Goal: Task Accomplishment & Management: Complete application form

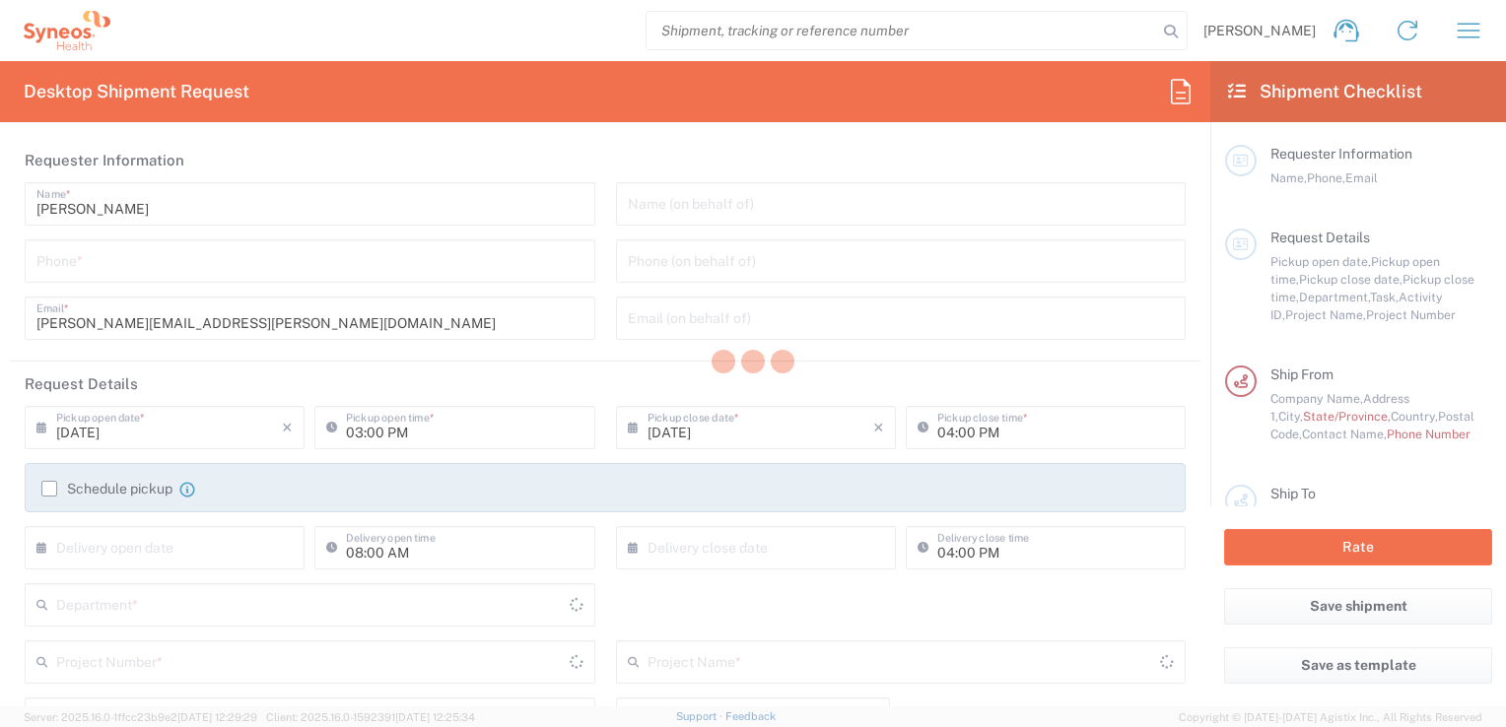
type input "[GEOGRAPHIC_DATA]"
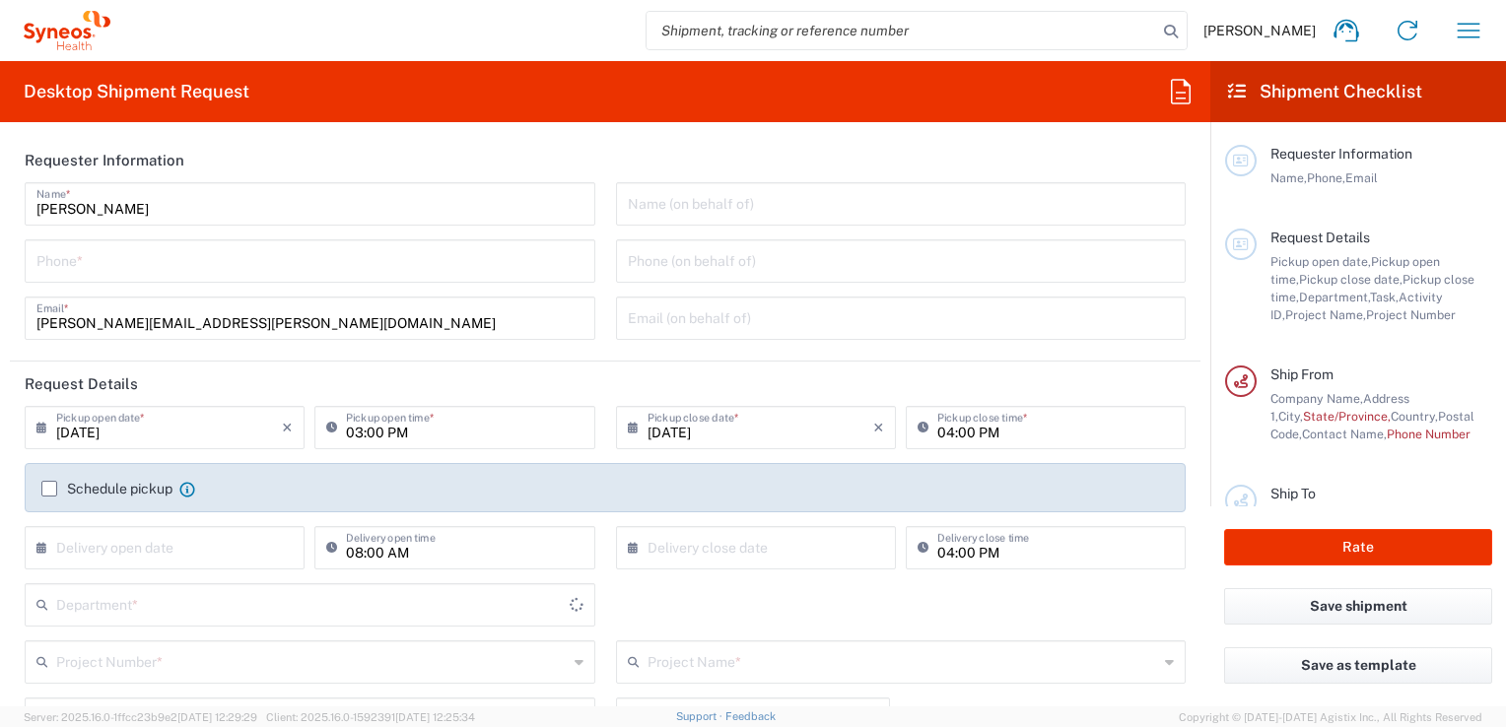
type input "8350"
type input "INC Research Clin Svcs Mexico"
click at [100, 253] on input "tel" at bounding box center [309, 259] width 547 height 34
type input "5521820530"
type input "8350 DEPARTMENTAL EXPENSE"
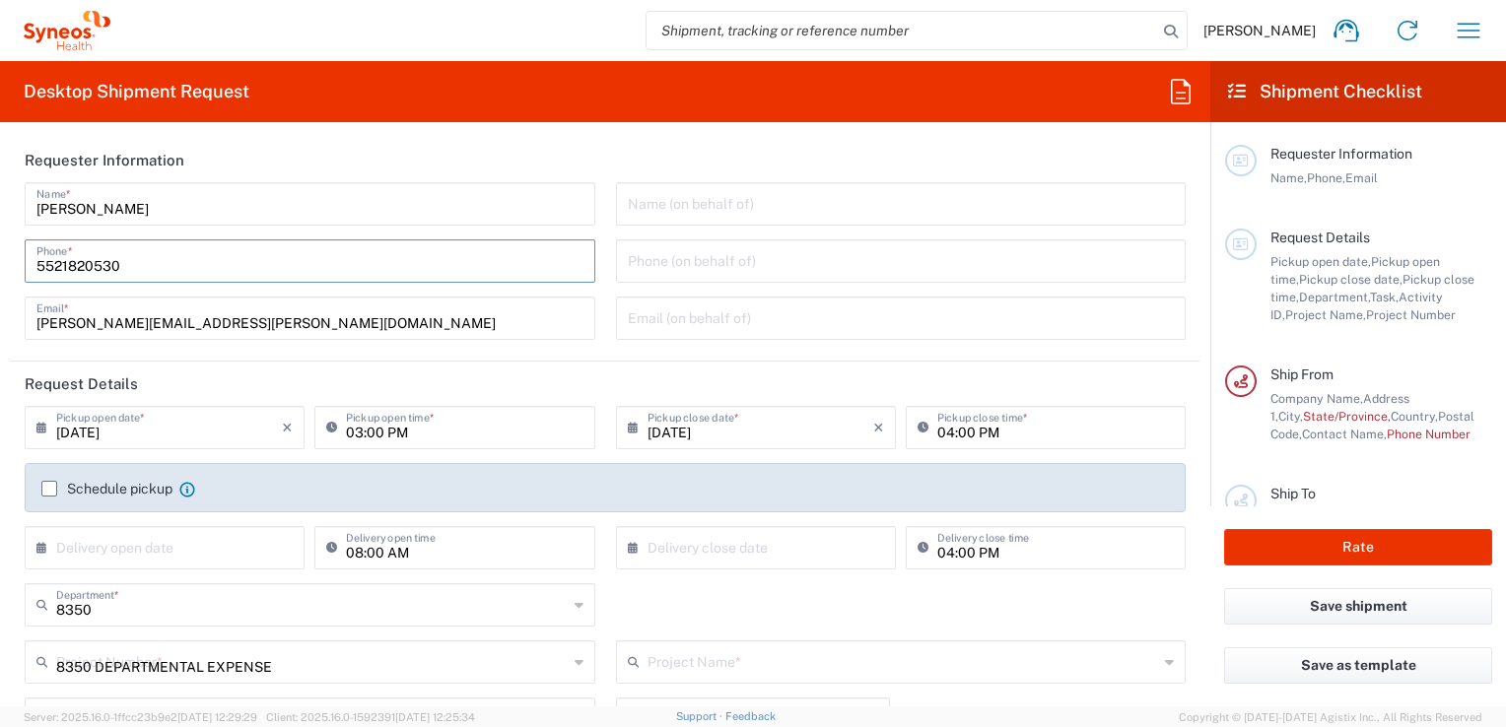
type input "8350 DEPARTMENTAL EXPENSE"
type input "525586161225"
type input "INC Research Clin Svcs Mexico"
type input "Via Gustavo Baz 309 edificio A1 Piso 1"
type input "Colonia Industrial de Loma- Tlalnepantla de Baz, Centrum Park"
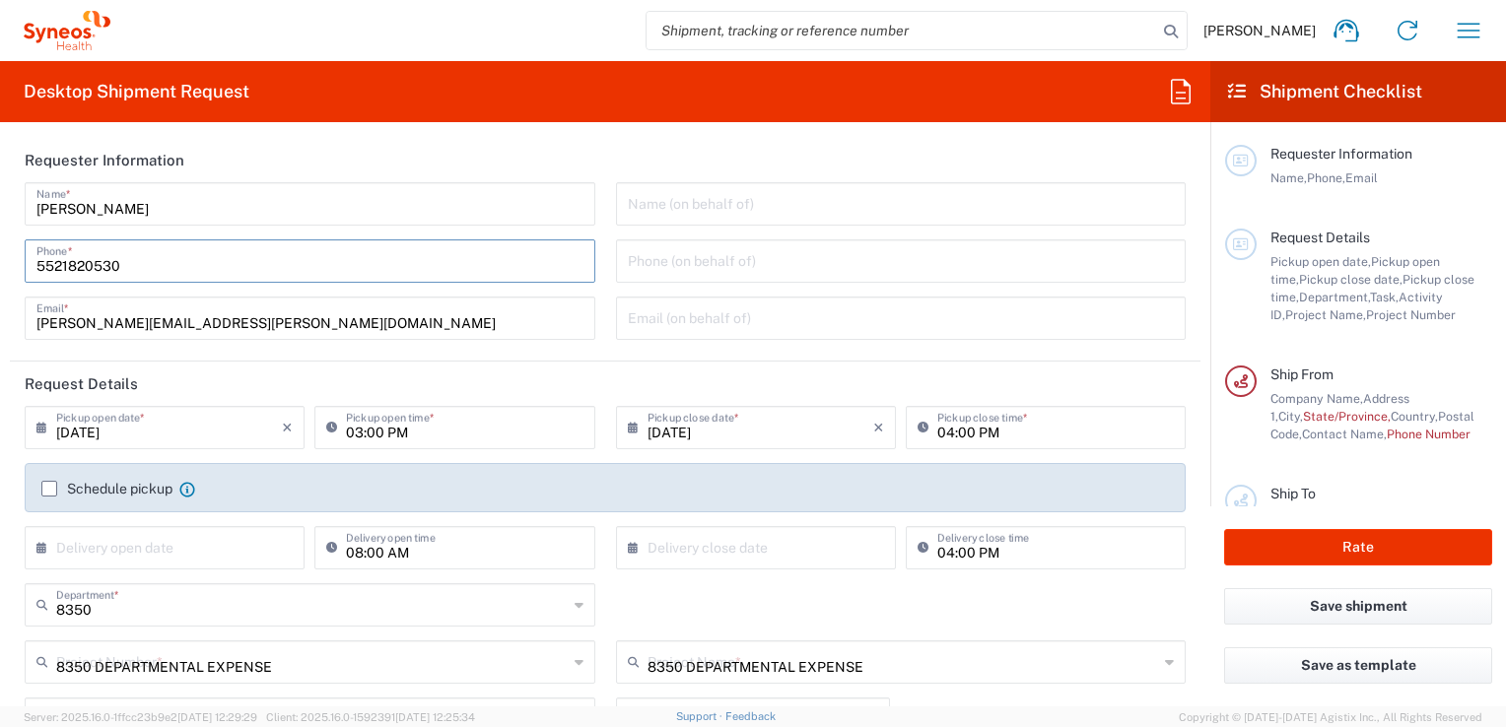
type input "Tlalnepantla"
type input "54060"
type input "Mauricio isala"
type input "5521820530"
type input "mauricio.islas@syneoshealth.com"
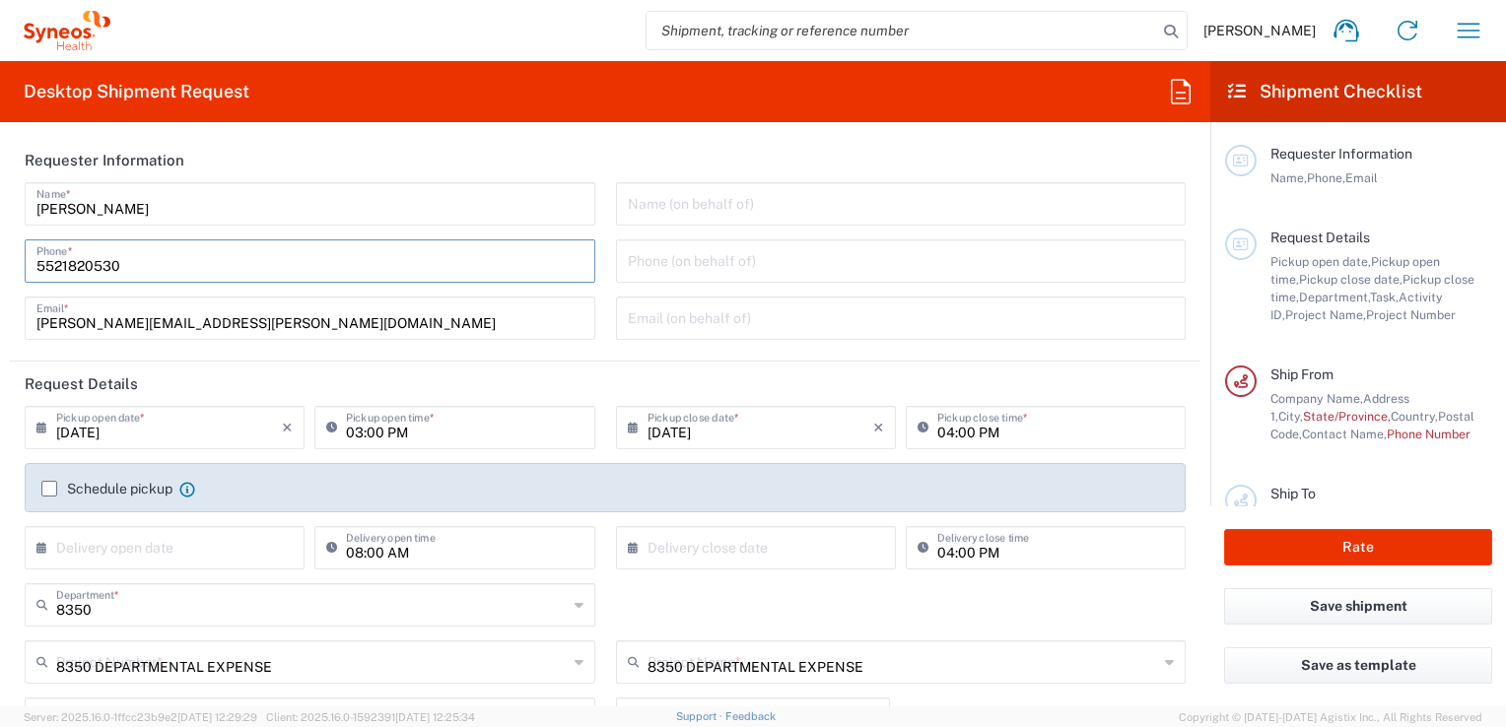
type input "Envelope"
type input "1"
type input "24.13"
type input "31.75"
type input "0.64"
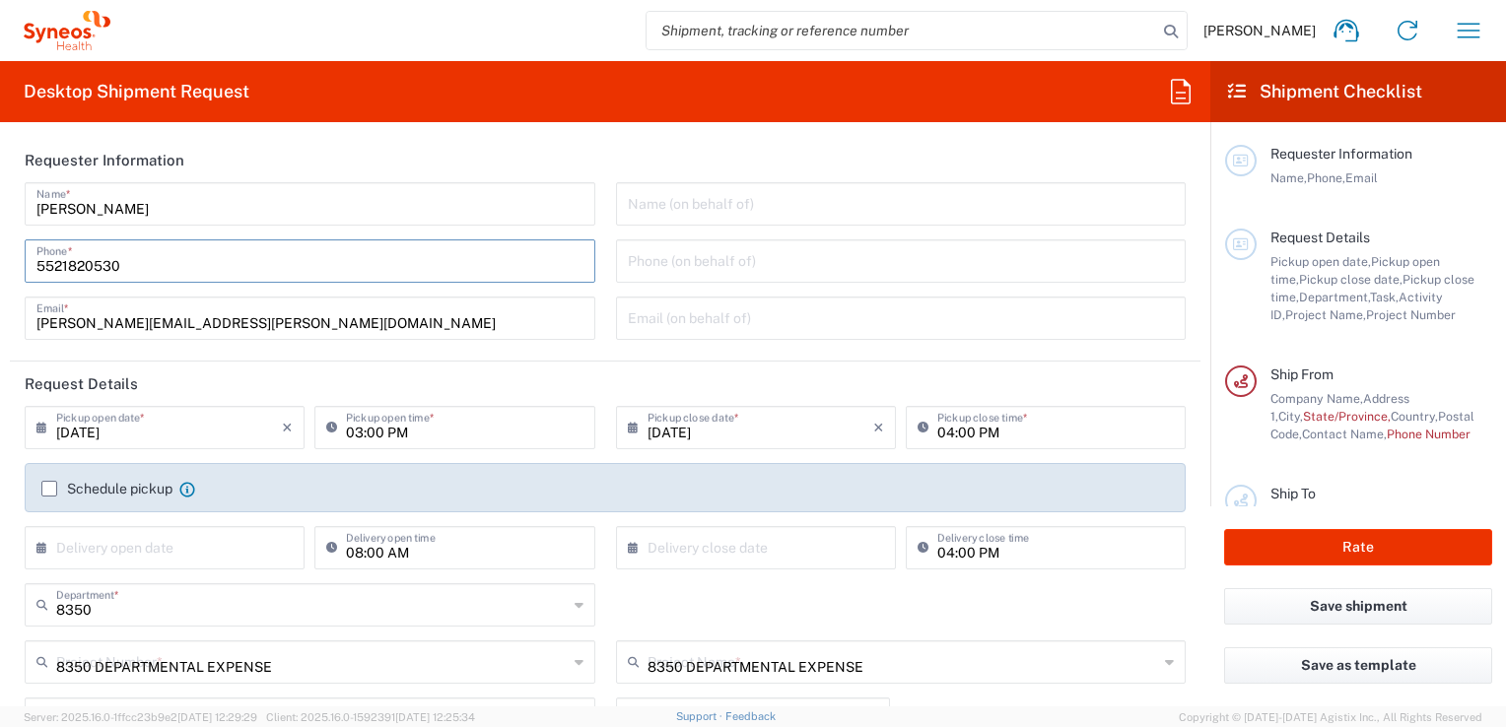
type input "cm"
type input "0.45"
click at [619, 171] on header "Requester Information" at bounding box center [605, 160] width 1190 height 44
click at [680, 218] on input "text" at bounding box center [901, 202] width 547 height 34
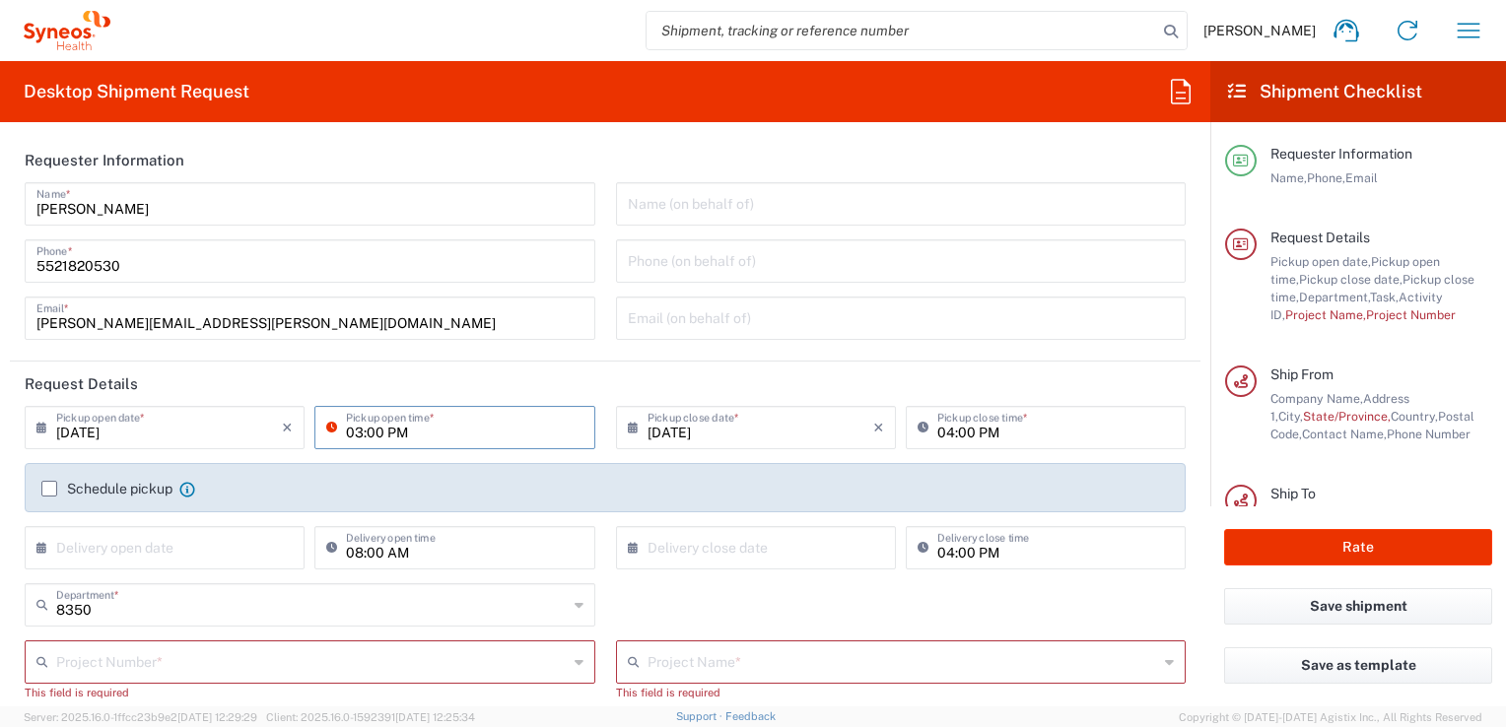
click at [366, 437] on input "03:00 PM" at bounding box center [464, 426] width 237 height 34
type input "06:00 PM"
click at [937, 433] on input "04:00 PM" at bounding box center [1055, 426] width 237 height 34
type input "09:00 PM"
click at [966, 385] on header "Request Details" at bounding box center [605, 384] width 1190 height 44
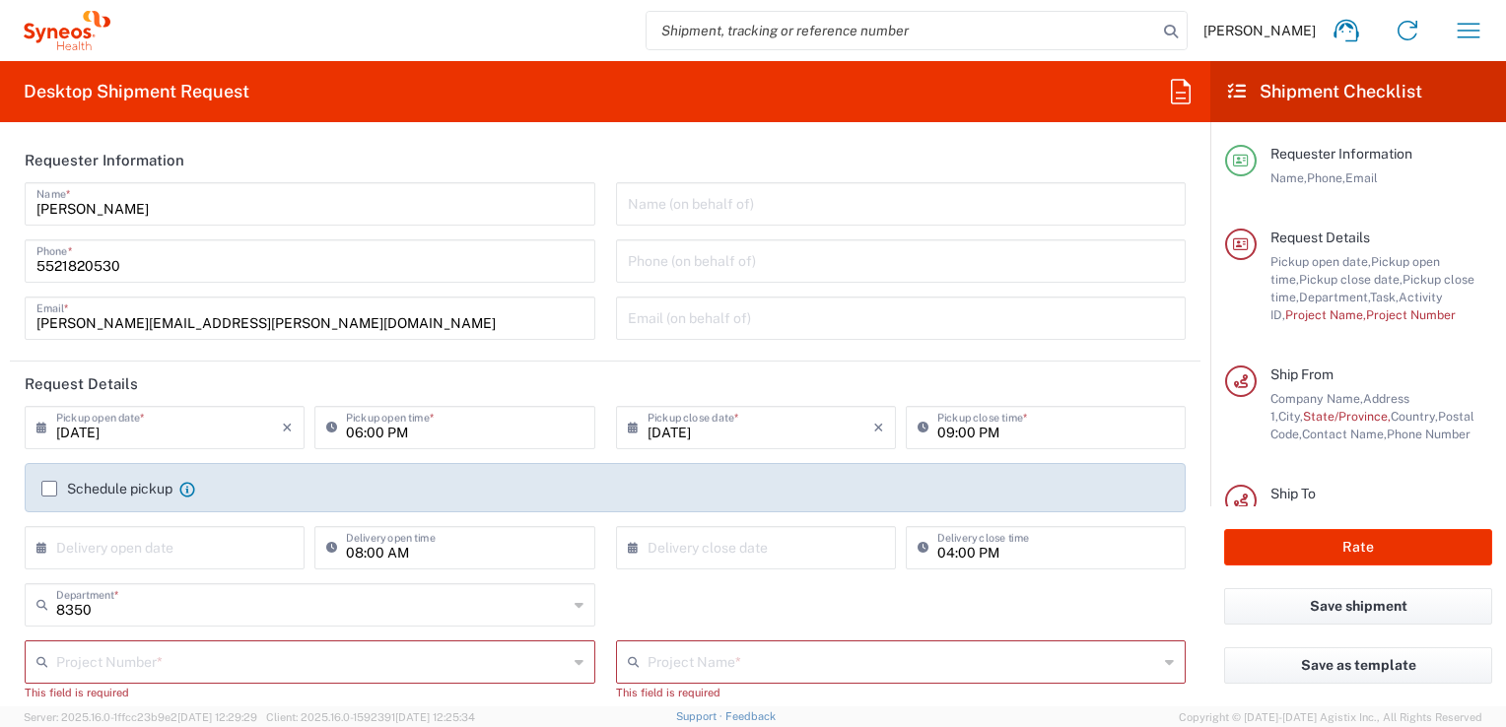
click at [48, 492] on label "Schedule pickup" at bounding box center [106, 489] width 131 height 16
click at [49, 489] on input "Schedule pickup" at bounding box center [49, 489] width 0 height 0
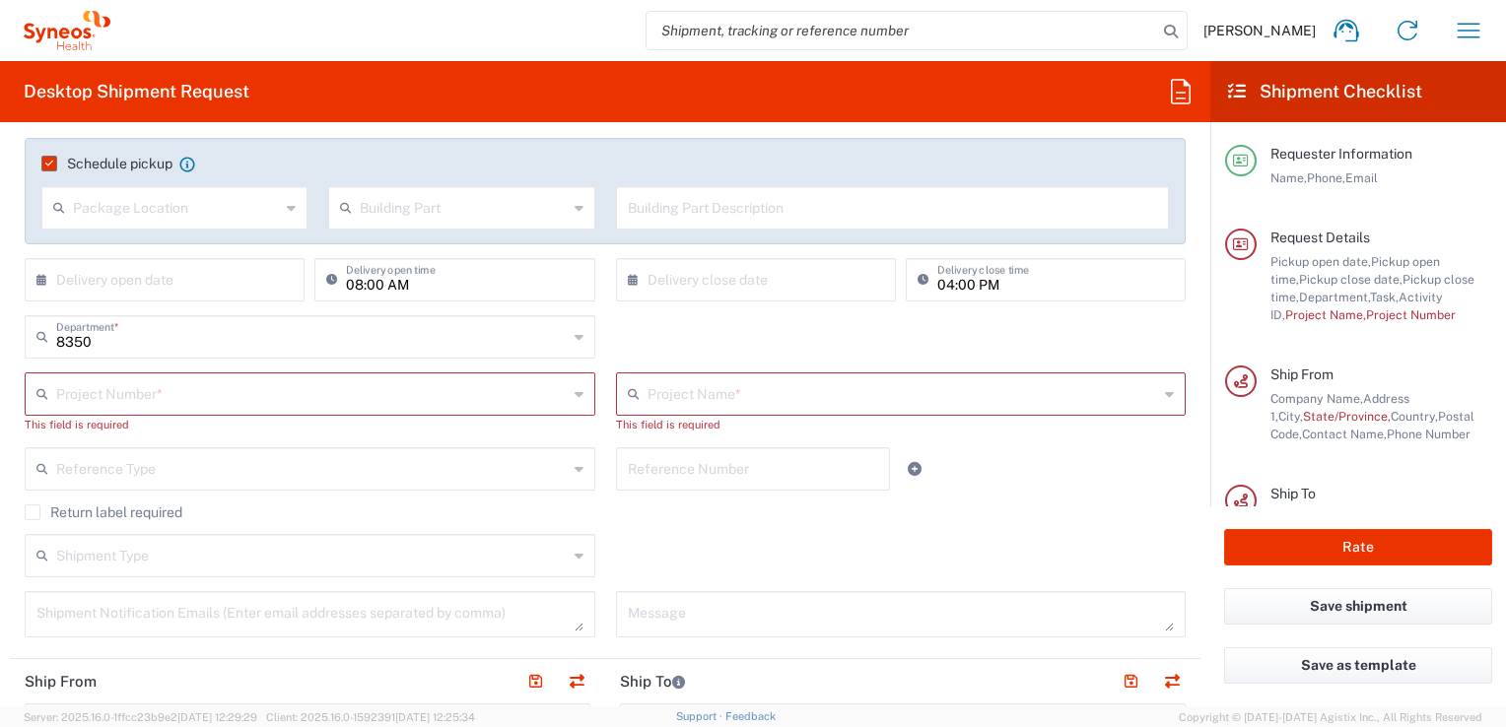
scroll to position [335, 0]
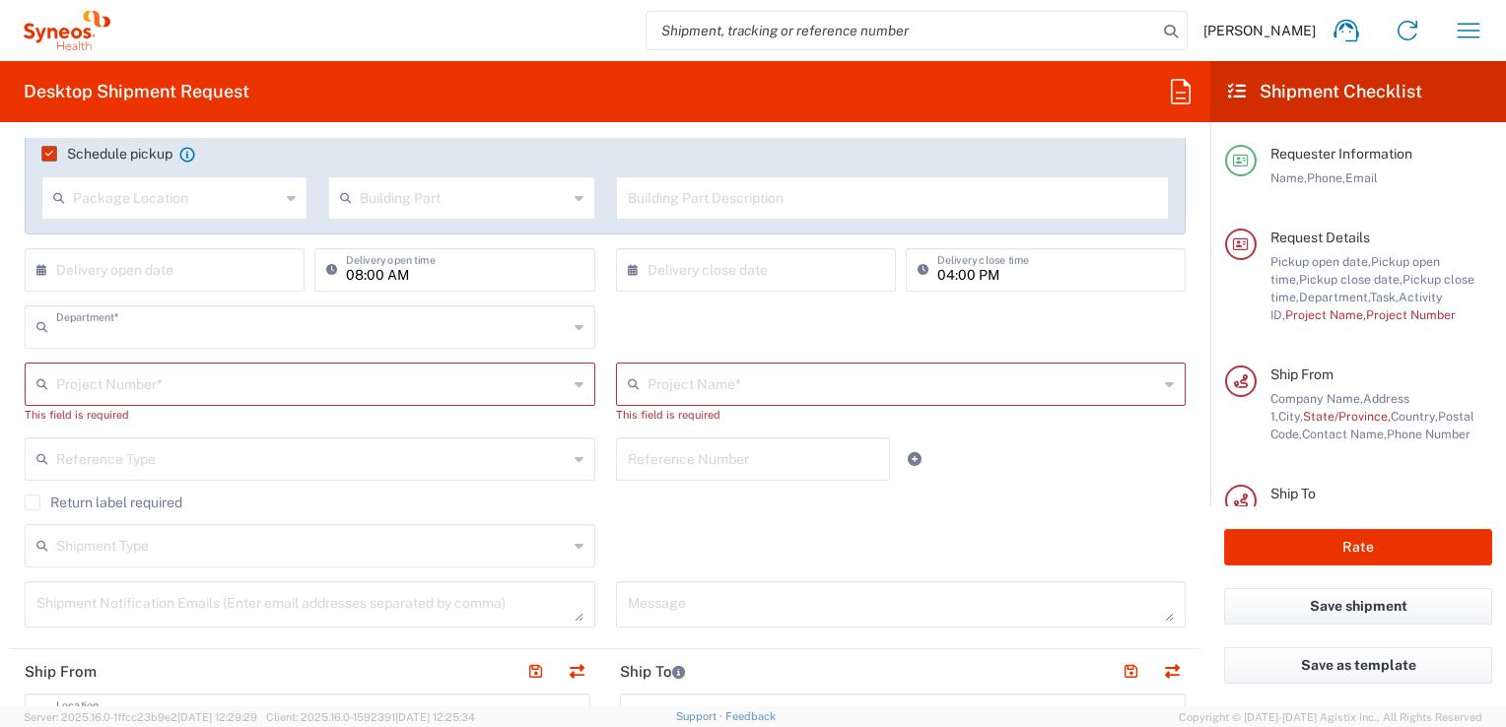
click at [177, 339] on input "text" at bounding box center [311, 325] width 511 height 34
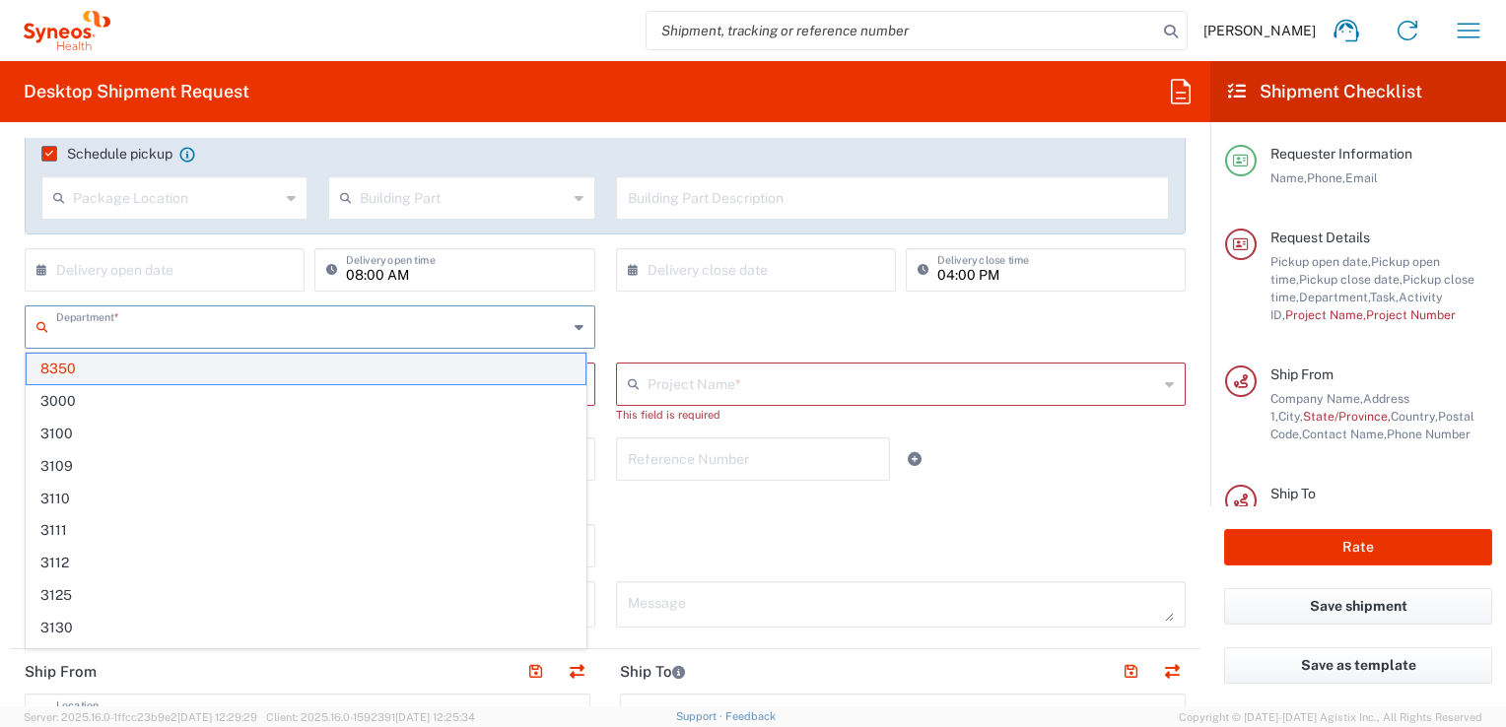
click at [166, 366] on span "8350" at bounding box center [306, 369] width 559 height 31
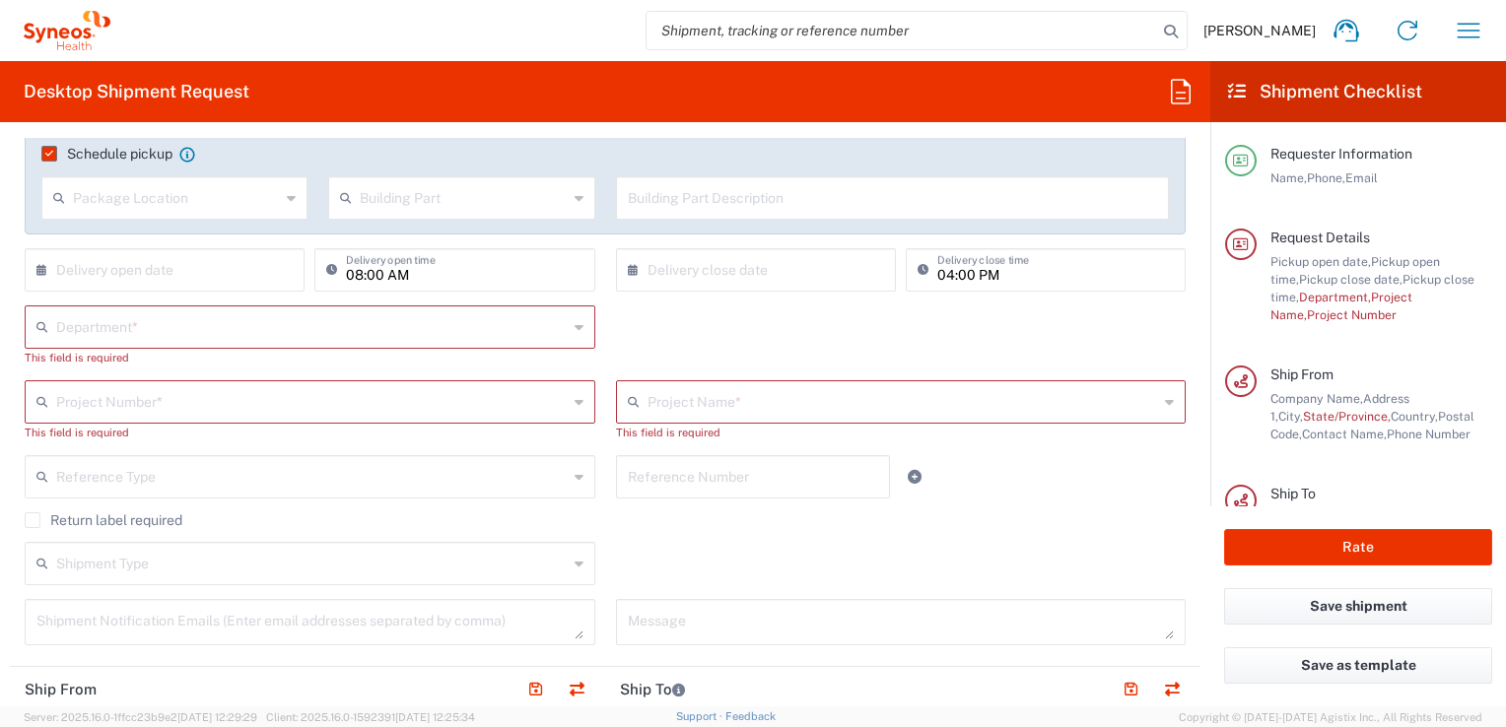
click at [201, 341] on input "text" at bounding box center [311, 325] width 511 height 34
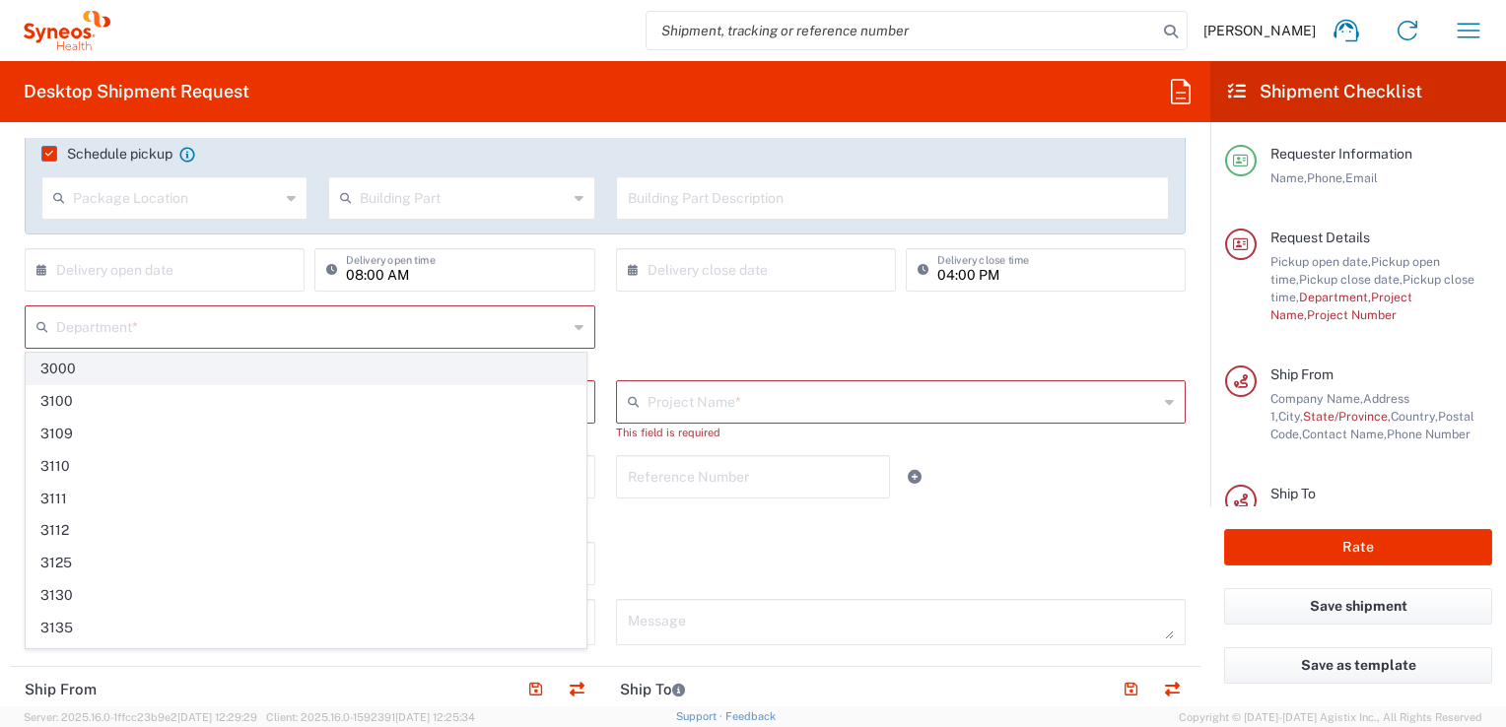
click at [71, 371] on span "3000" at bounding box center [306, 369] width 559 height 31
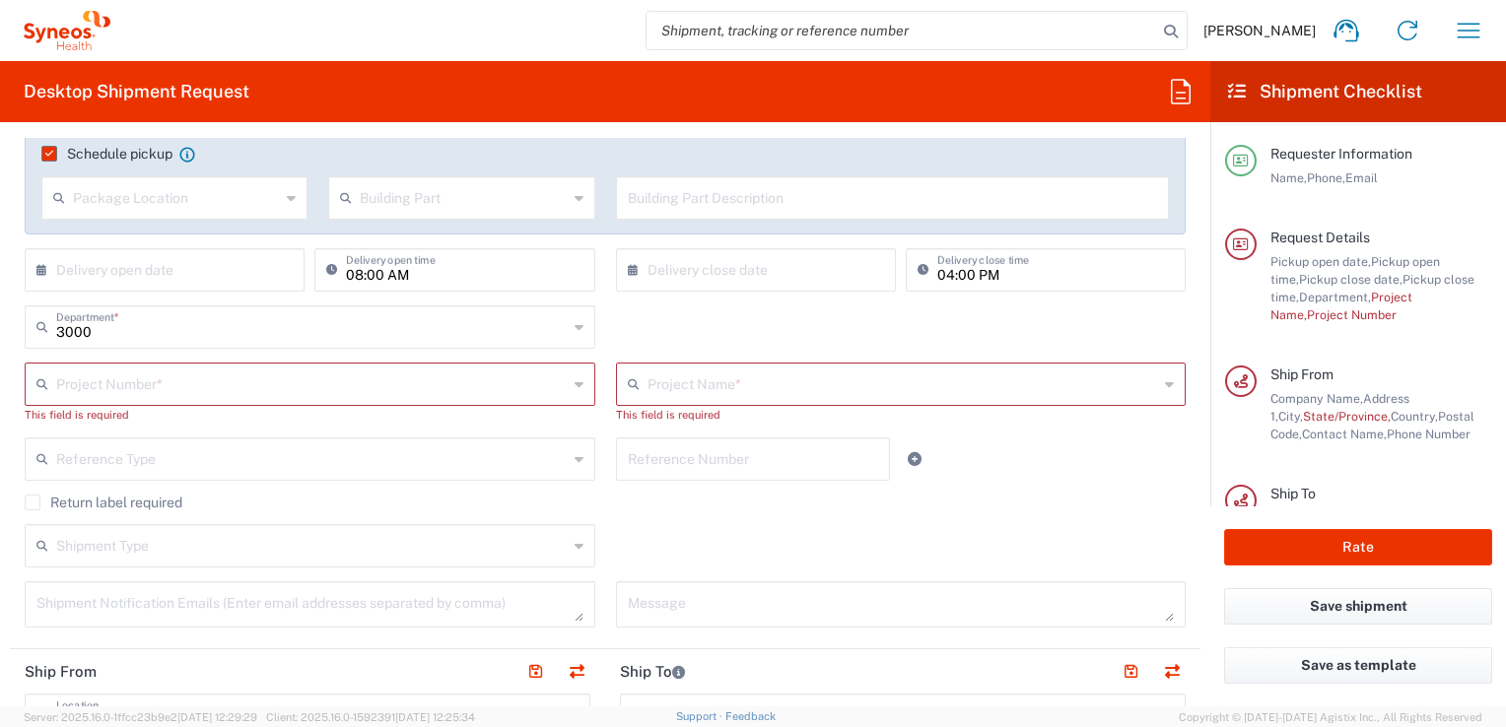
click at [143, 334] on input "3000" at bounding box center [311, 325] width 511 height 34
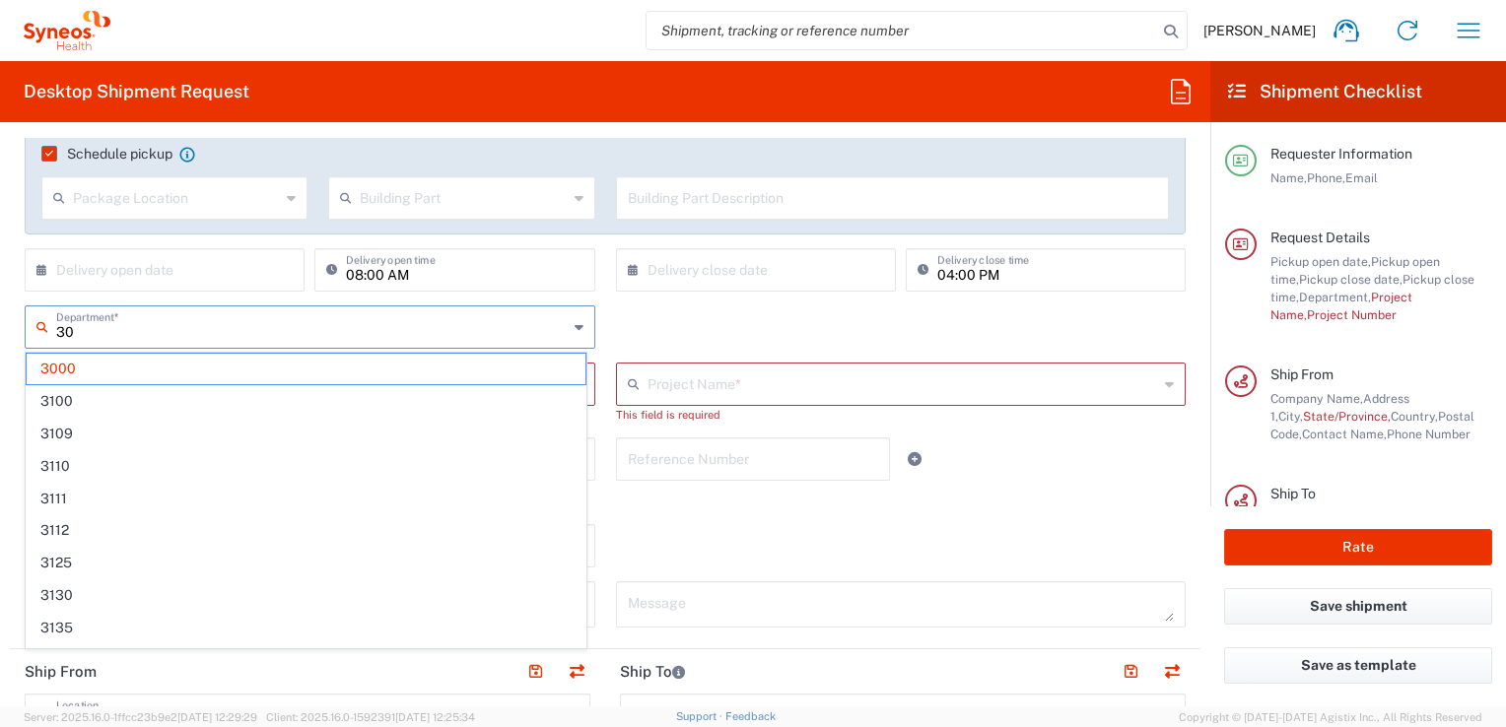
type input "3"
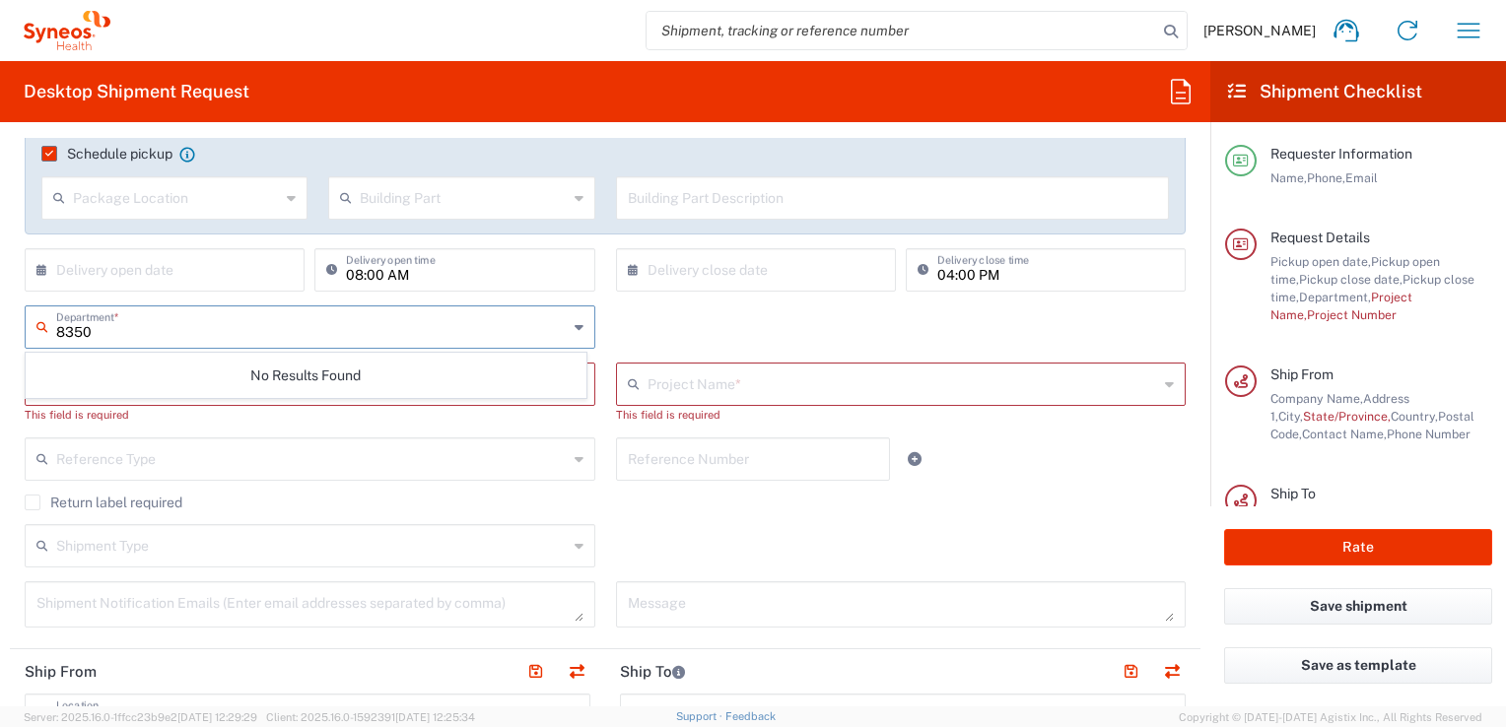
type input "8350"
click at [652, 321] on div "8350 Department * No Results Found" at bounding box center [606, 333] width 1182 height 57
click at [166, 331] on input "text" at bounding box center [312, 325] width 513 height 34
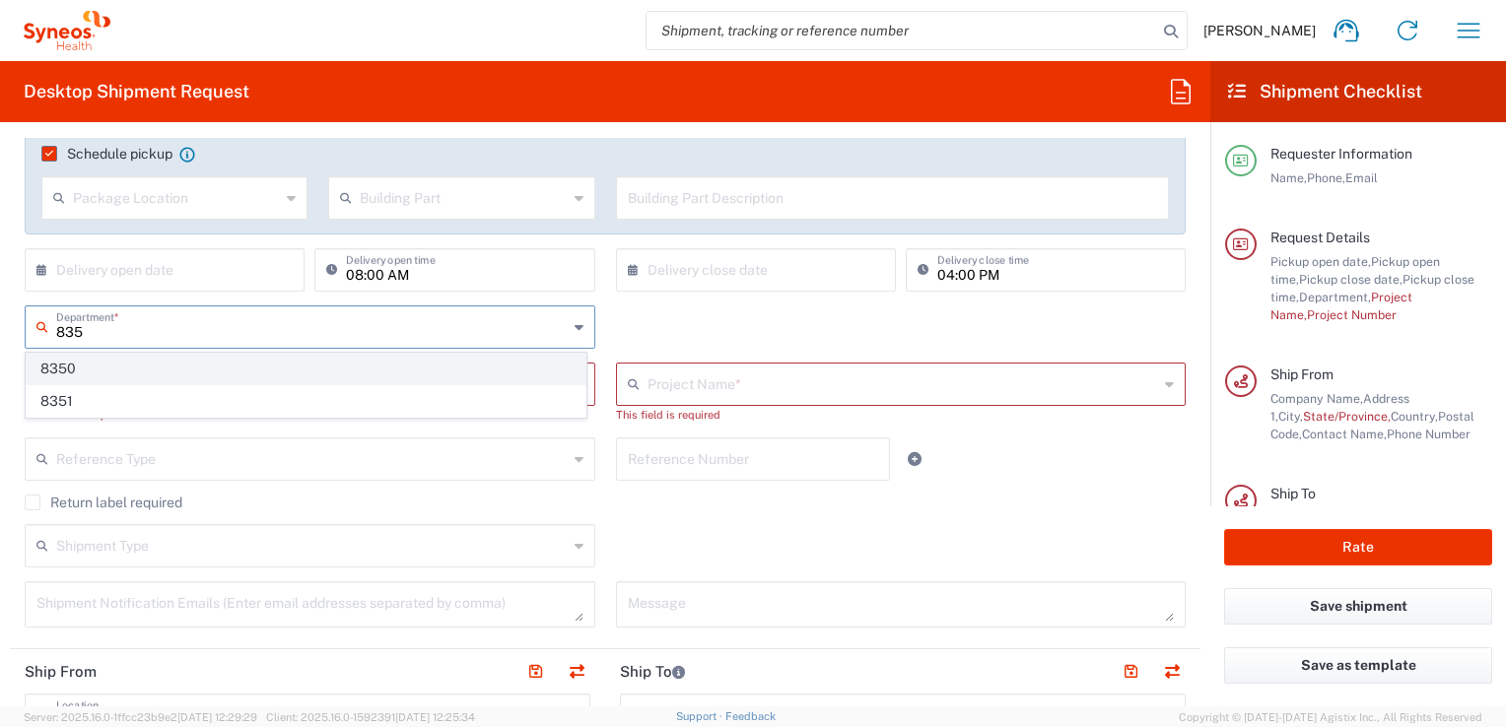
click at [111, 369] on span "8350" at bounding box center [306, 369] width 559 height 31
type input "8350"
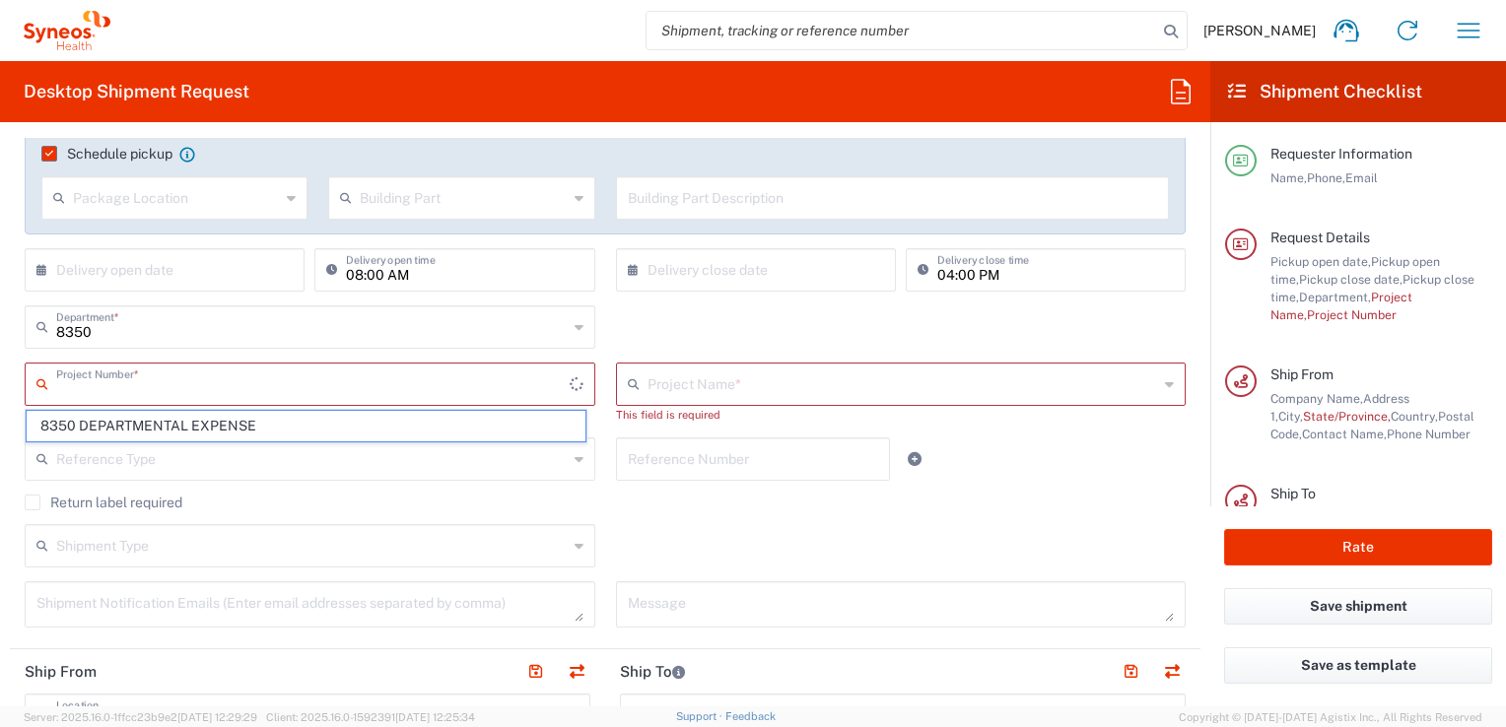
click at [154, 382] on input "text" at bounding box center [312, 383] width 513 height 34
click at [155, 424] on span "8350 DEPARTMENTAL EXPENSE" at bounding box center [306, 426] width 559 height 31
type input "8350 DEPARTMENTAL EXPENSE"
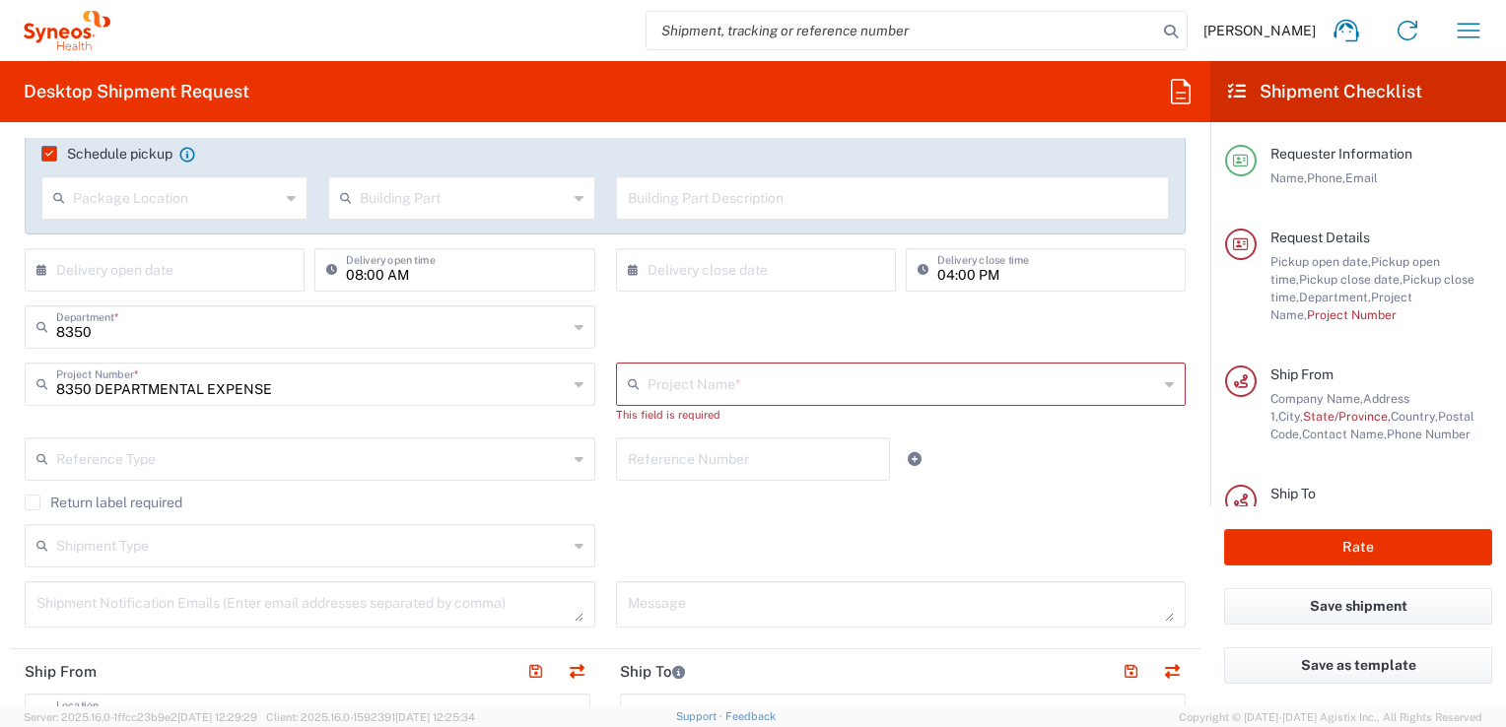
type input "8350 DEPARTMENTAL EXPENSE"
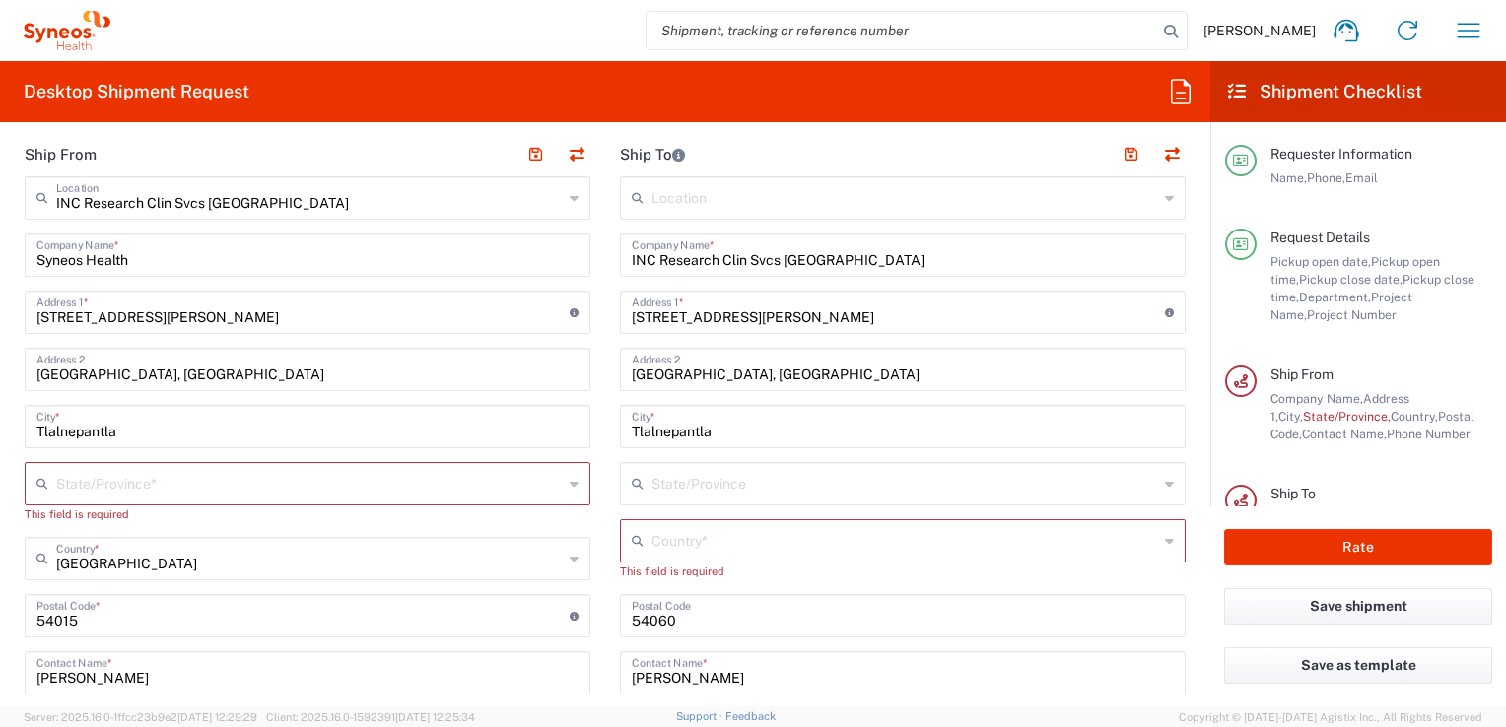
scroll to position [847, 0]
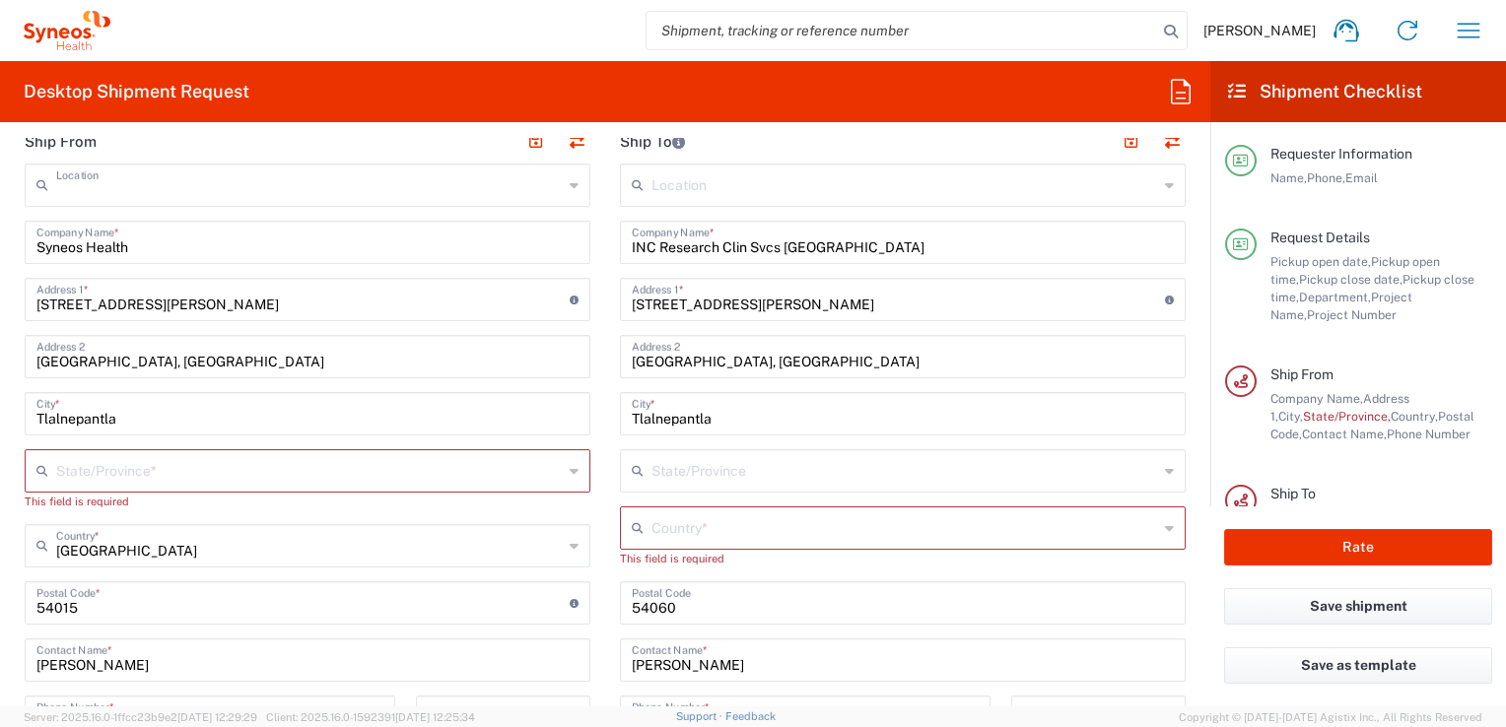
click at [272, 197] on input "text" at bounding box center [309, 184] width 507 height 34
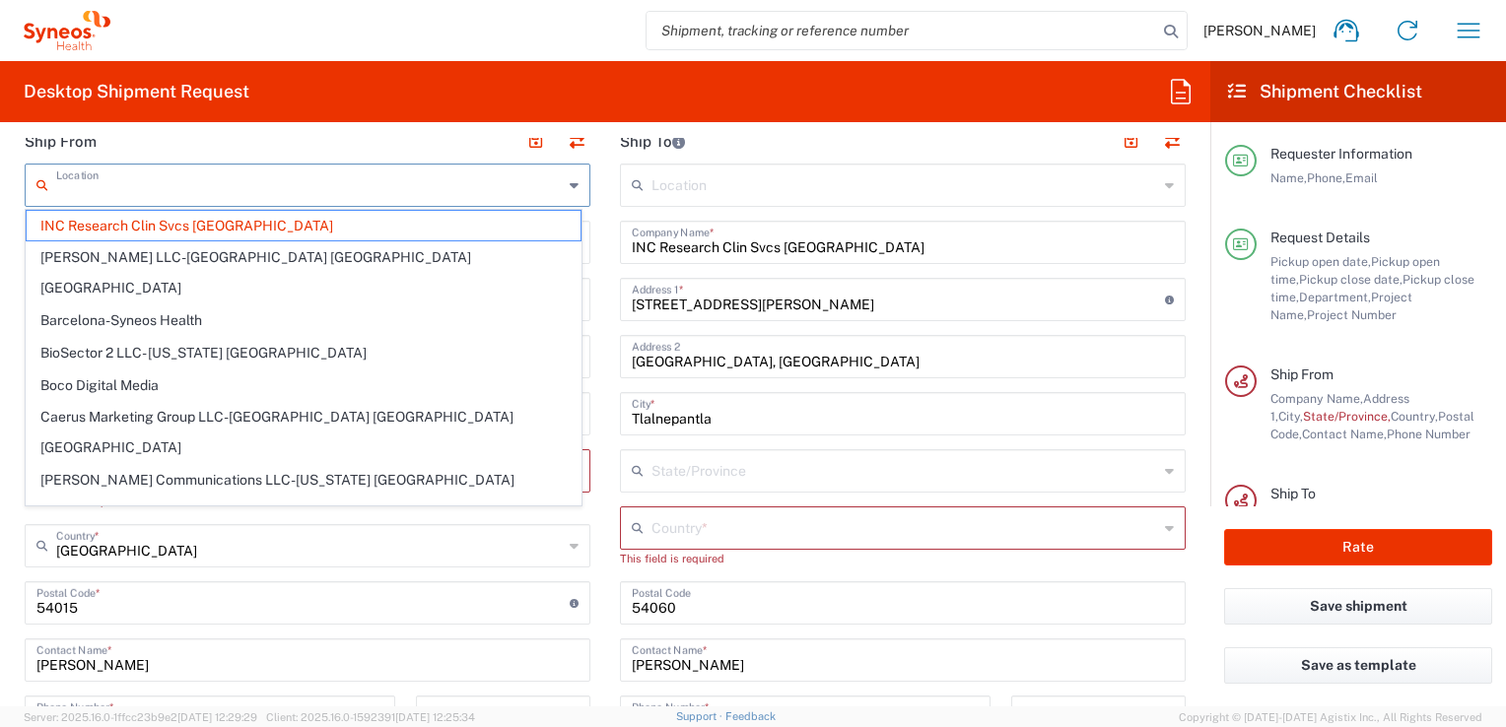
click at [8, 235] on form "Requester Information Alberto Reyes Name * 5521820530 Phone * alberto.reyes@syn…" at bounding box center [605, 422] width 1210 height 569
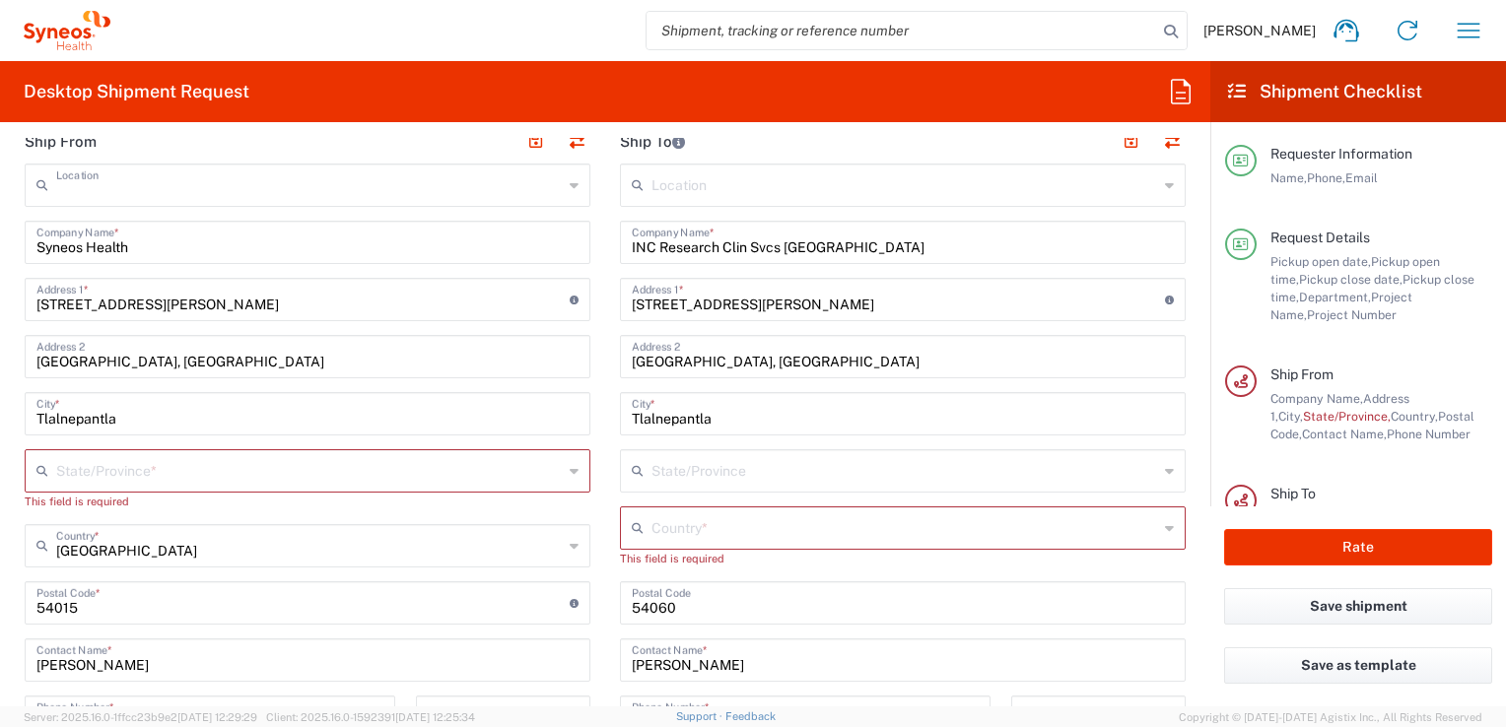
type input "INC Research Clin Svcs Mexico"
click at [153, 247] on input "Syneos Health" at bounding box center [307, 241] width 542 height 34
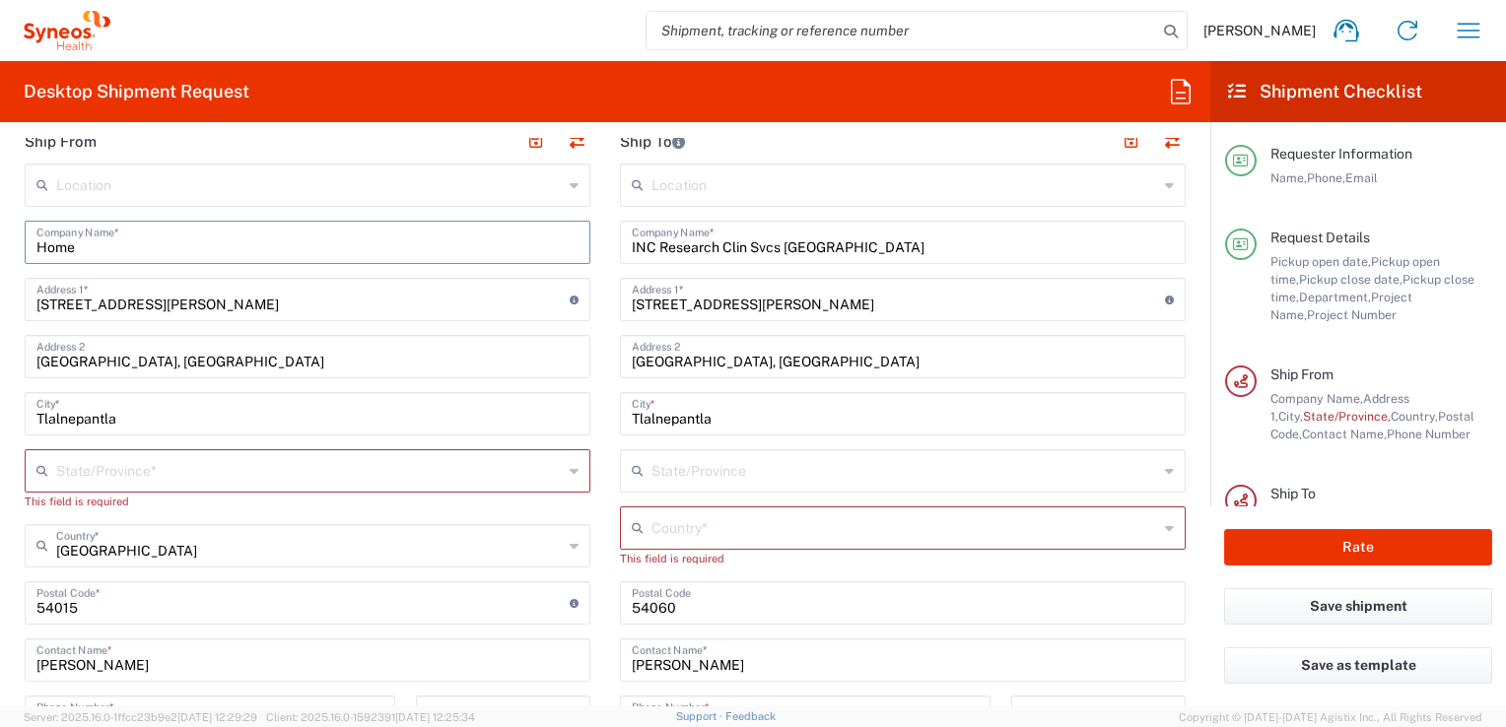
type input "Home"
click at [204, 294] on input "Via Gustavo Baz No.309" at bounding box center [302, 298] width 533 height 34
click at [142, 475] on input "text" at bounding box center [309, 469] width 507 height 34
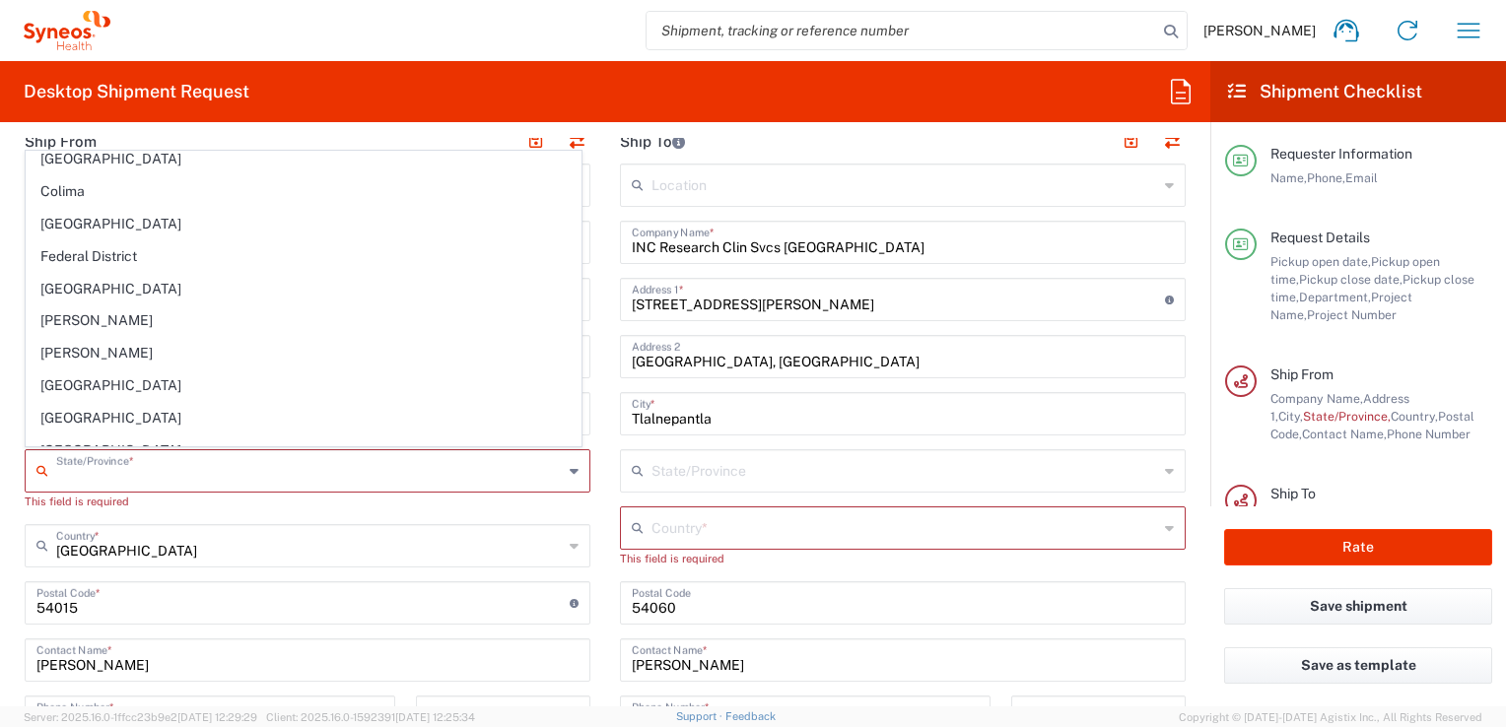
scroll to position [195, 0]
click at [158, 258] on span "Federal District" at bounding box center [304, 262] width 554 height 31
type input "Federal District"
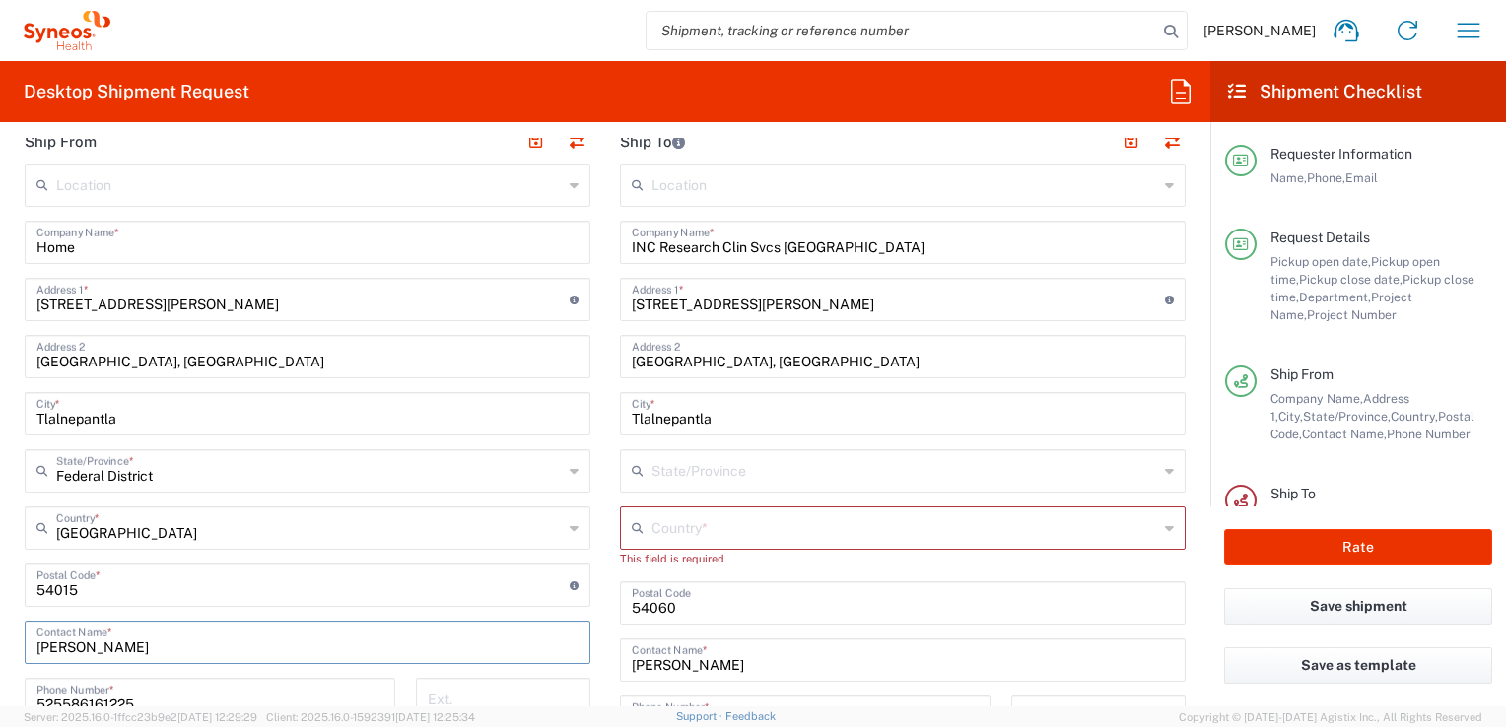
click at [232, 652] on input "Alberto Reyes" at bounding box center [307, 641] width 542 height 34
click at [431, 361] on input "Colonia Industrial de Loma- Tlalnepantla de Baz, Centrum Park" at bounding box center [307, 355] width 542 height 34
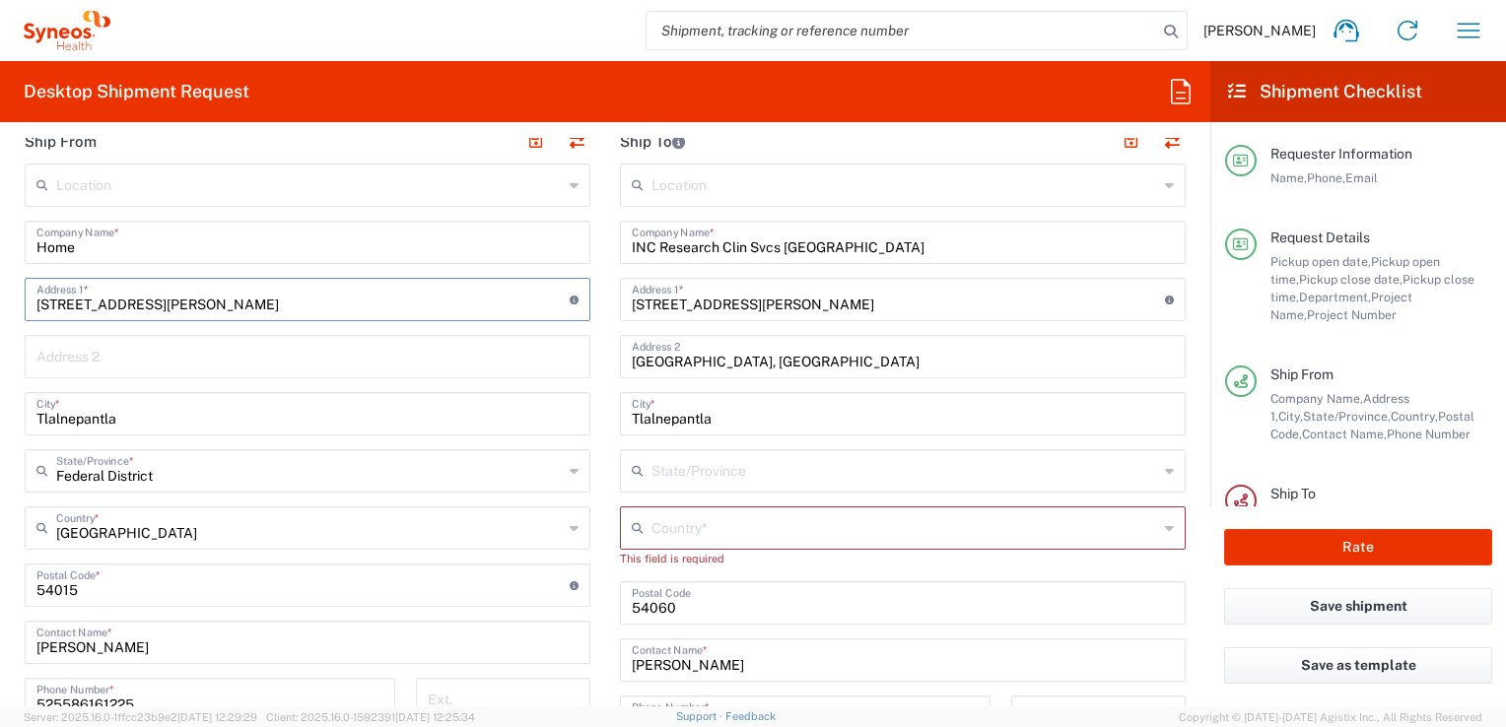
click at [237, 309] on input "Via Gustavo Baz No.309" at bounding box center [302, 298] width 533 height 34
type input "constitucion 19"
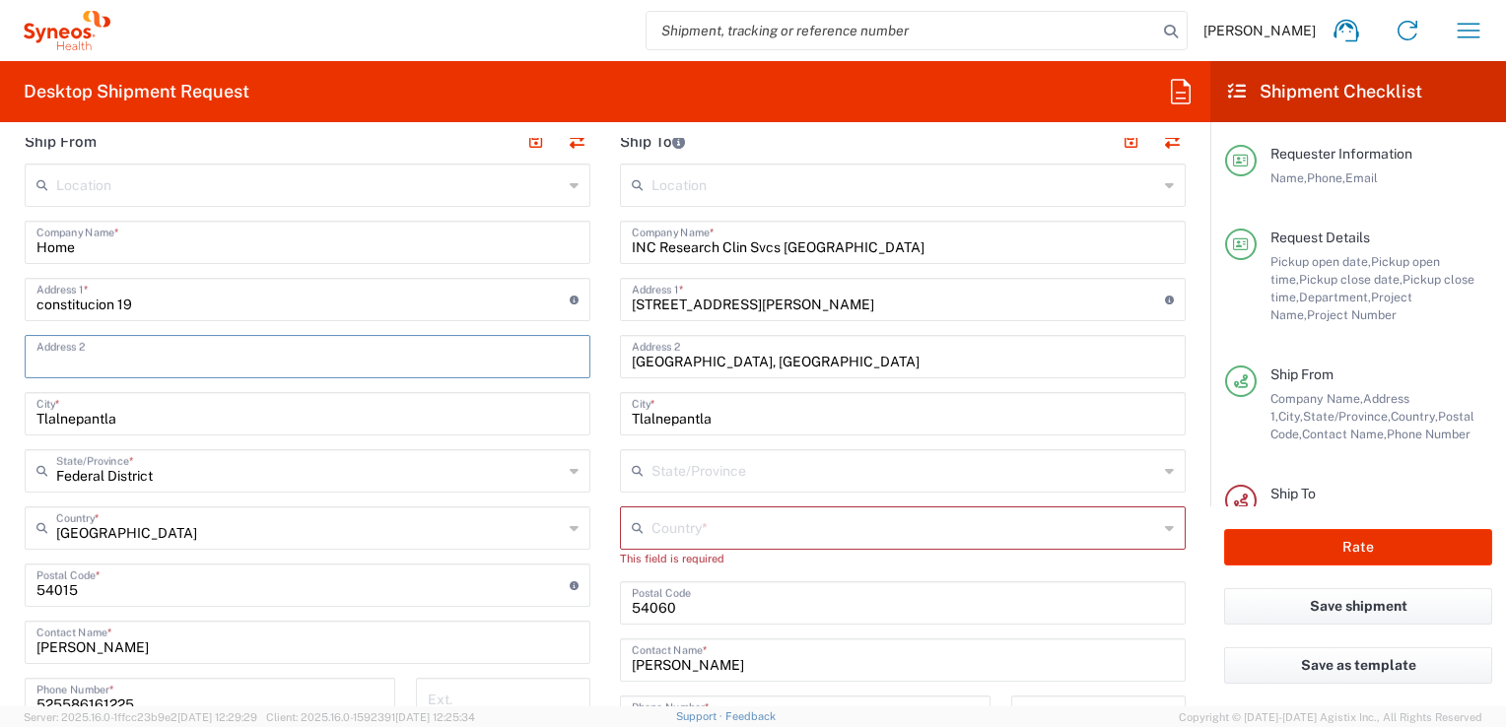
click at [156, 351] on input "text" at bounding box center [307, 355] width 542 height 34
click at [426, 409] on input "Tlalnepantla" at bounding box center [307, 412] width 542 height 34
type input "T"
type input "t"
type input "Tlalpan"
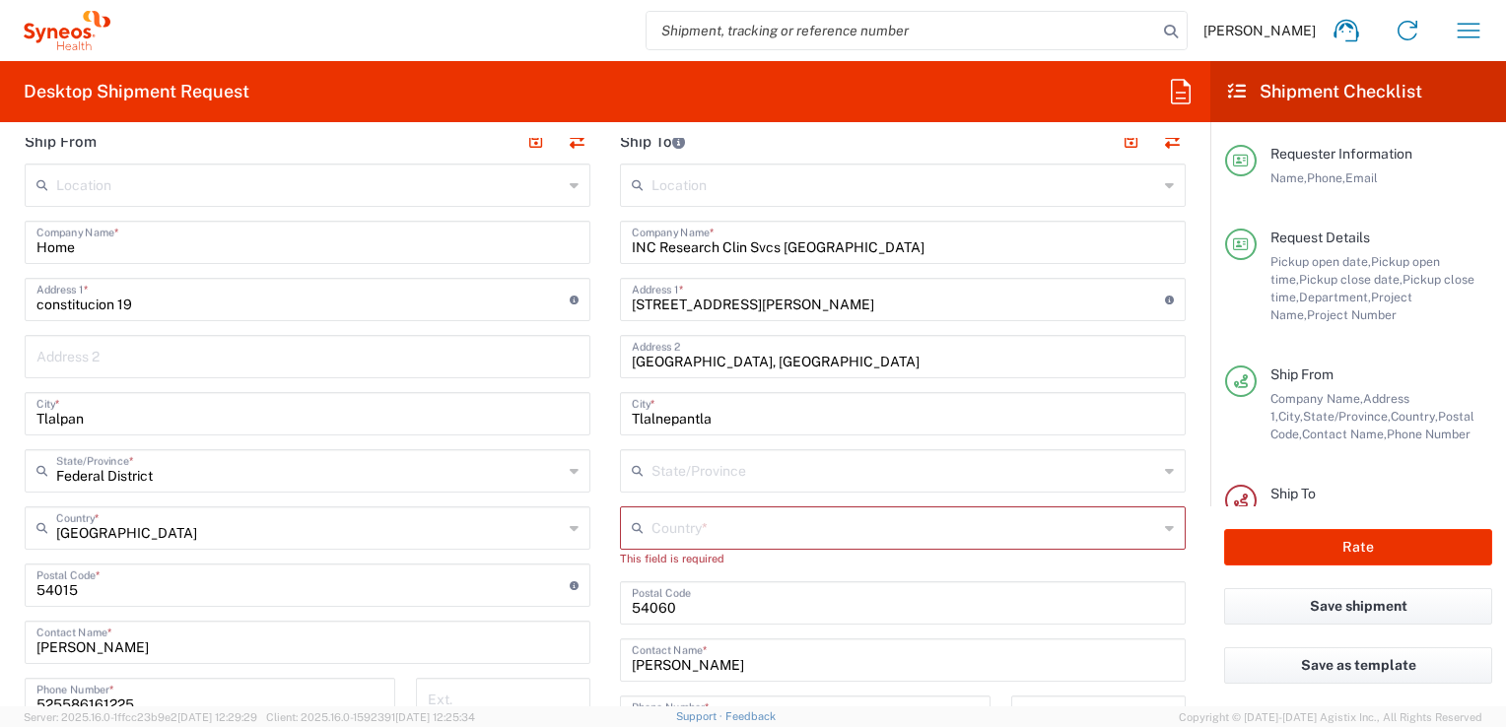
click at [605, 416] on main "Location Addison Whitney LLC-Morrisvile NC US Barcelona-Syneos Health BioSector…" at bounding box center [902, 586] width 595 height 845
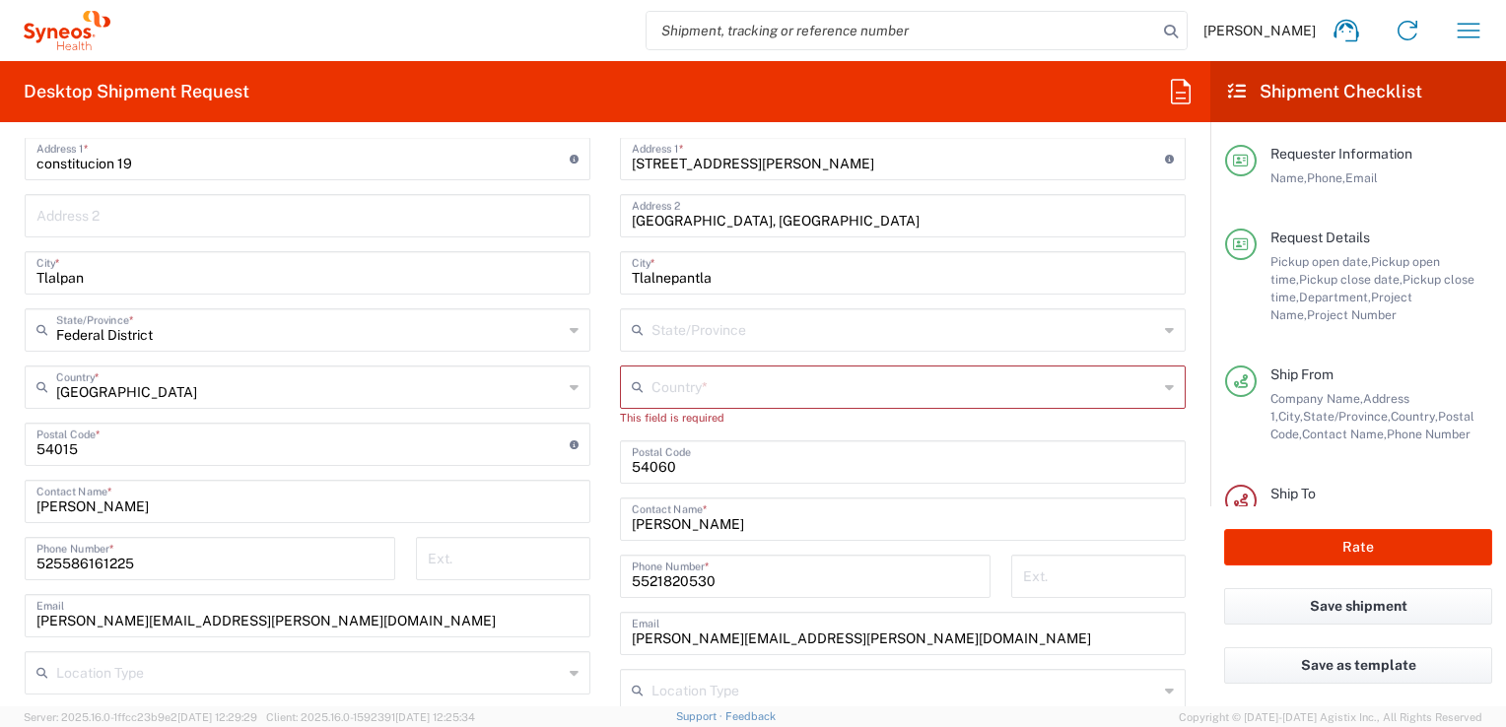
scroll to position [993, 0]
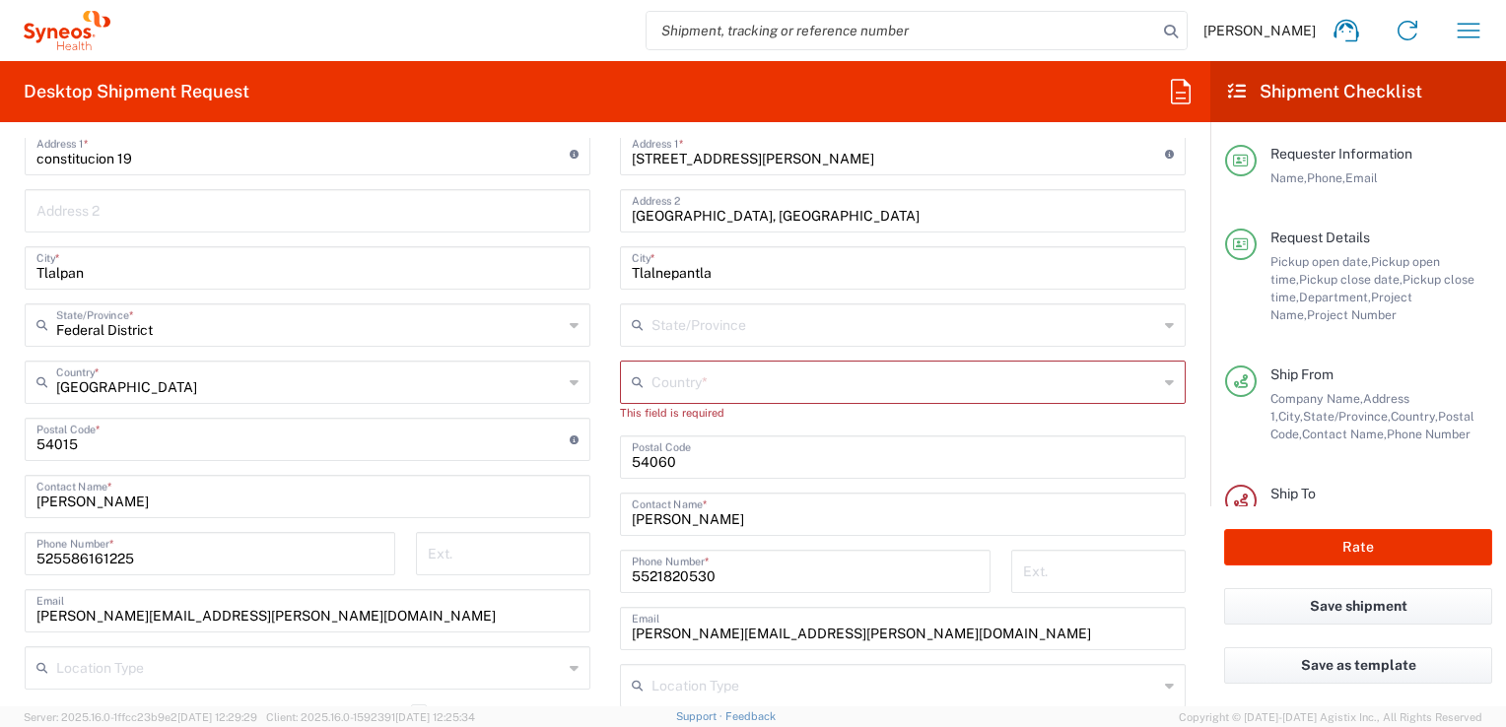
click at [1147, 375] on div "Country *" at bounding box center [903, 382] width 566 height 43
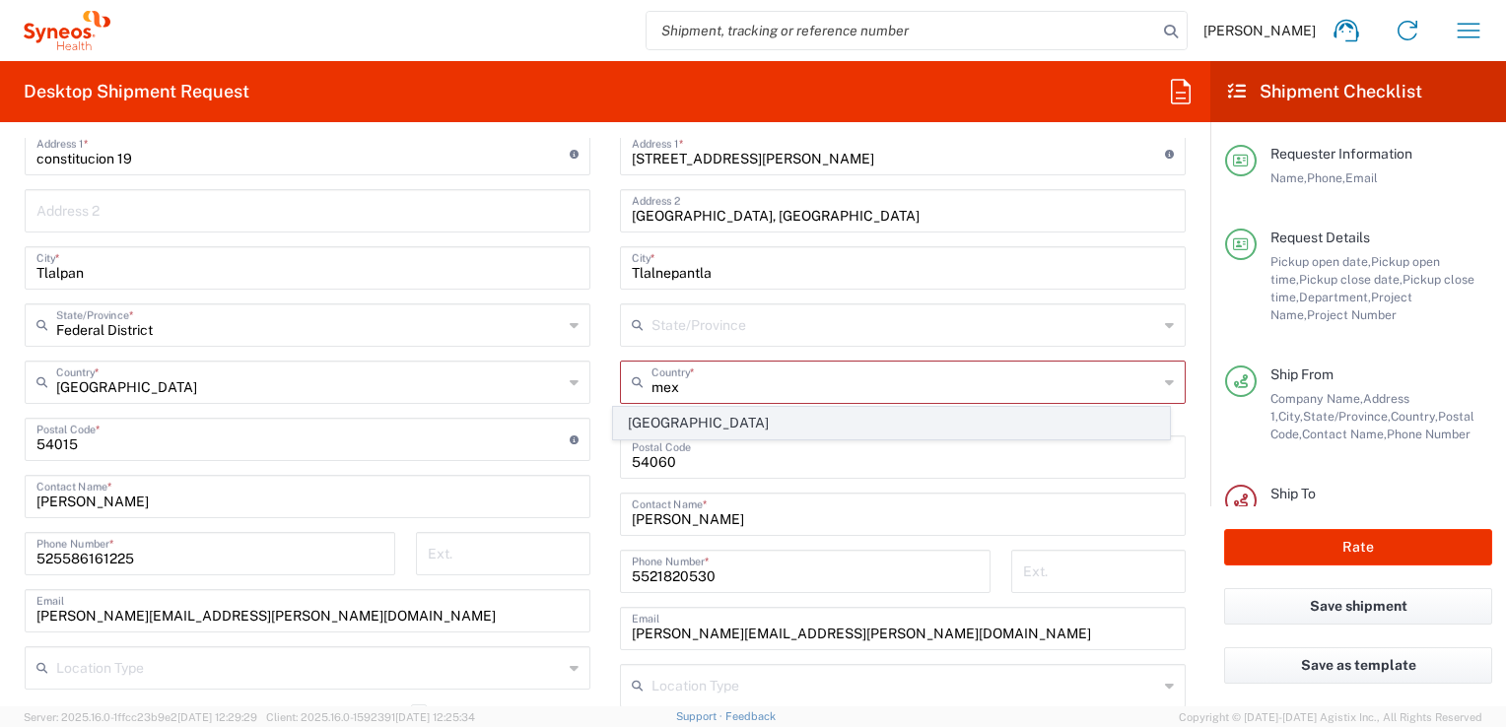
click at [656, 423] on span "Mexico" at bounding box center [891, 423] width 554 height 31
type input "Mexico"
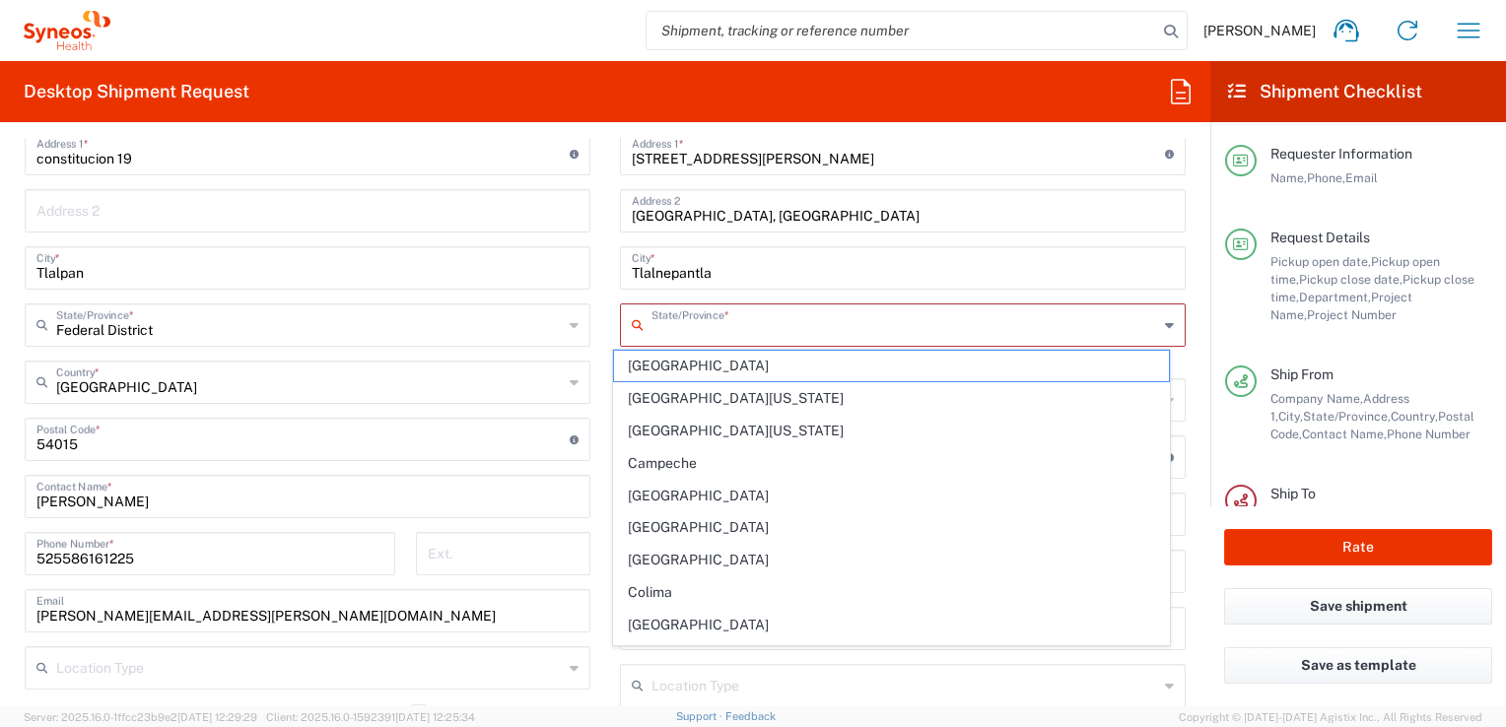
click at [771, 316] on input "text" at bounding box center [904, 323] width 507 height 34
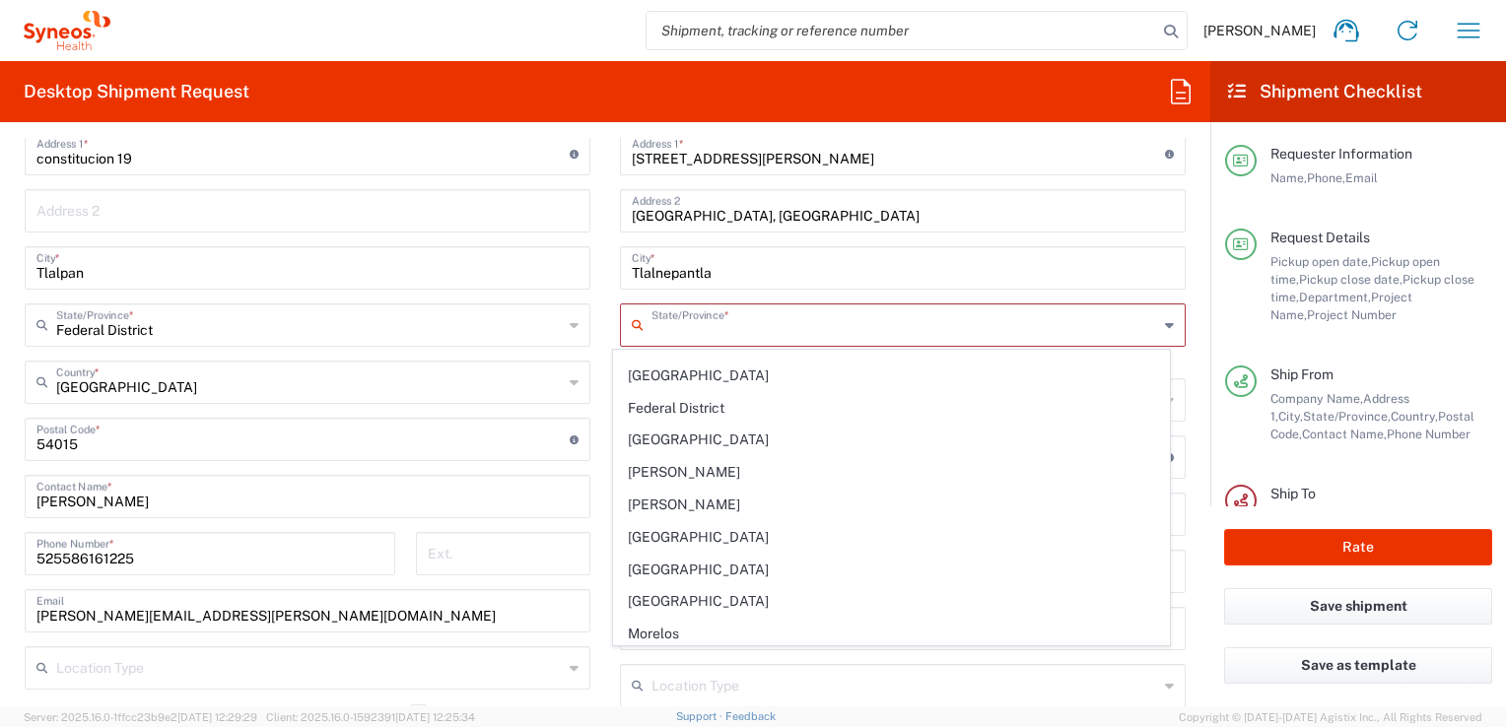
scroll to position [260, 0]
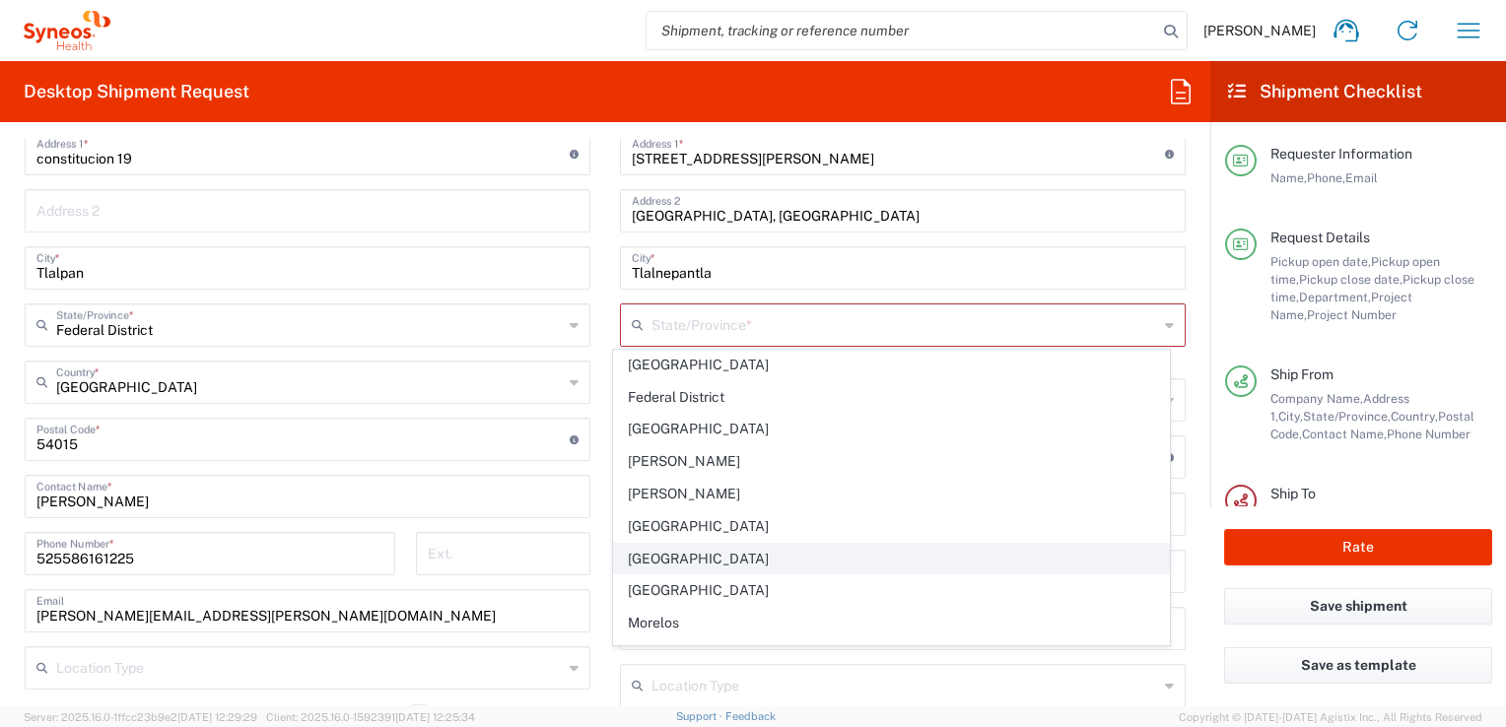
click at [654, 546] on span "Mexico State" at bounding box center [891, 559] width 554 height 31
type input "Mexico State"
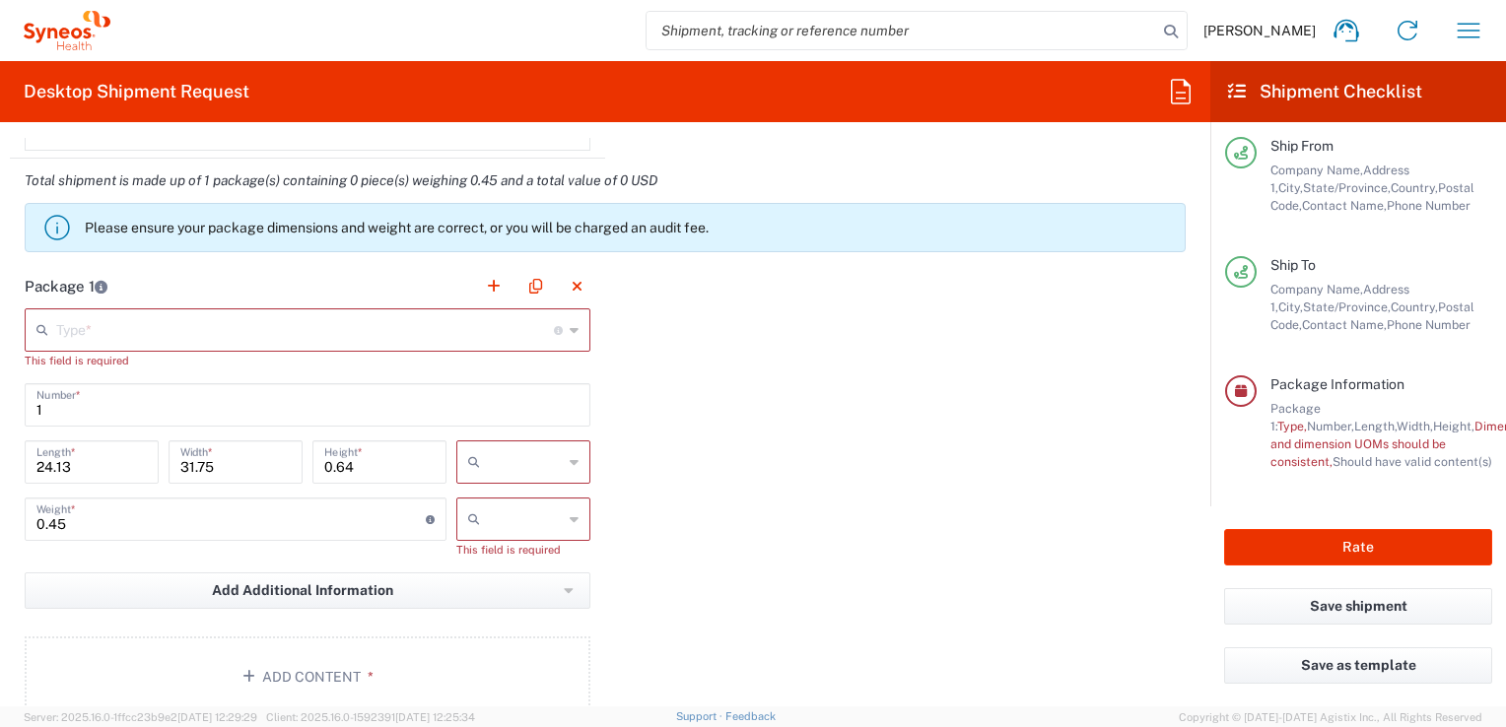
scroll to position [1804, 0]
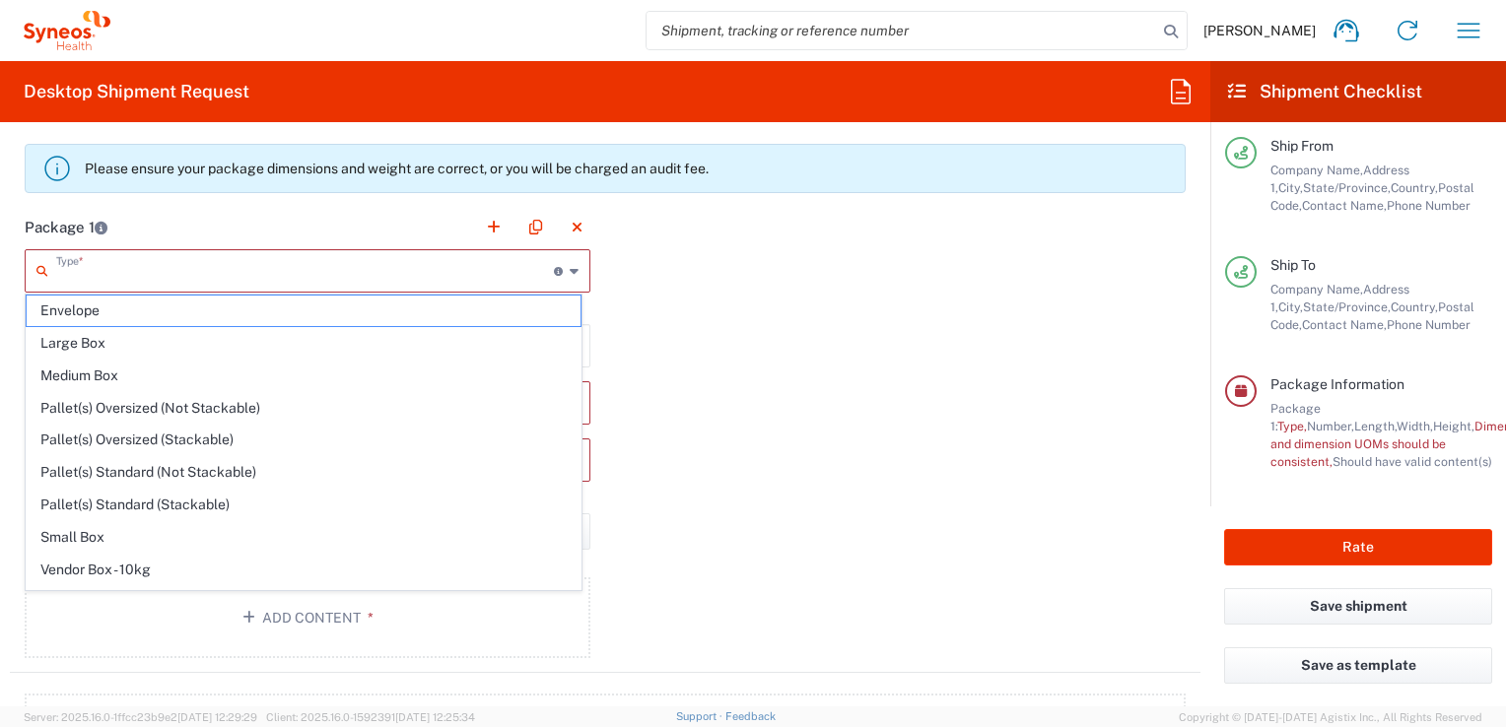
click at [138, 272] on input "text" at bounding box center [305, 269] width 498 height 34
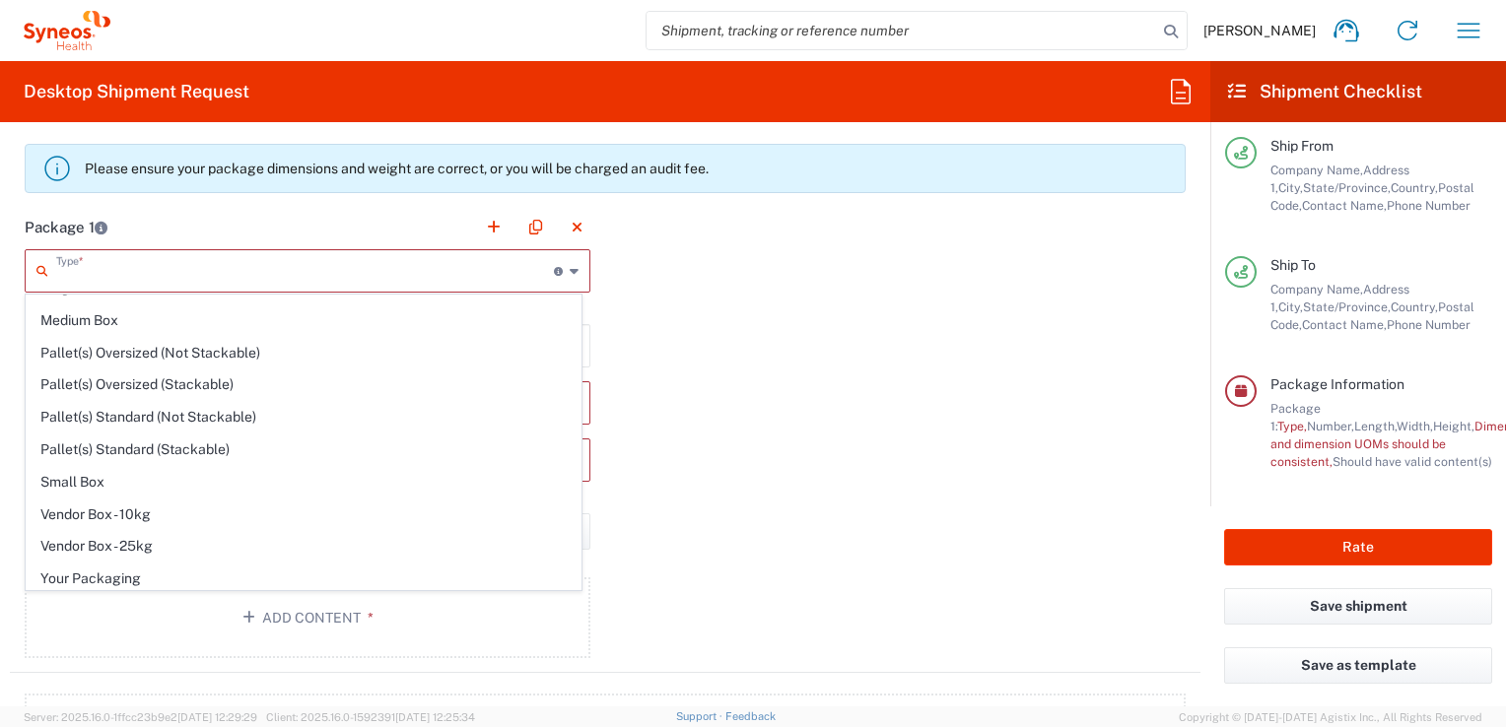
scroll to position [0, 0]
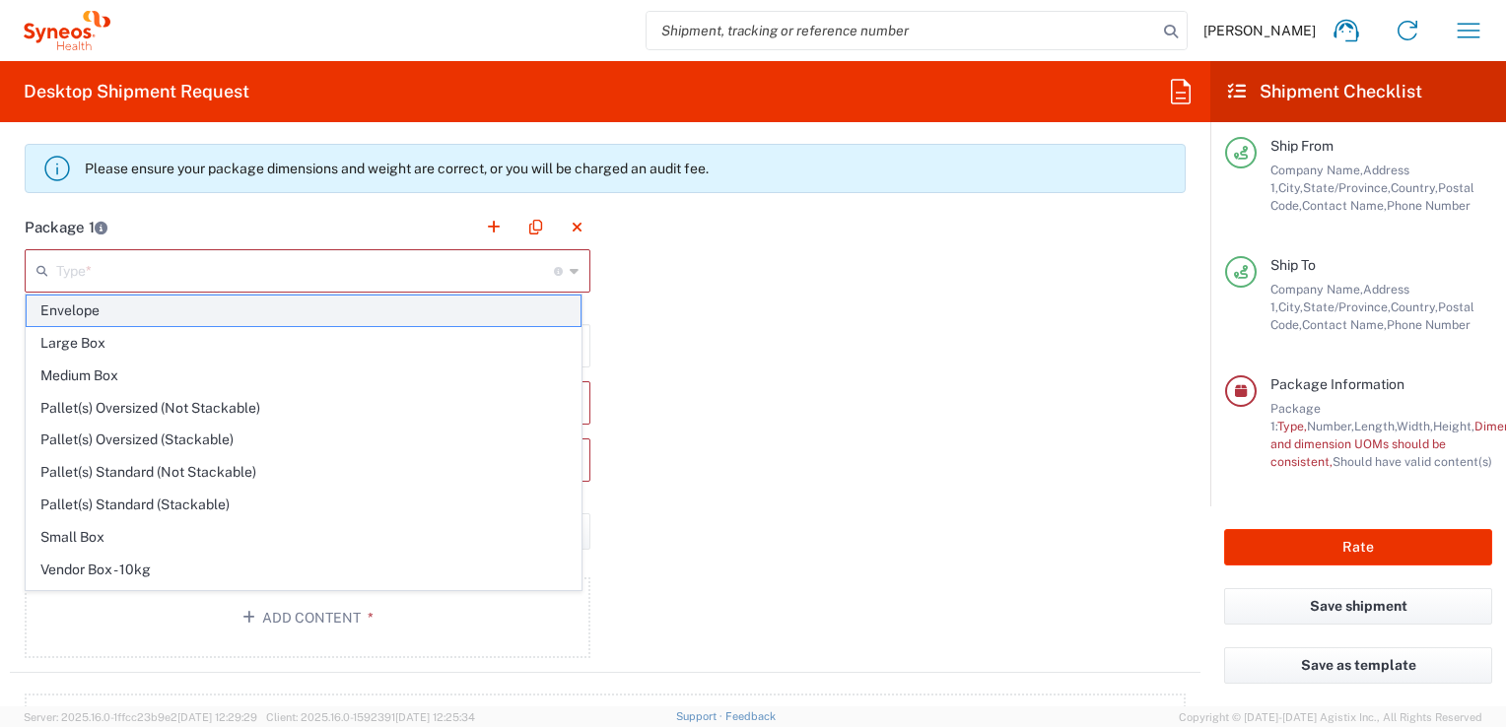
click at [81, 317] on span "Envelope" at bounding box center [304, 311] width 554 height 31
type input "Envelope"
type input "9.5"
type input "12.5"
type input "0.25"
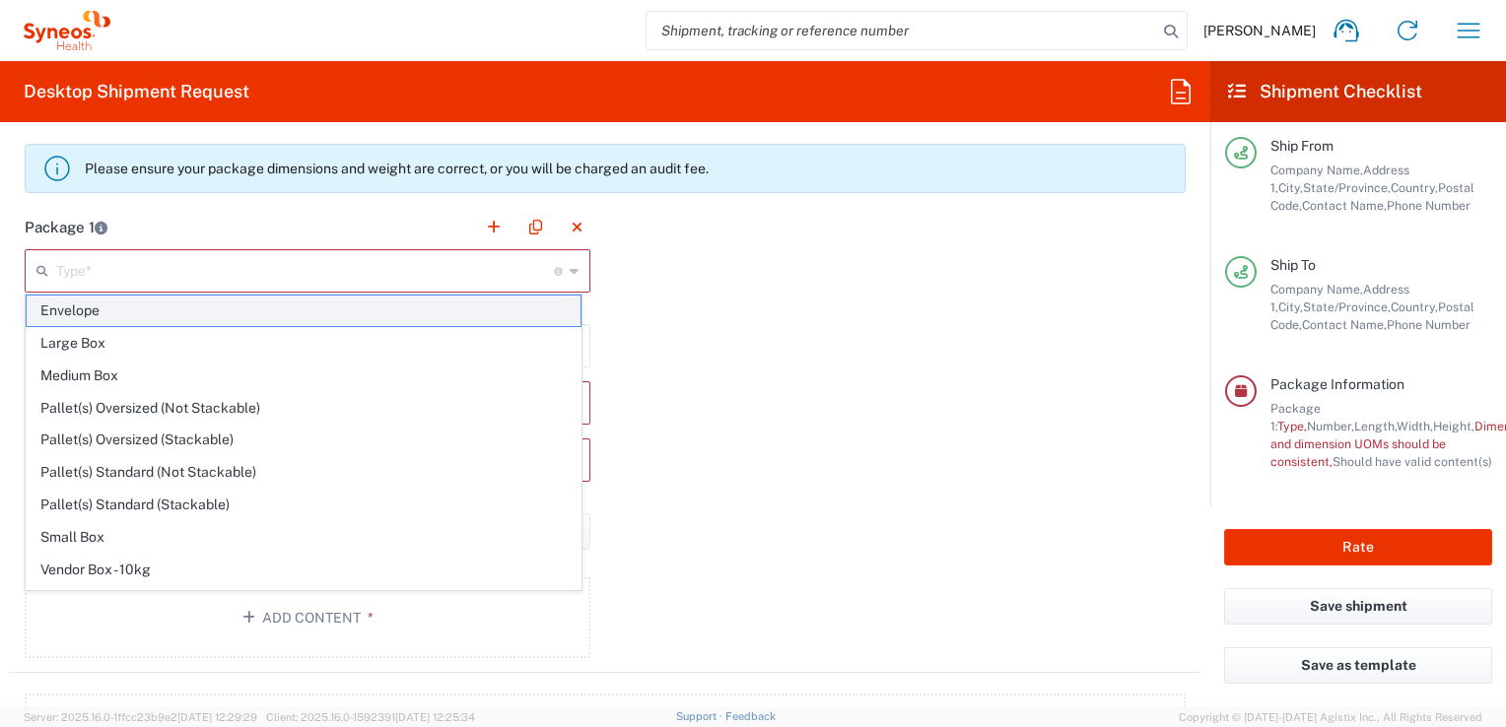
type input "in"
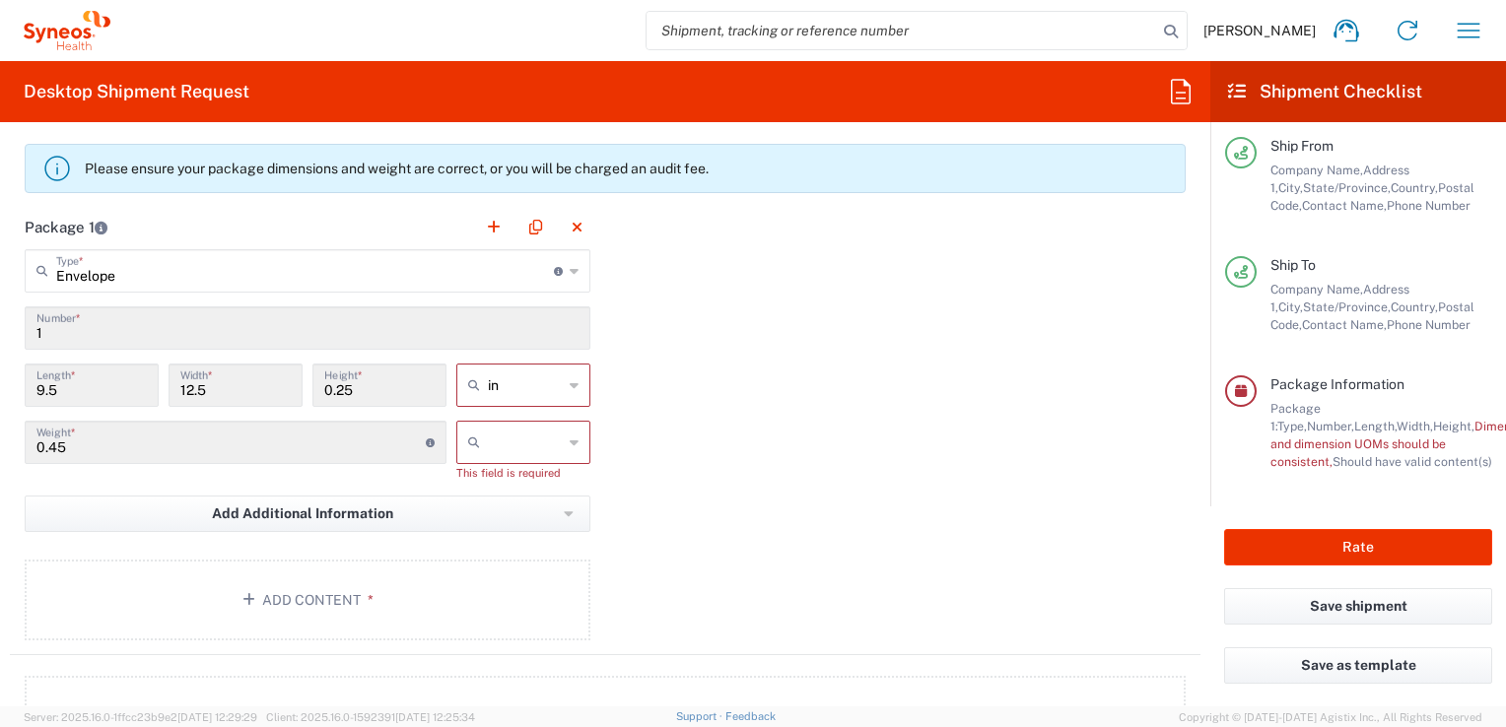
click at [570, 441] on icon at bounding box center [574, 443] width 9 height 32
click at [517, 492] on span "kgs" at bounding box center [516, 482] width 128 height 31
type input "kgs"
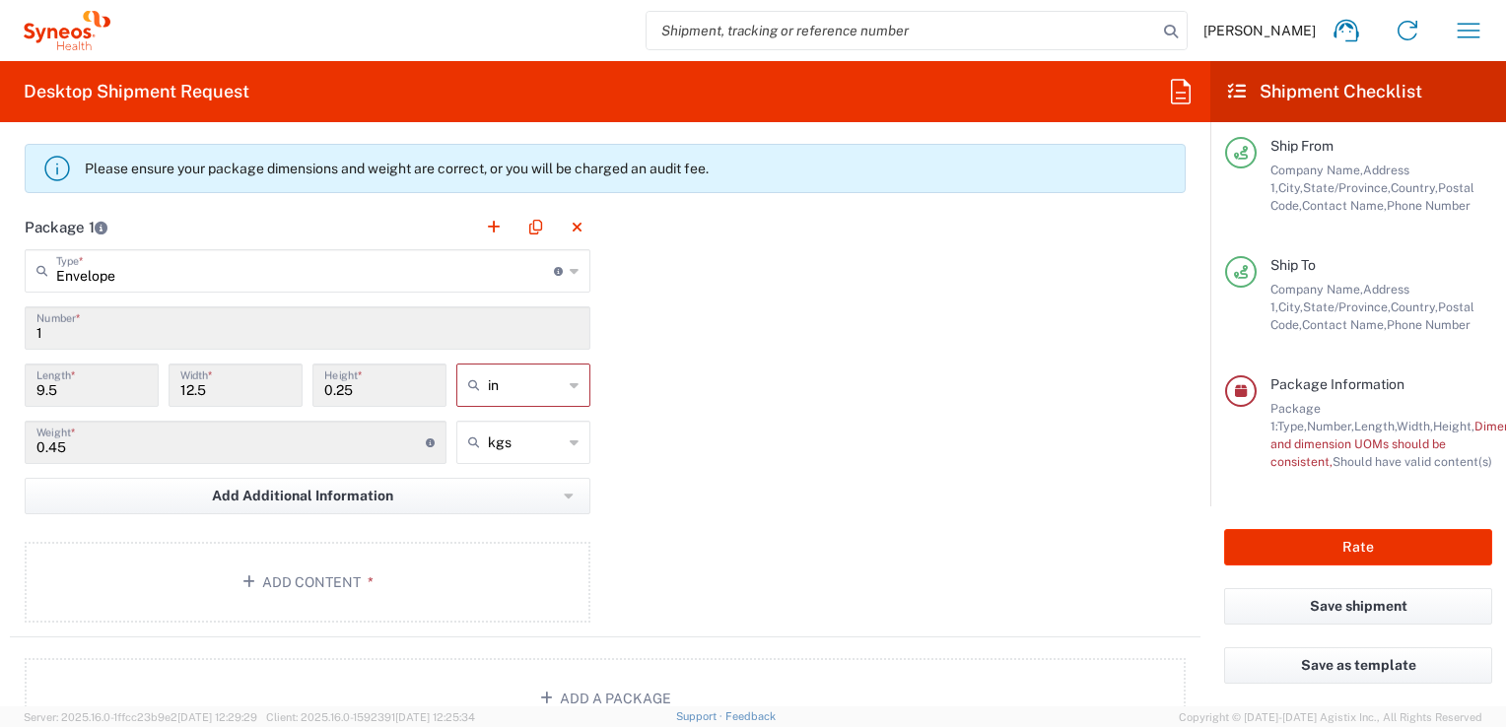
click at [570, 391] on icon at bounding box center [574, 386] width 9 height 32
click at [503, 460] on span "cm" at bounding box center [516, 457] width 128 height 31
type input "24.13"
type input "31.75"
type input "0.64"
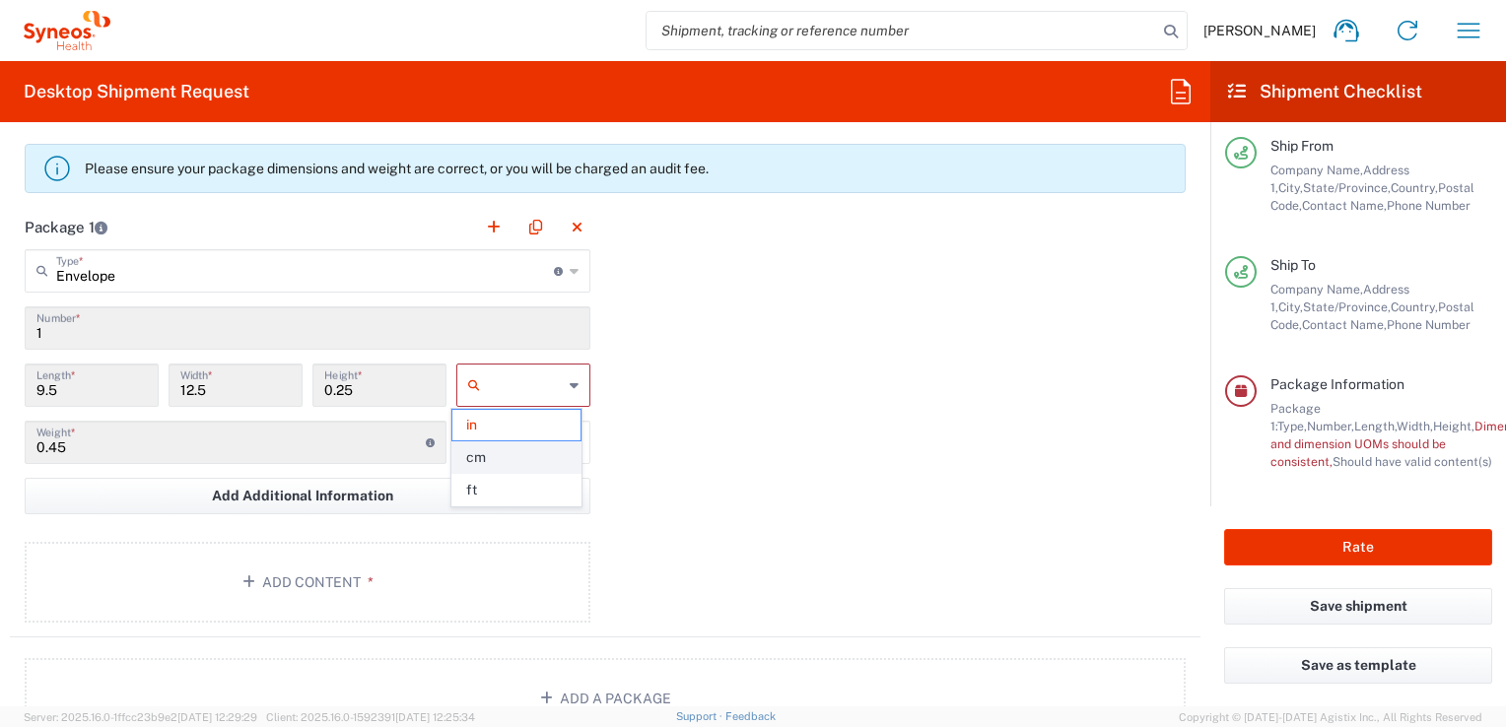
type input "cm"
click at [316, 567] on button "Add Content *" at bounding box center [308, 582] width 566 height 81
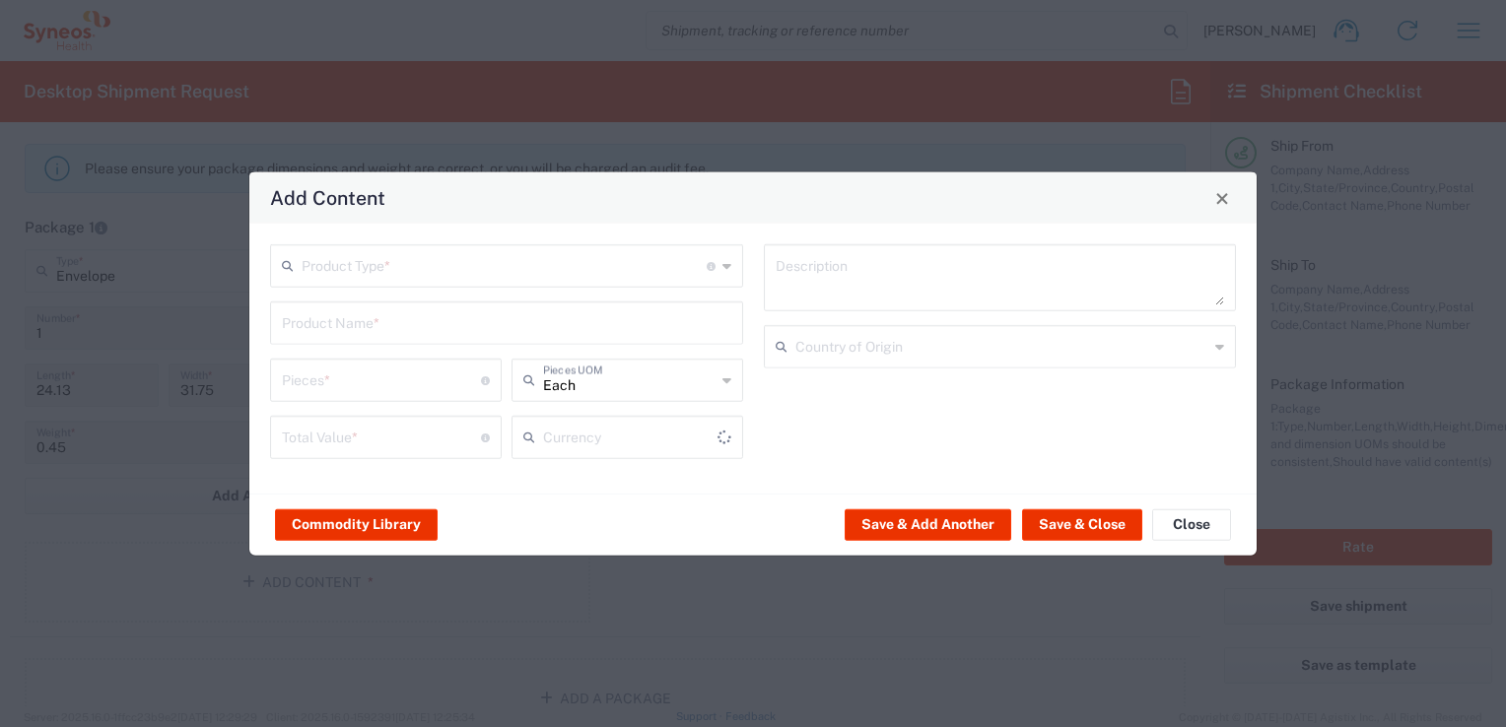
type input "US Dollar"
click at [729, 269] on icon at bounding box center [726, 266] width 9 height 32
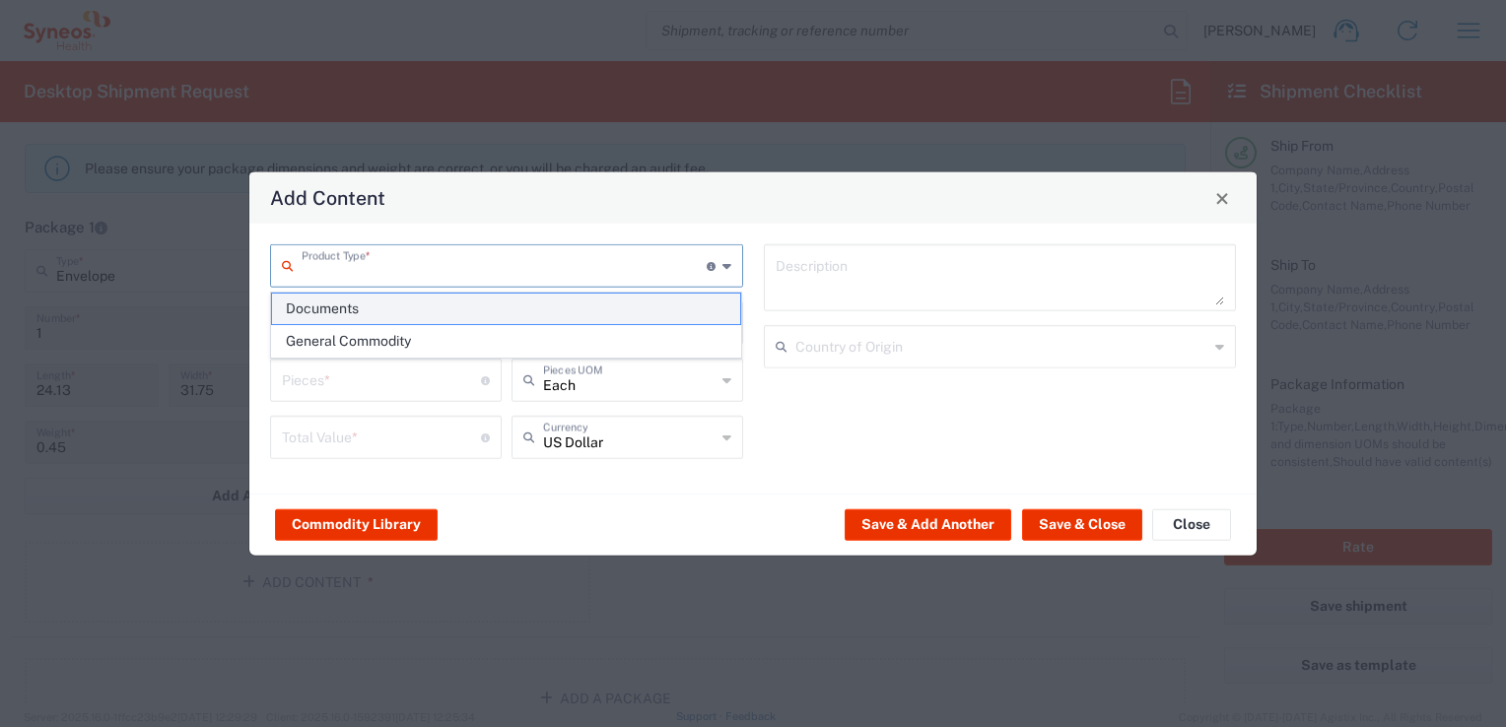
click at [385, 313] on span "Documents" at bounding box center [506, 309] width 469 height 31
type input "Documents"
type input "1"
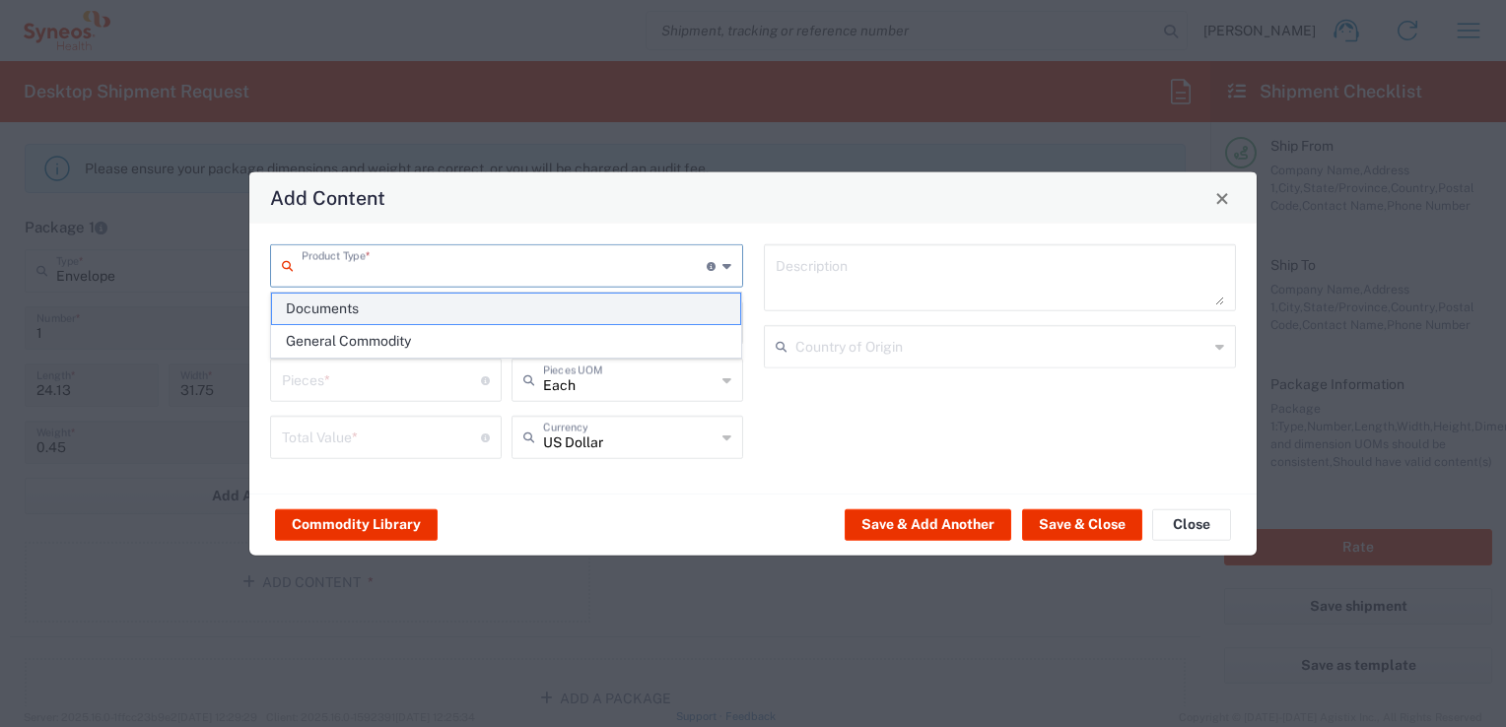
type textarea "Documents"
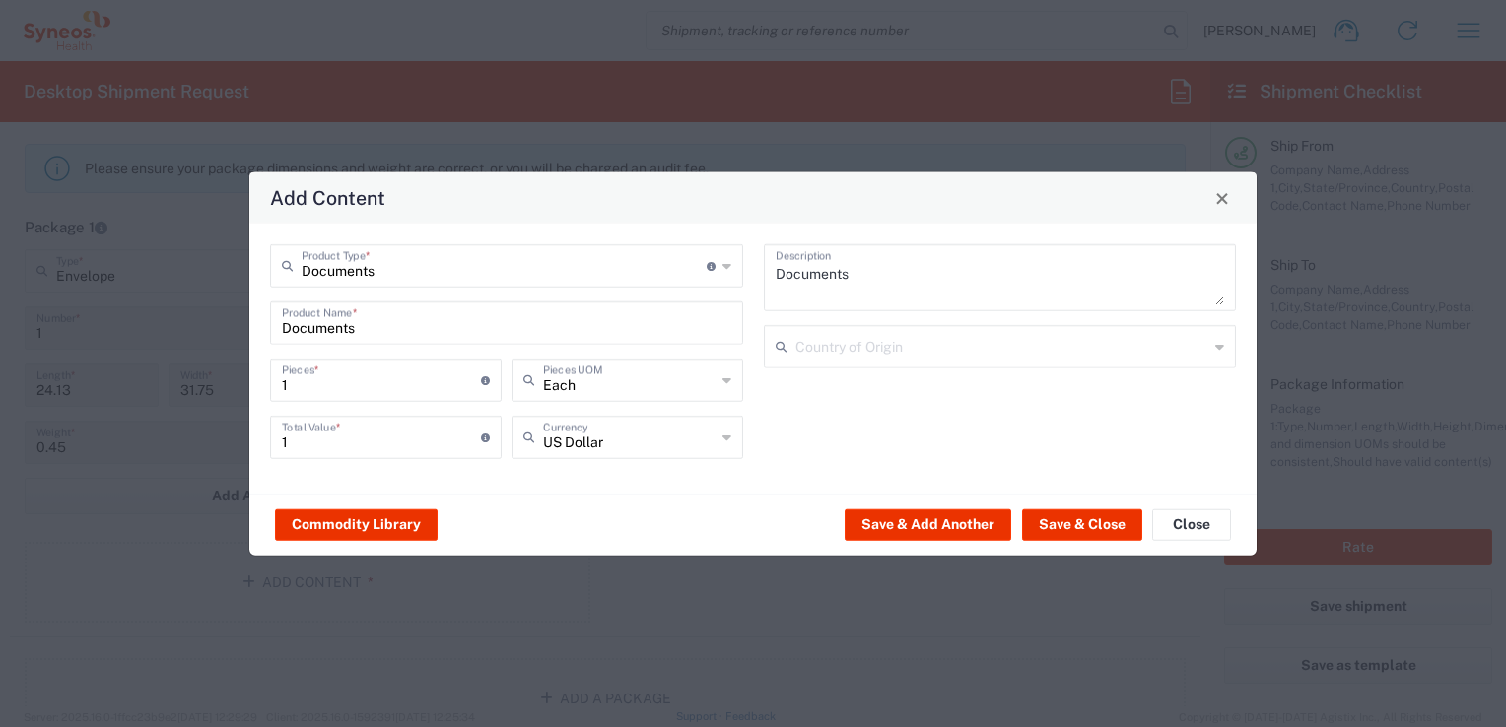
click at [726, 271] on icon at bounding box center [726, 266] width 9 height 32
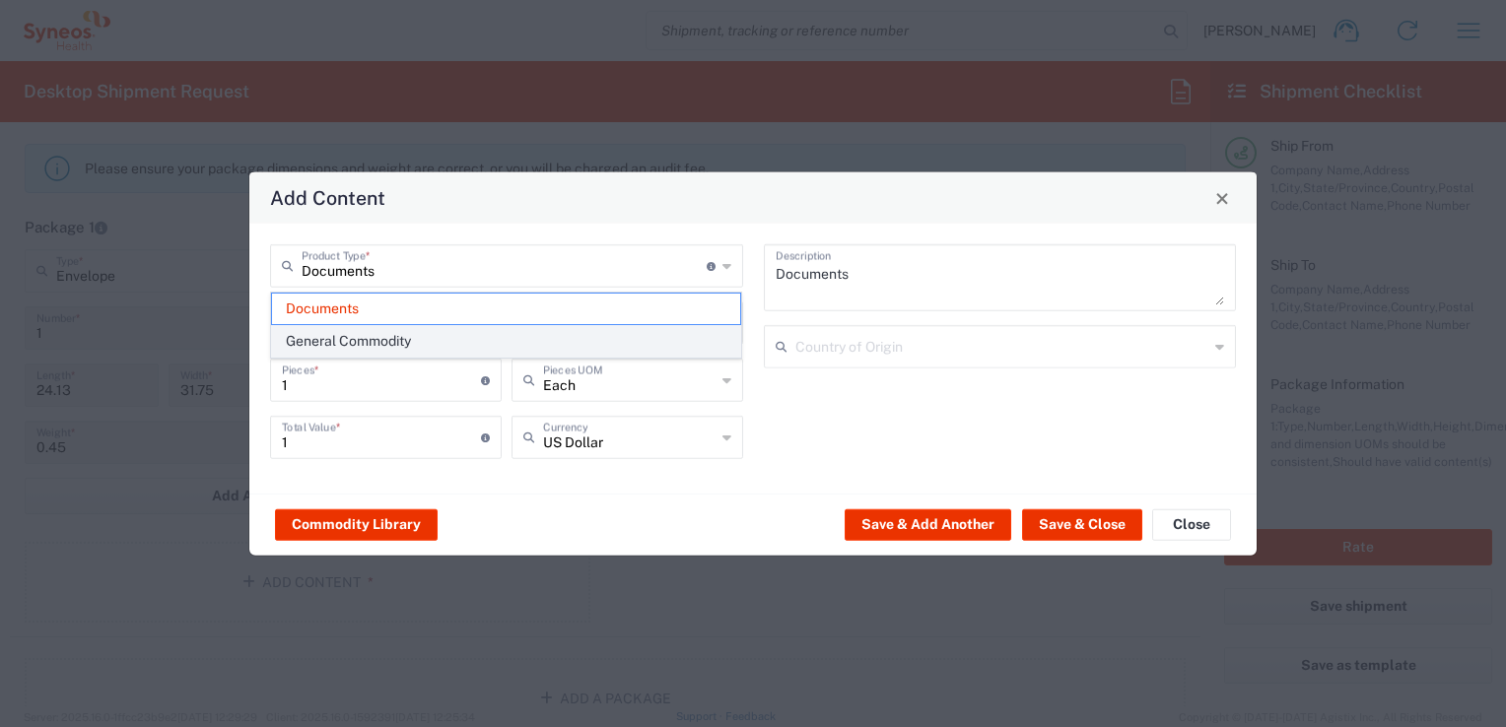
click at [536, 341] on span "General Commodity" at bounding box center [506, 341] width 469 height 31
type input "General Commodity"
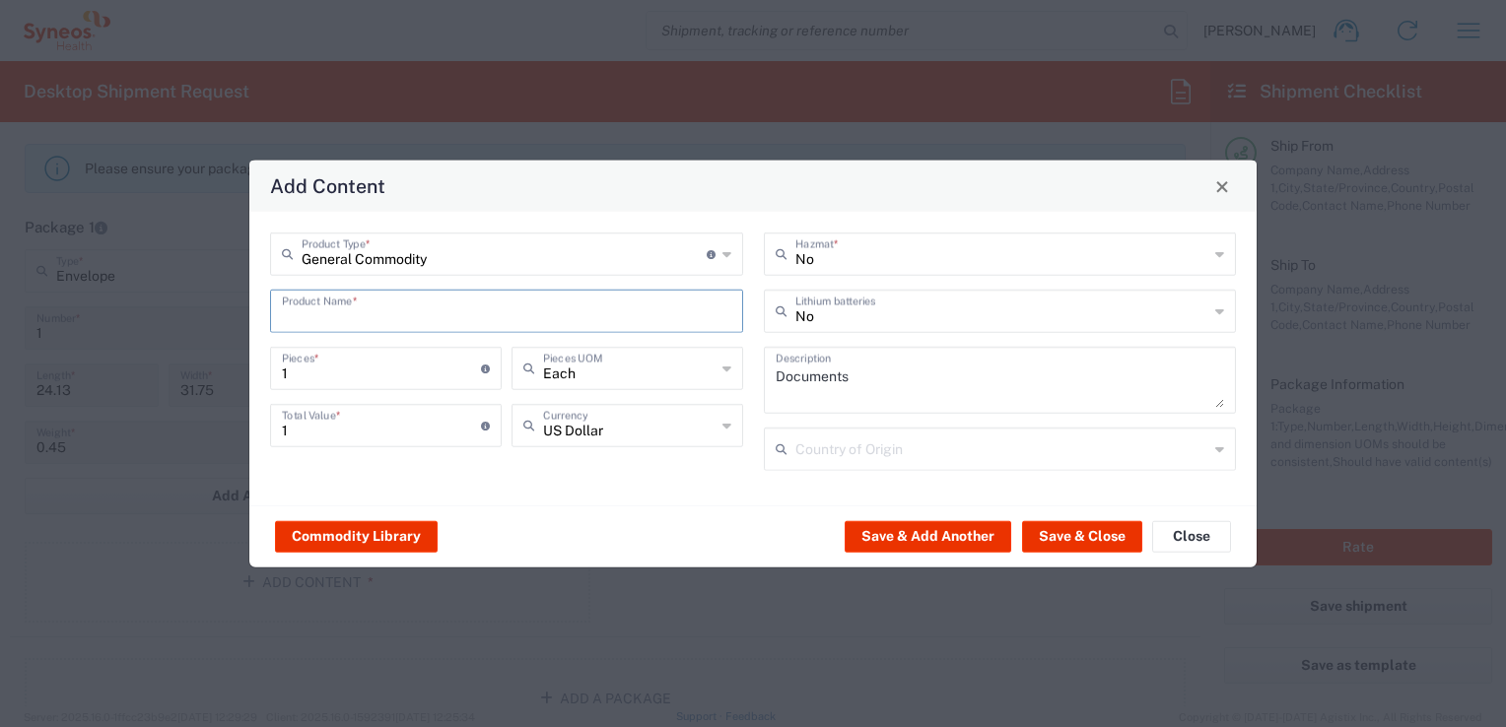
click at [432, 312] on input "text" at bounding box center [506, 310] width 449 height 34
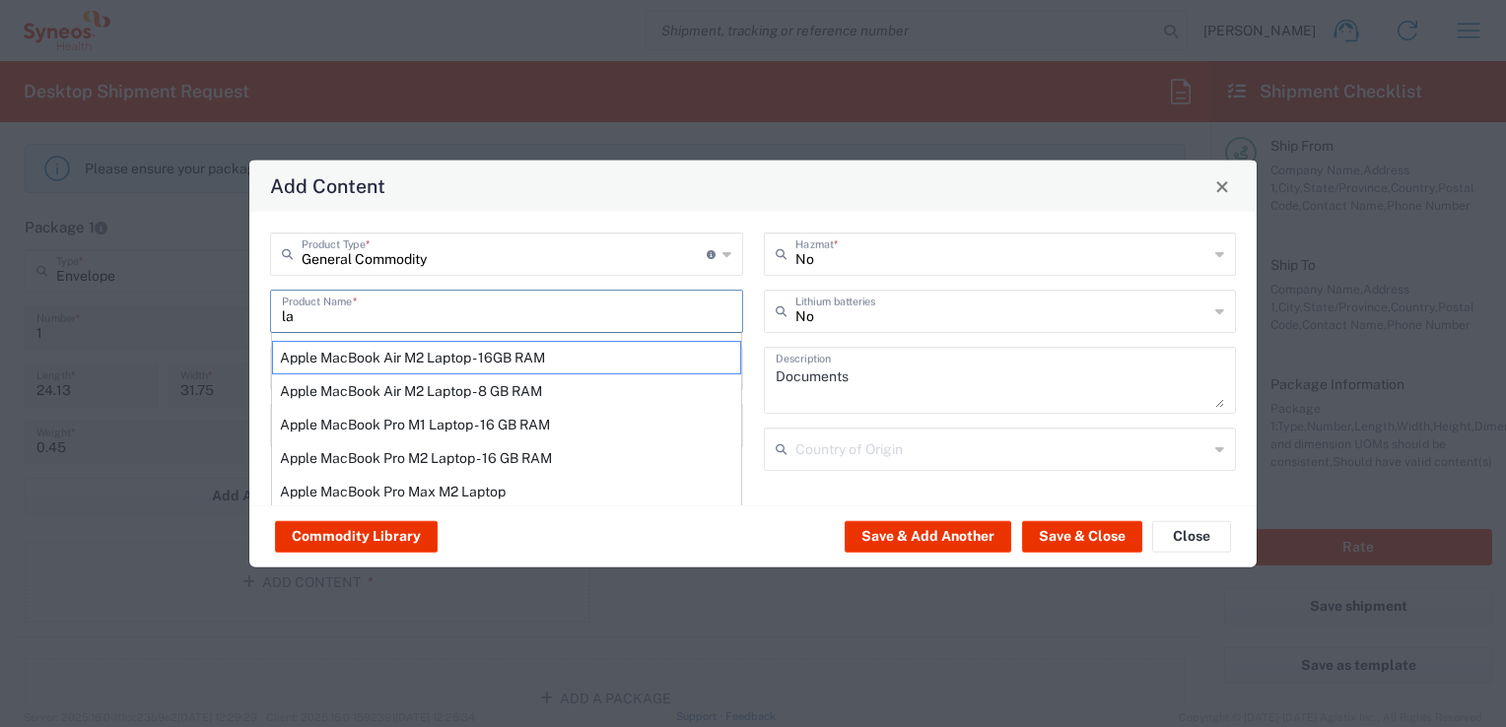
type input "l"
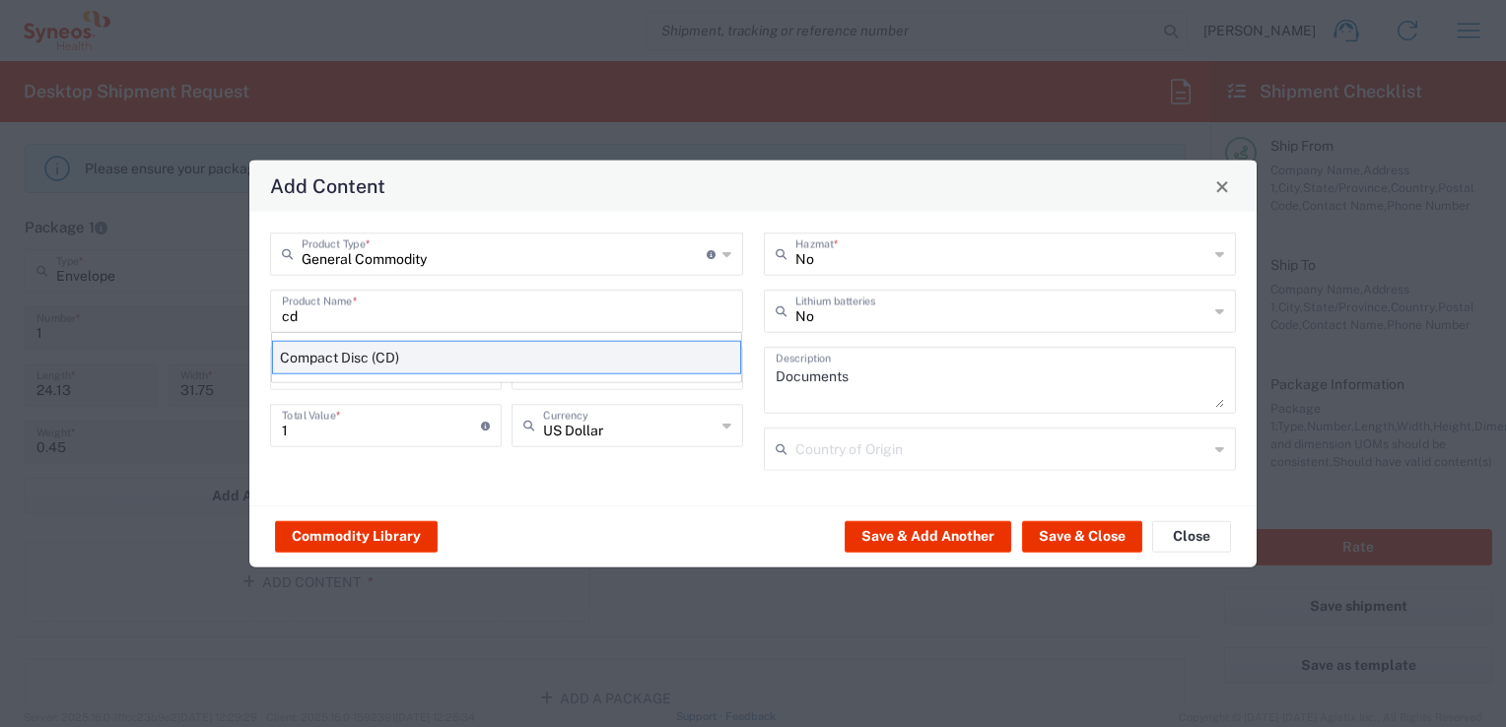
click at [370, 360] on div "Compact Disc (CD)" at bounding box center [506, 358] width 469 height 34
type input "Compact Disc (CD)"
type input "2"
type textarea "Business correspondence on a compact disc"
type input "China"
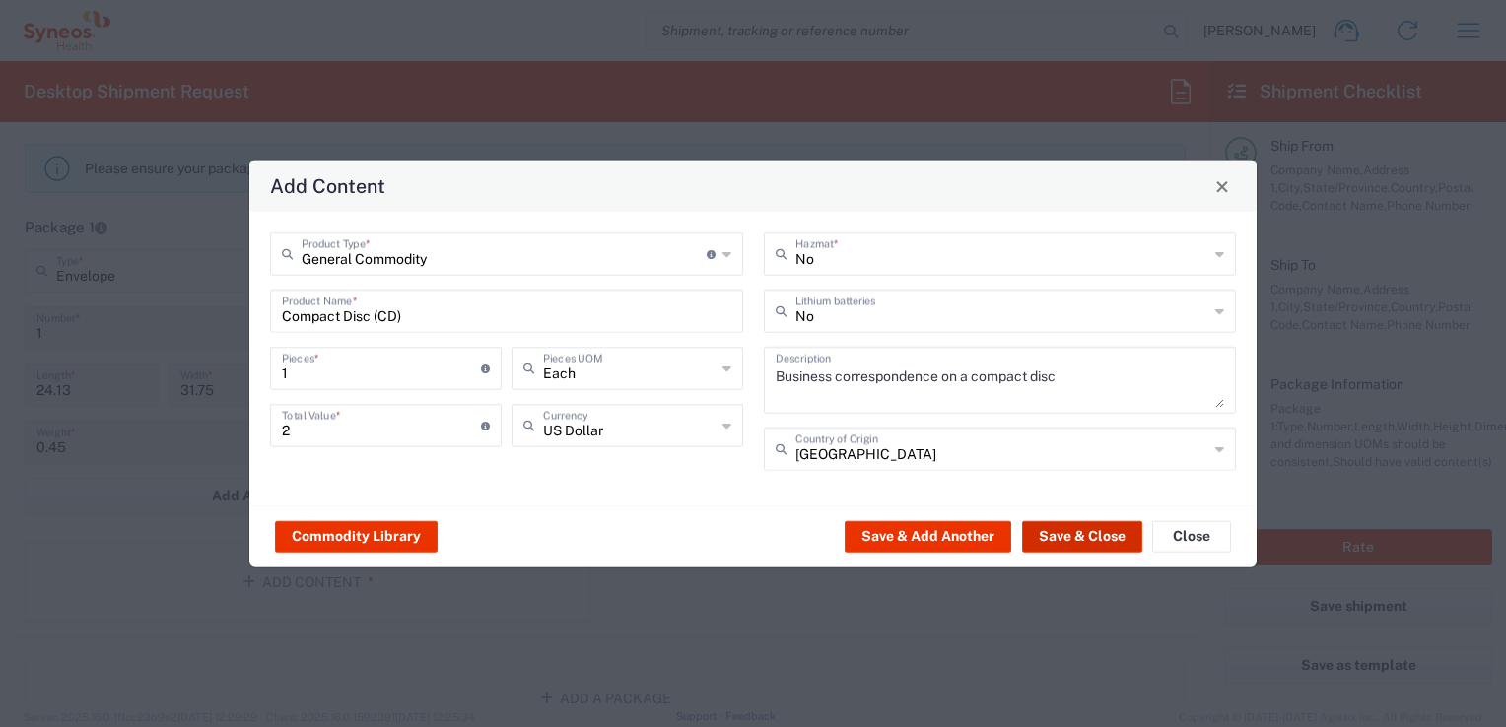
click at [1102, 541] on button "Save & Close" at bounding box center [1082, 536] width 120 height 32
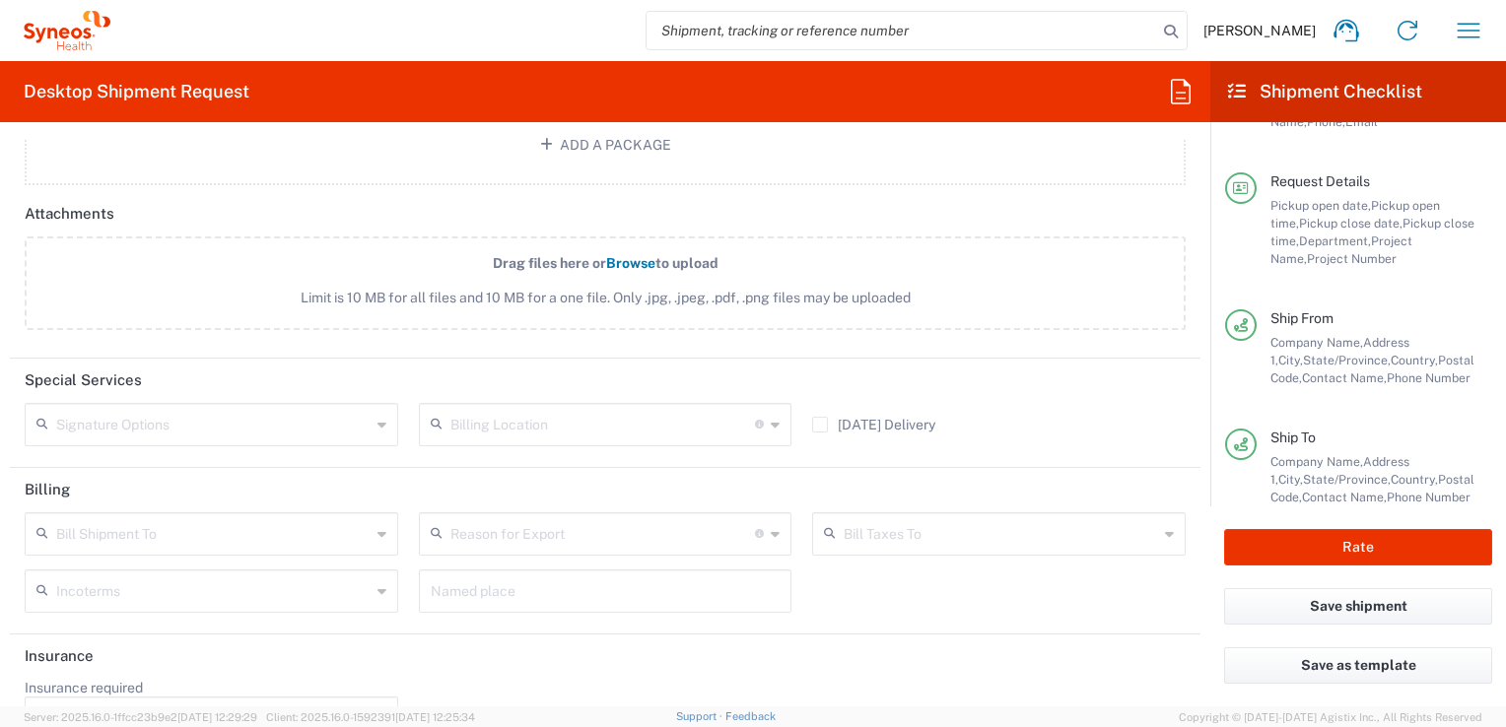
scroll to position [2507, 0]
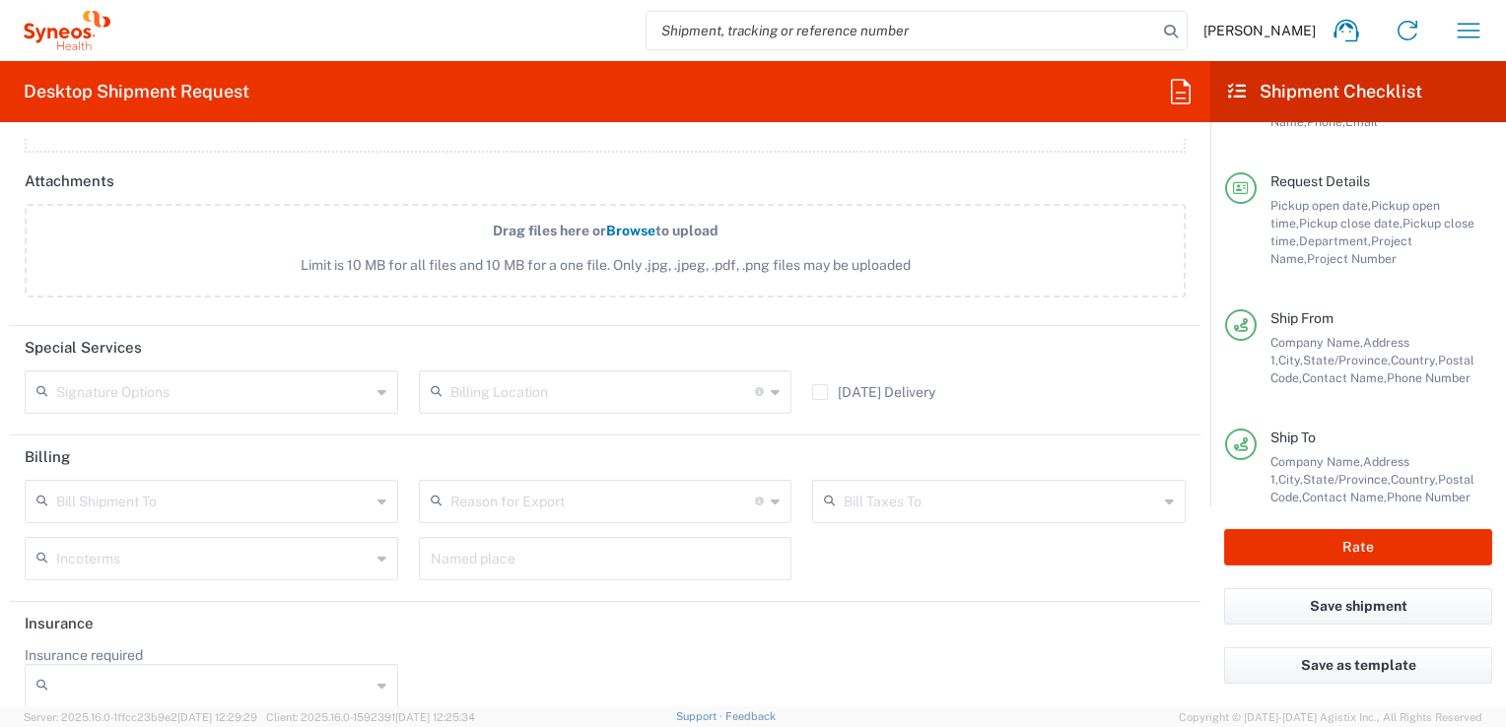
click at [516, 393] on input "text" at bounding box center [602, 390] width 305 height 34
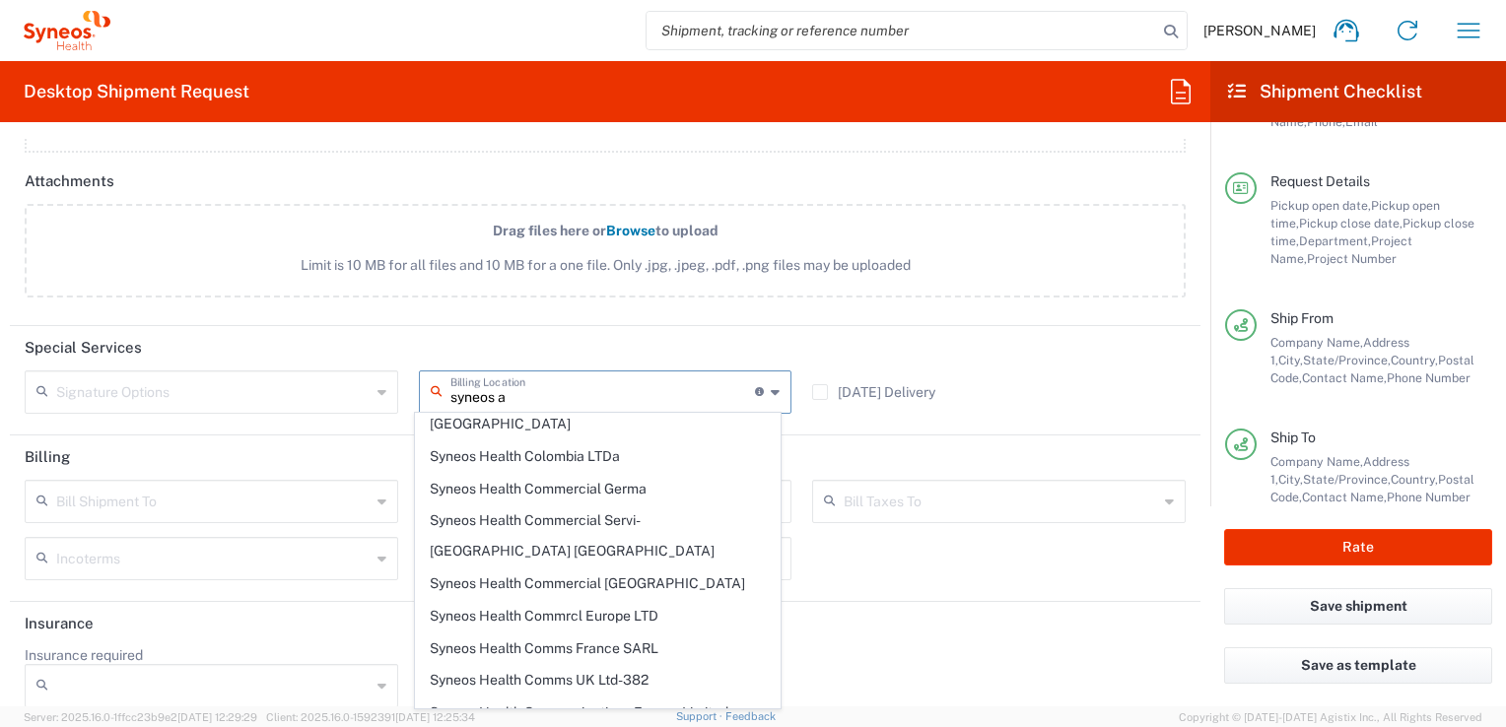
scroll to position [0, 0]
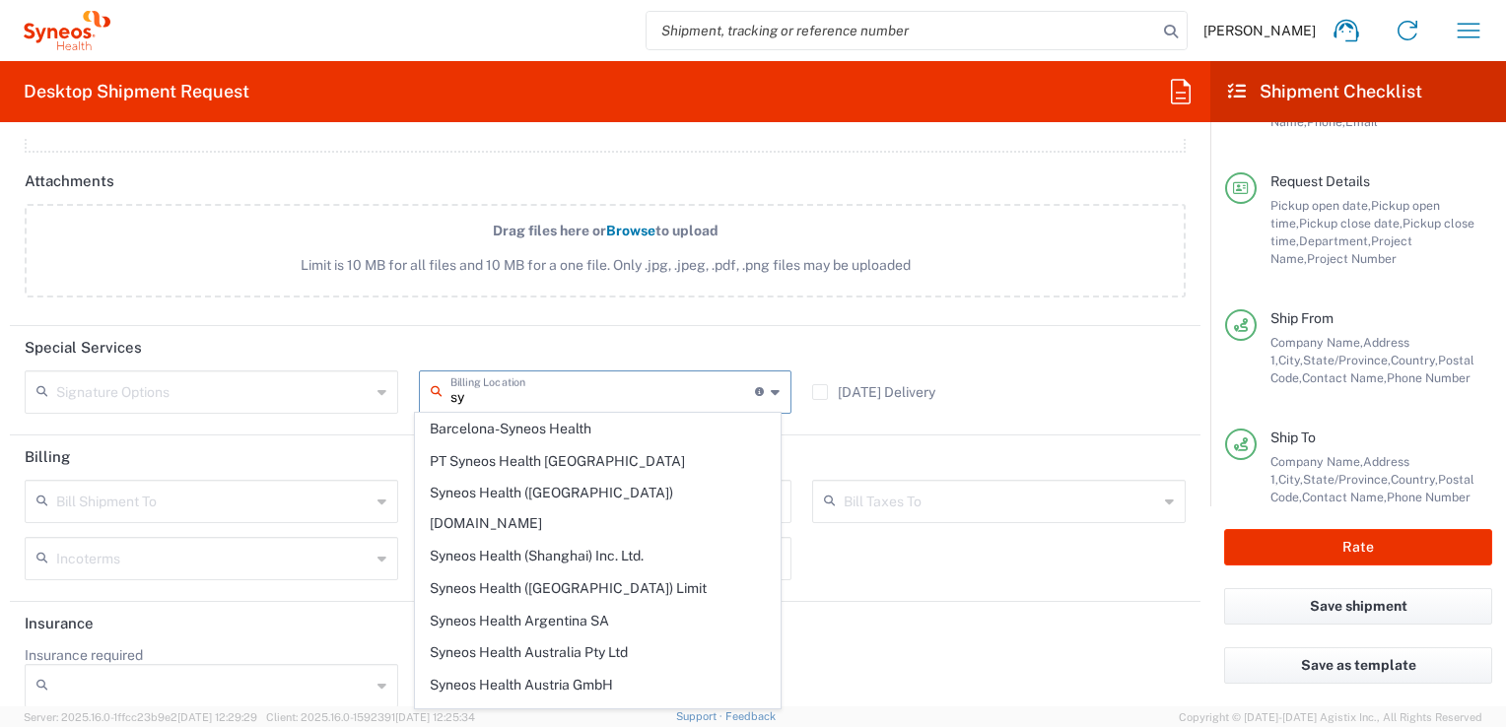
type input "s"
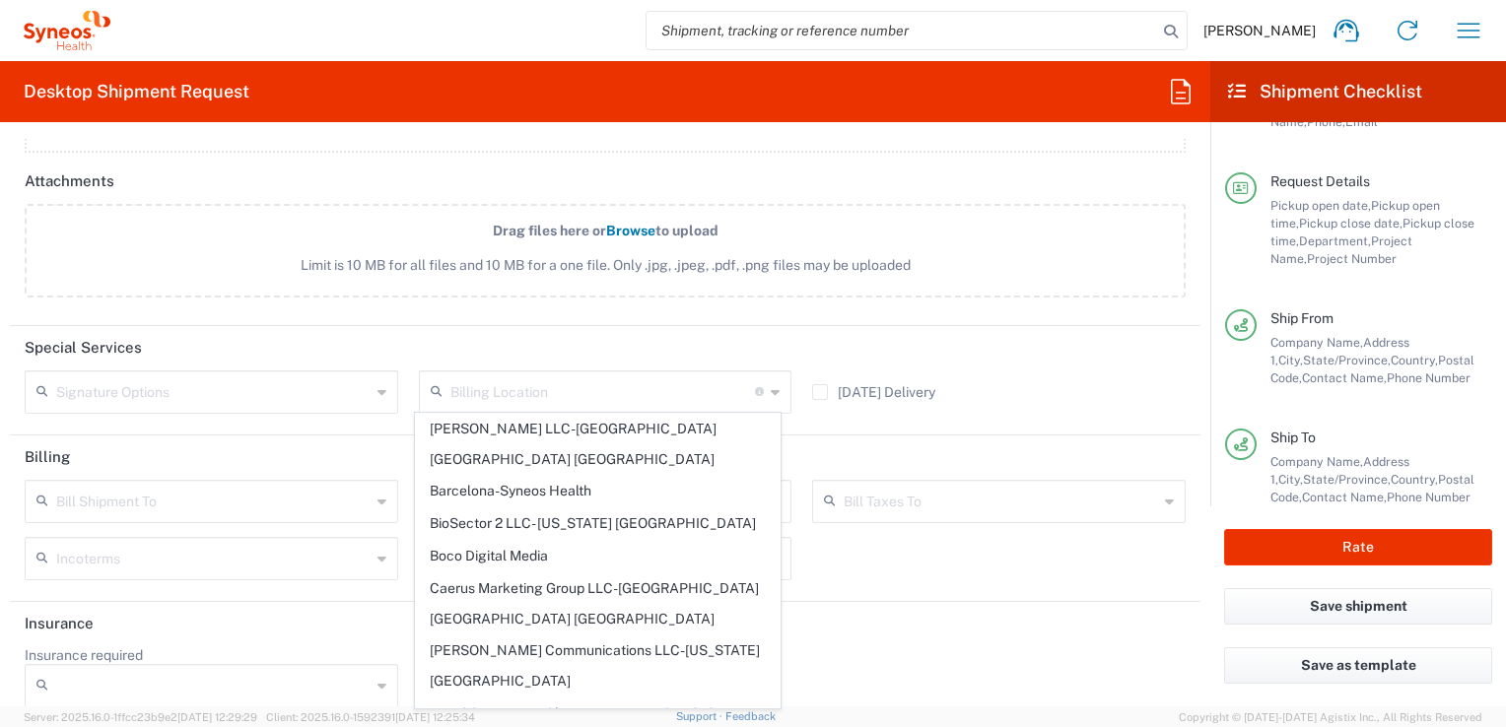
click at [624, 350] on header "Special Services" at bounding box center [605, 348] width 1190 height 44
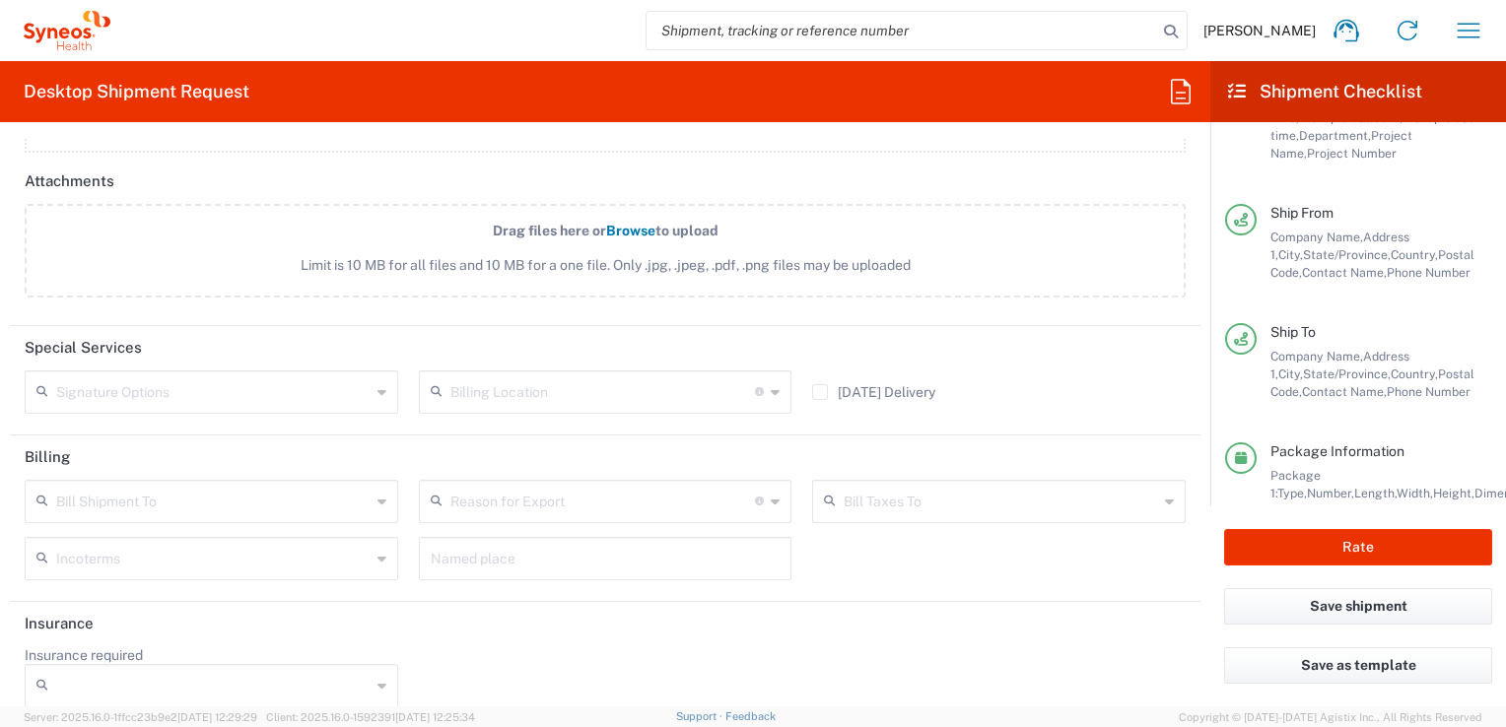
scroll to position [250, 0]
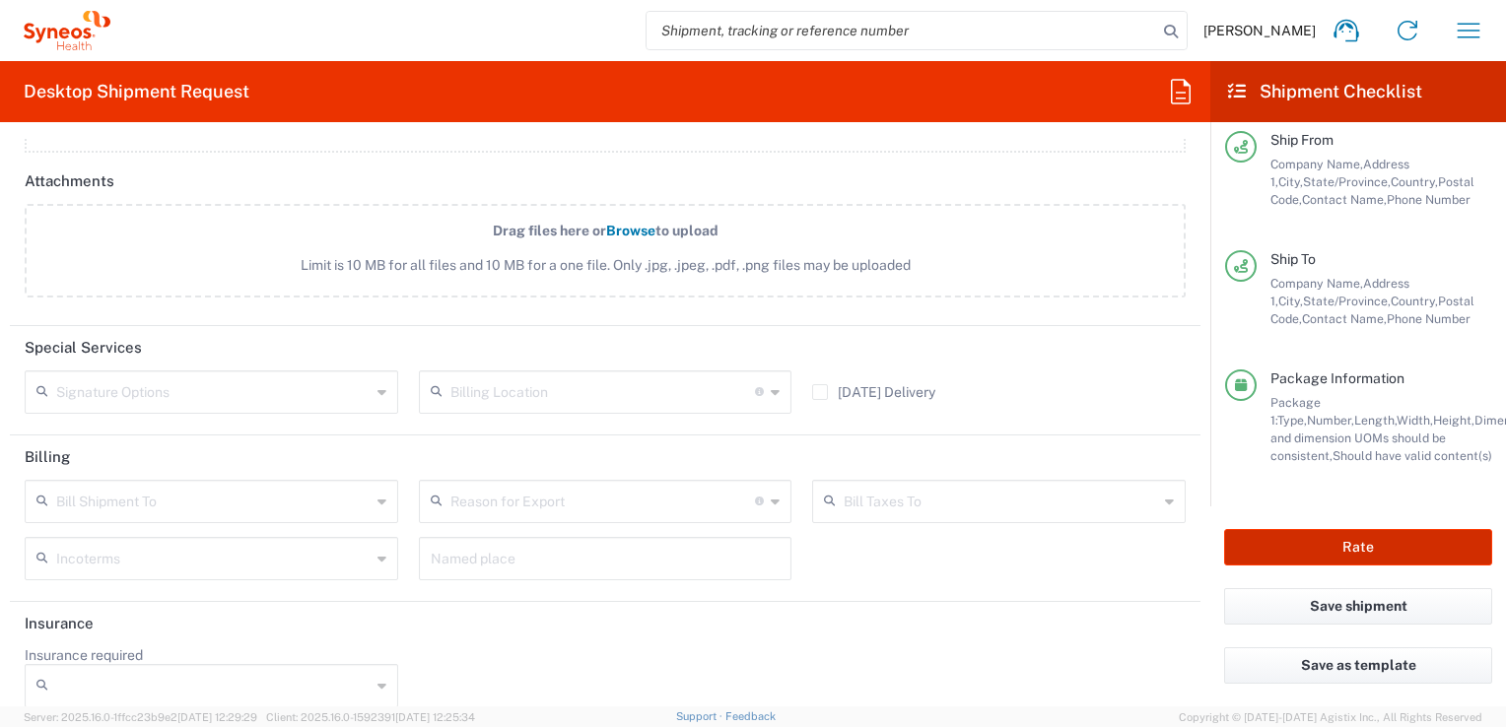
click at [1360, 550] on button "Rate" at bounding box center [1358, 547] width 268 height 36
type input "8350 DEPARTMENTAL EXPENSE"
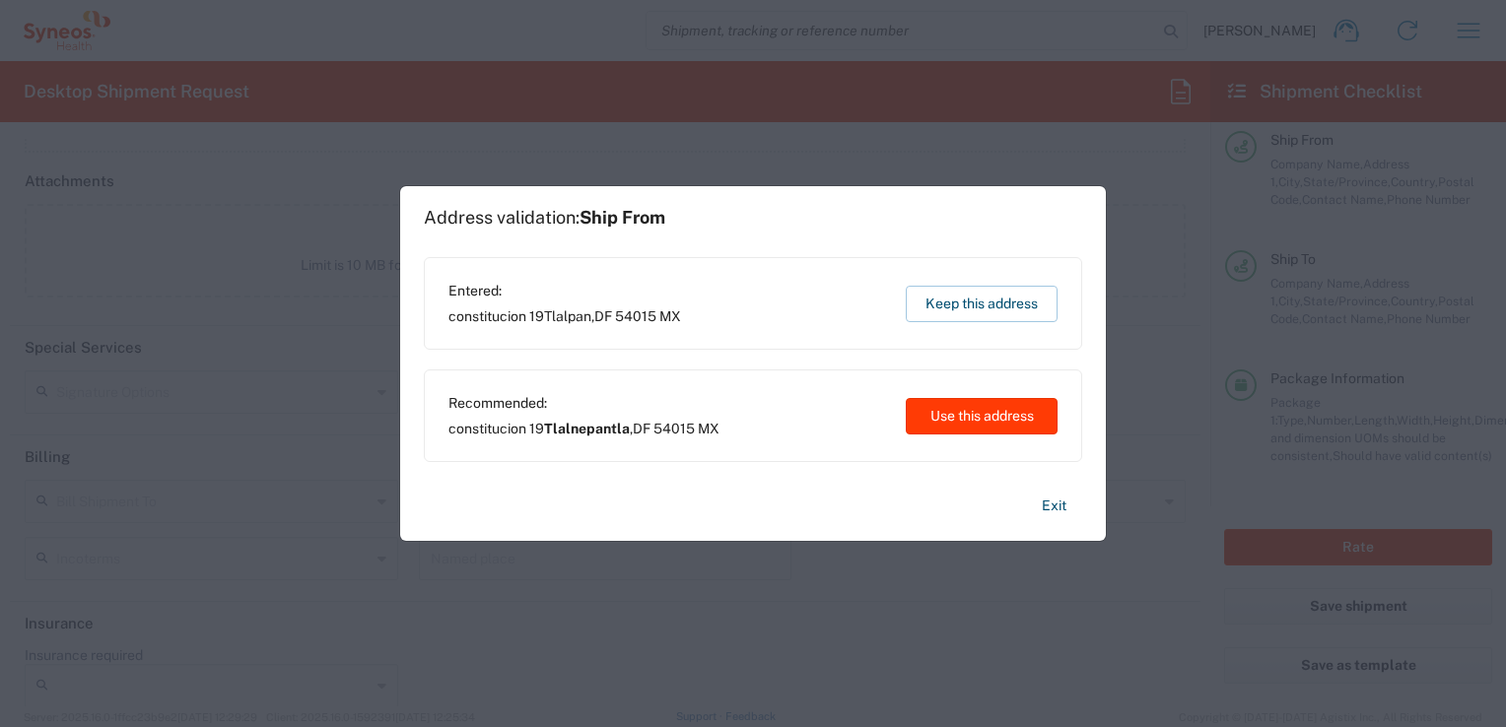
click at [989, 417] on button "Use this address" at bounding box center [982, 416] width 152 height 36
type input "Tlalnepantla"
type input "Federal District"
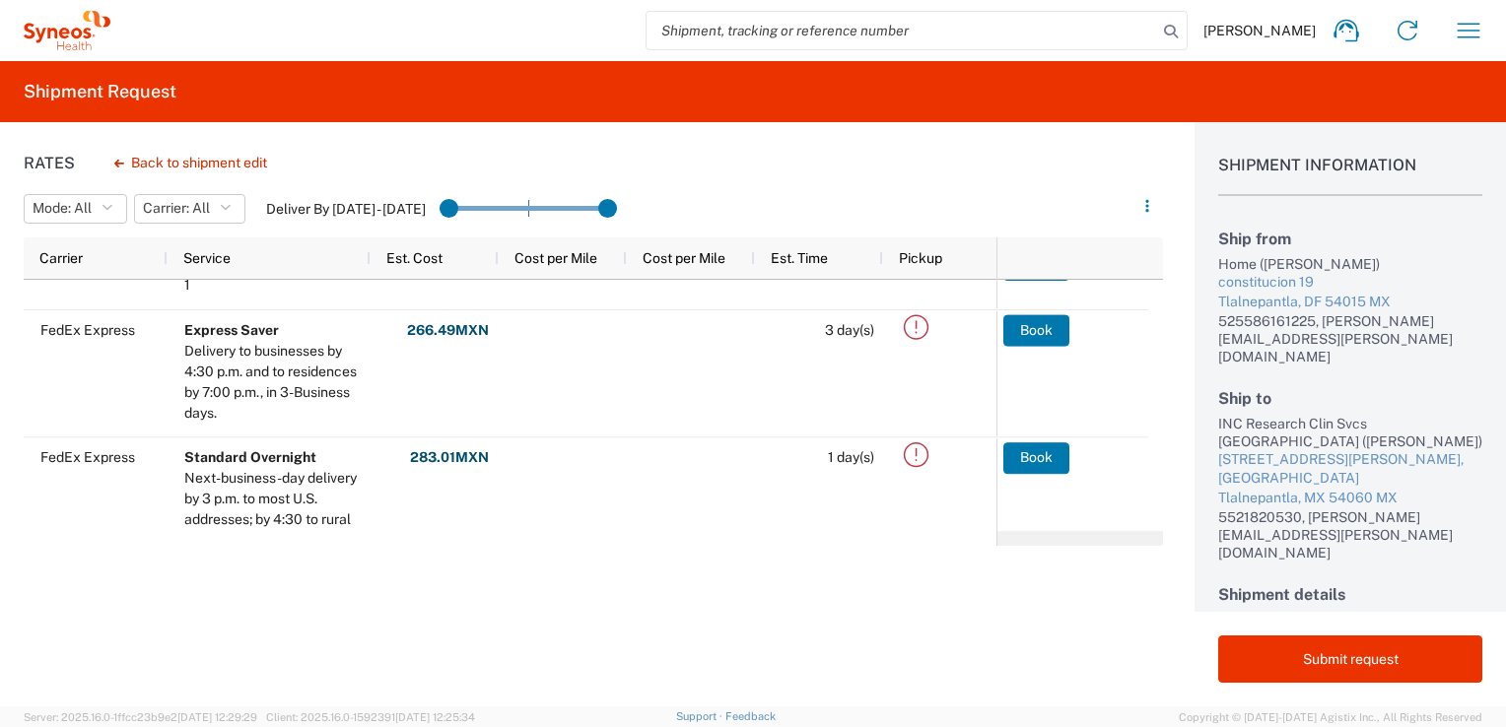
scroll to position [51, 0]
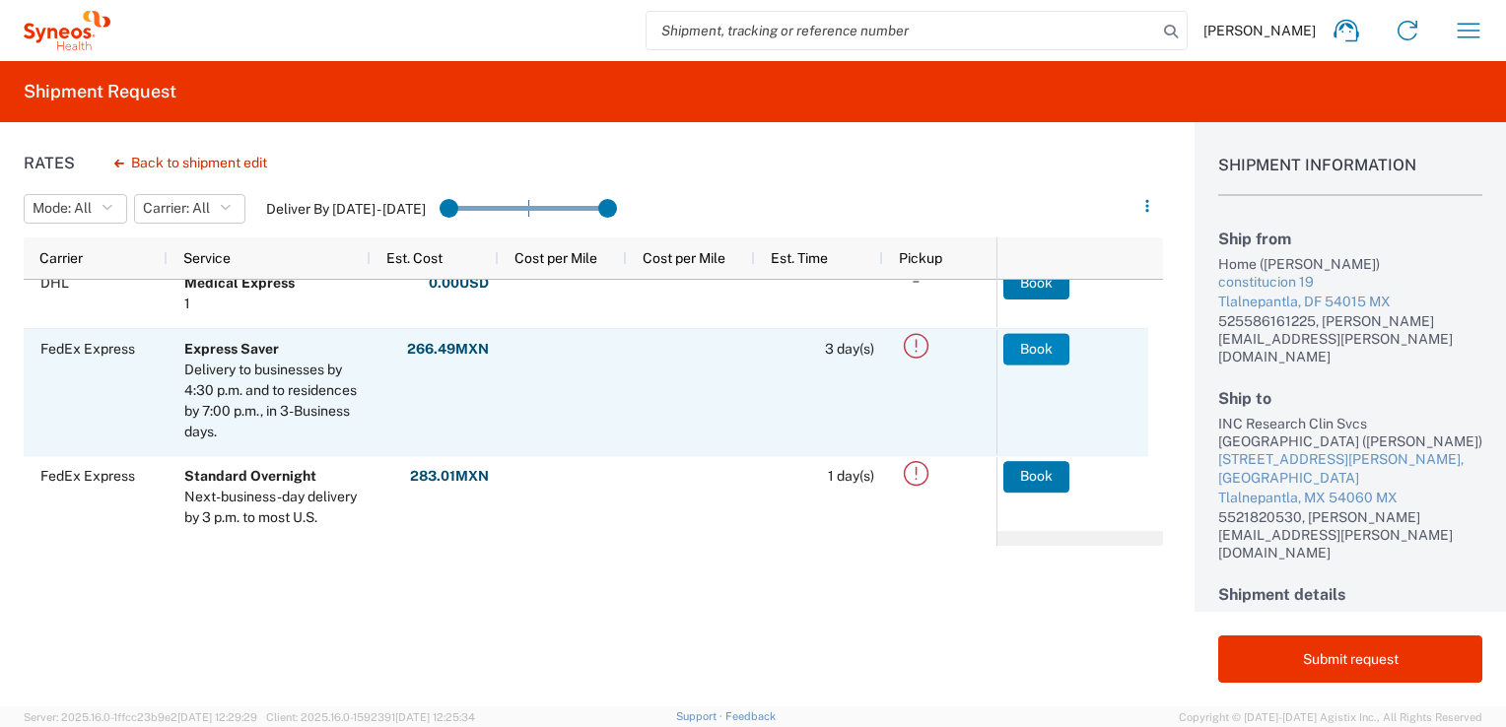
click at [1045, 349] on button "Book" at bounding box center [1036, 349] width 66 height 32
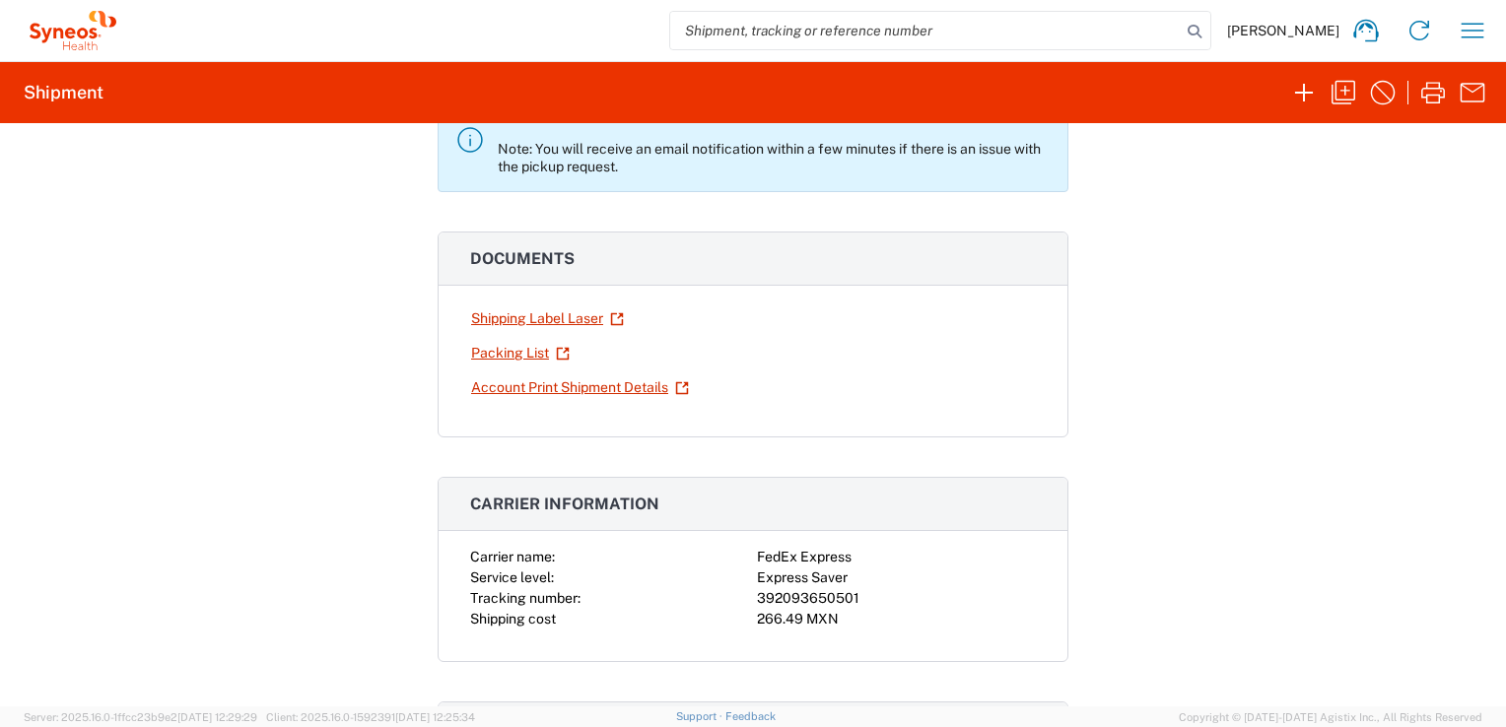
scroll to position [184, 0]
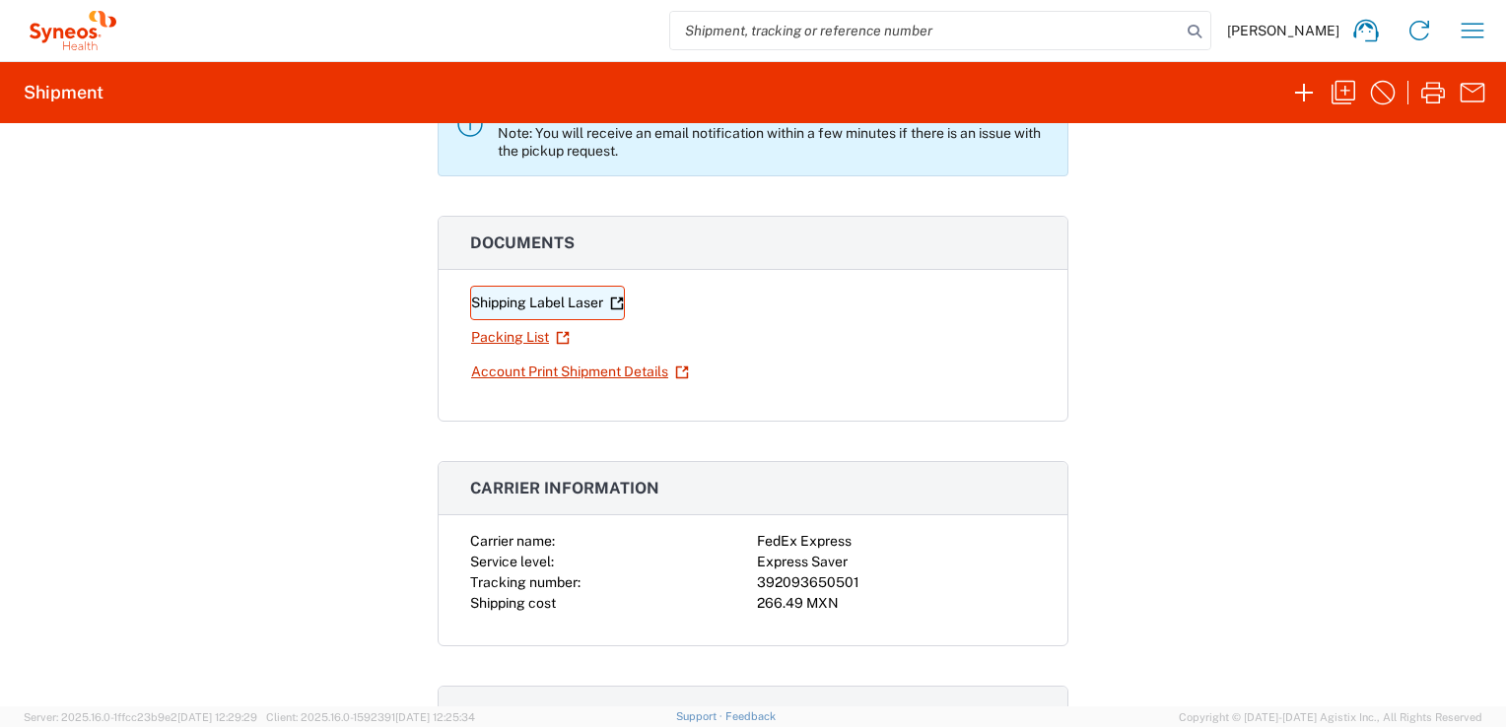
click at [525, 303] on link "Shipping Label Laser" at bounding box center [547, 303] width 155 height 34
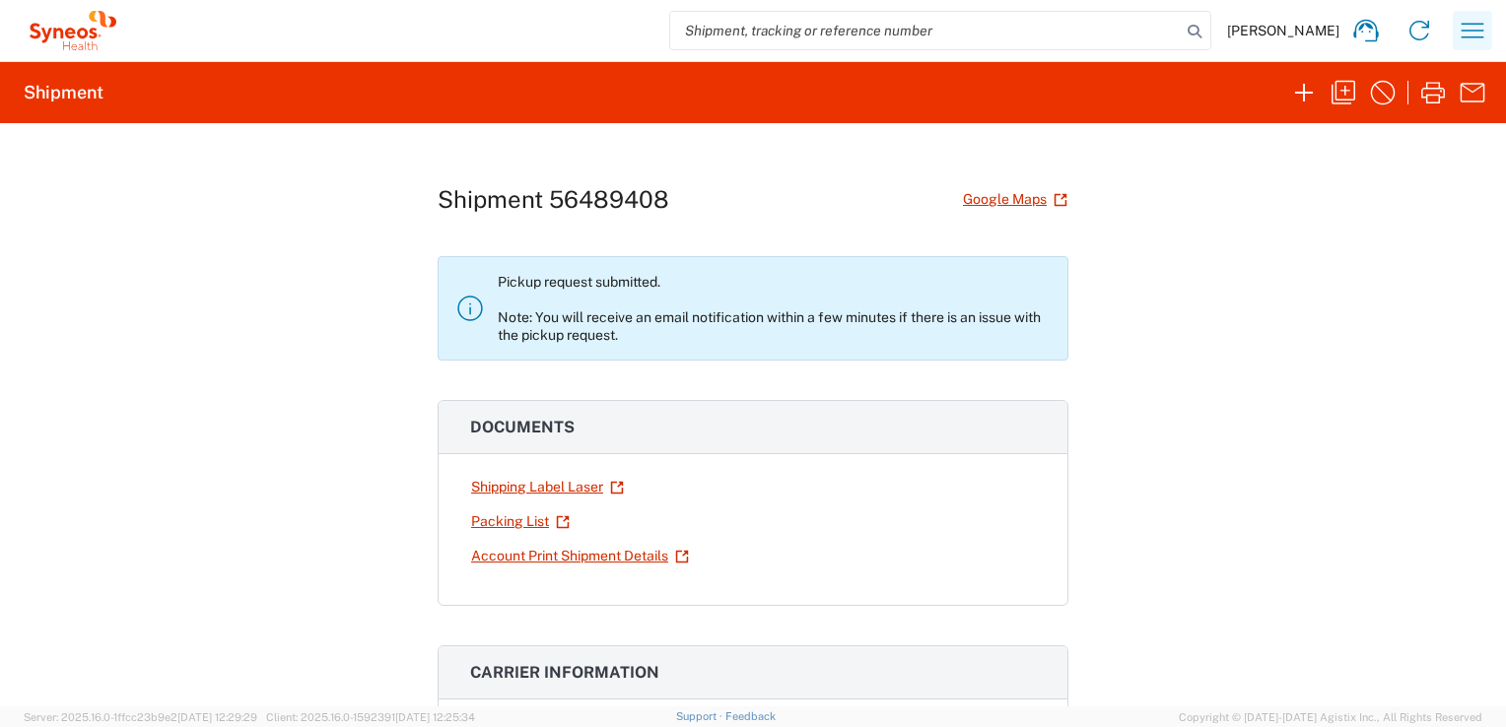
click at [1472, 29] on icon "button" at bounding box center [1472, 31] width 32 height 32
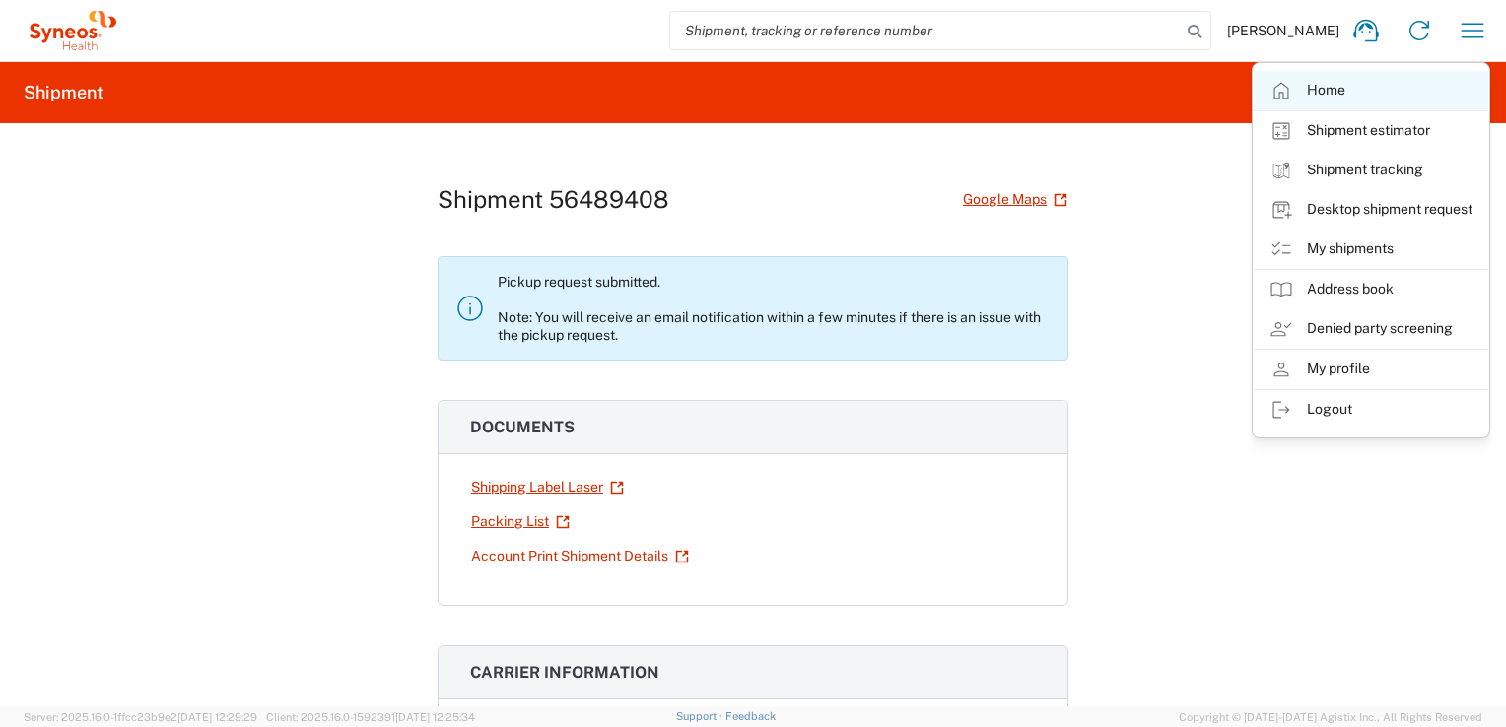
click at [1318, 91] on link "Home" at bounding box center [1370, 90] width 235 height 39
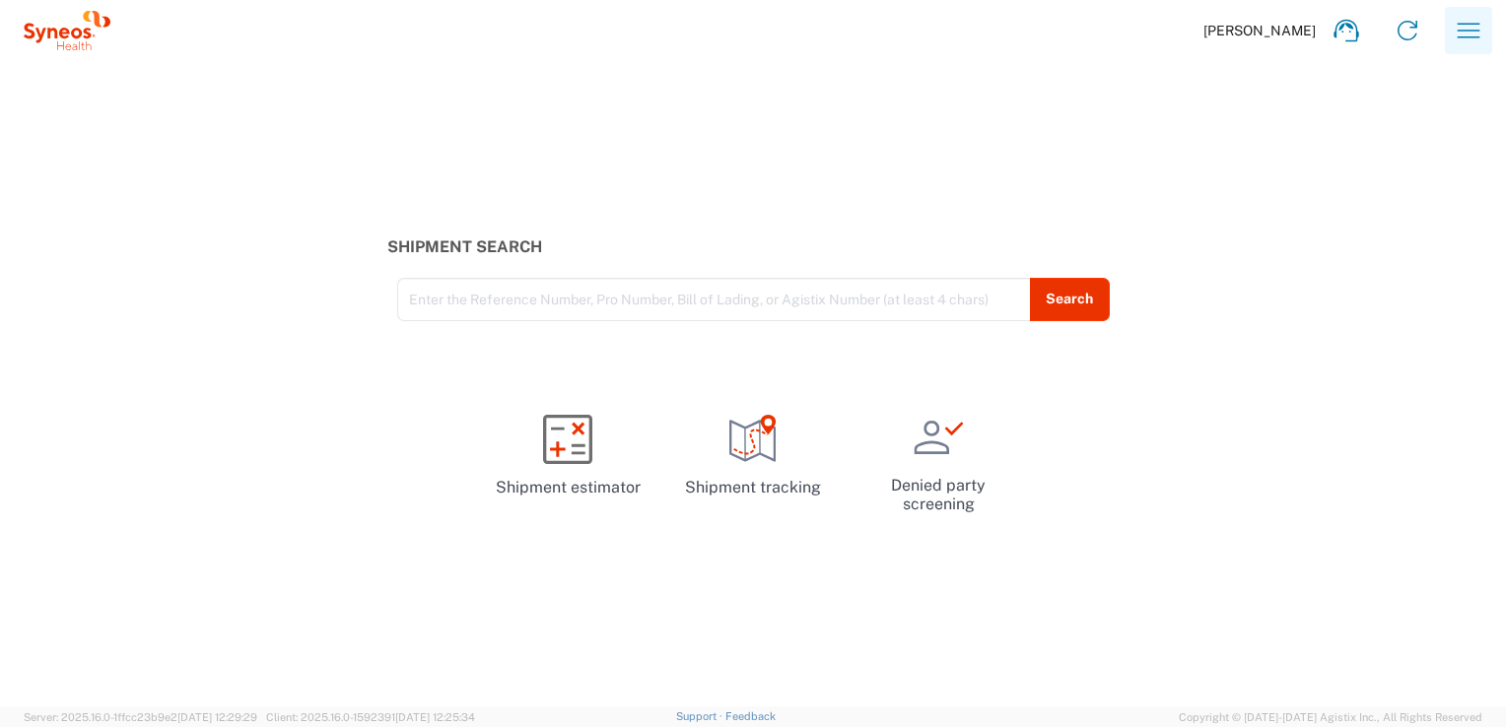
click at [1464, 26] on icon "button" at bounding box center [1469, 31] width 32 height 32
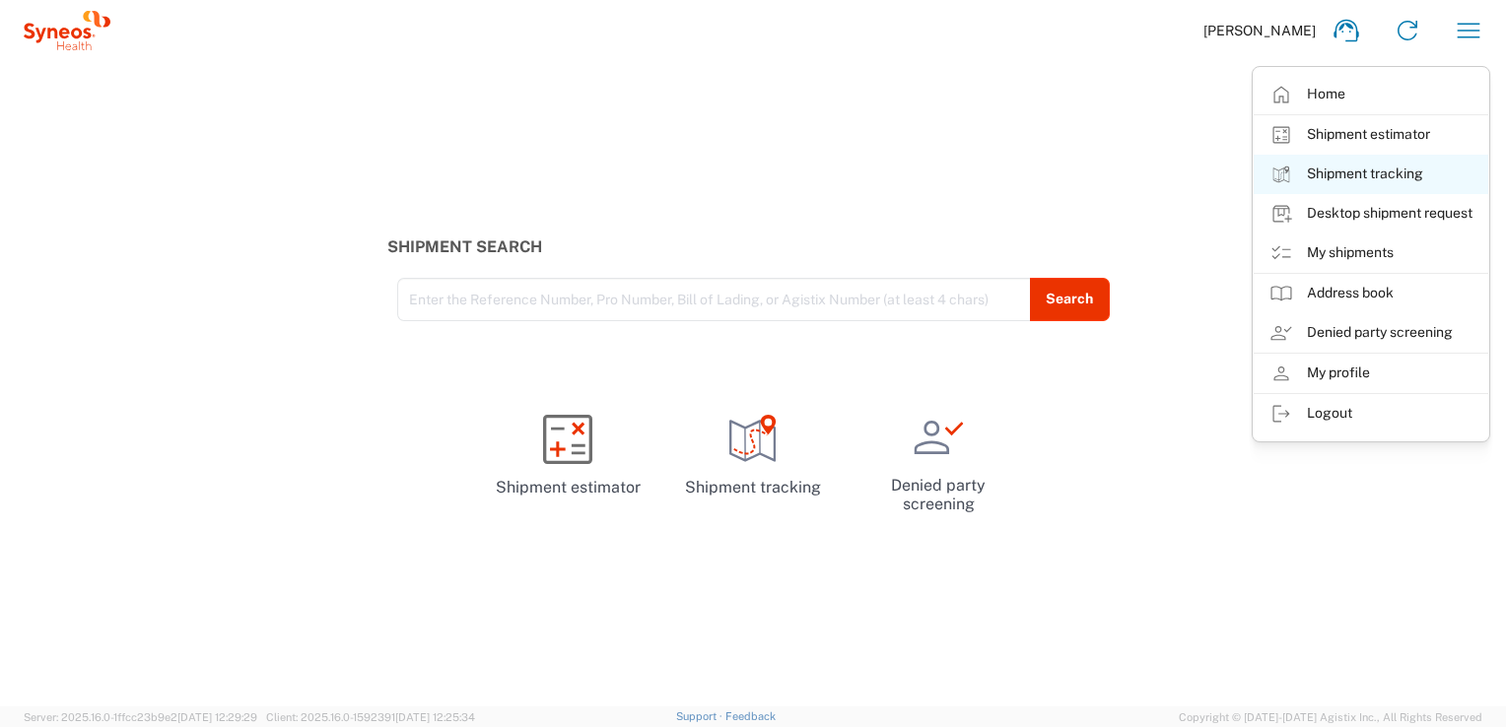
click at [1372, 177] on link "Shipment tracking" at bounding box center [1370, 174] width 235 height 39
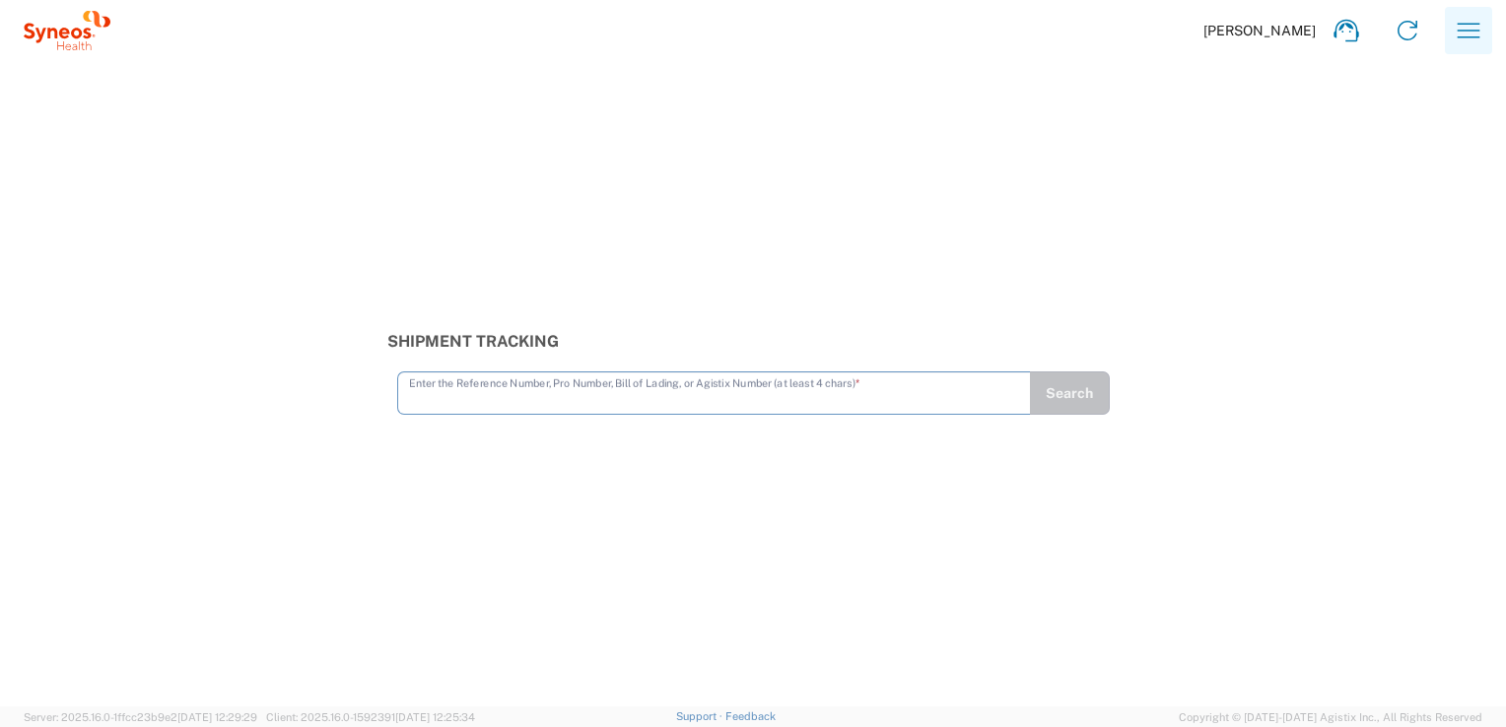
click at [1460, 40] on icon "button" at bounding box center [1469, 31] width 32 height 32
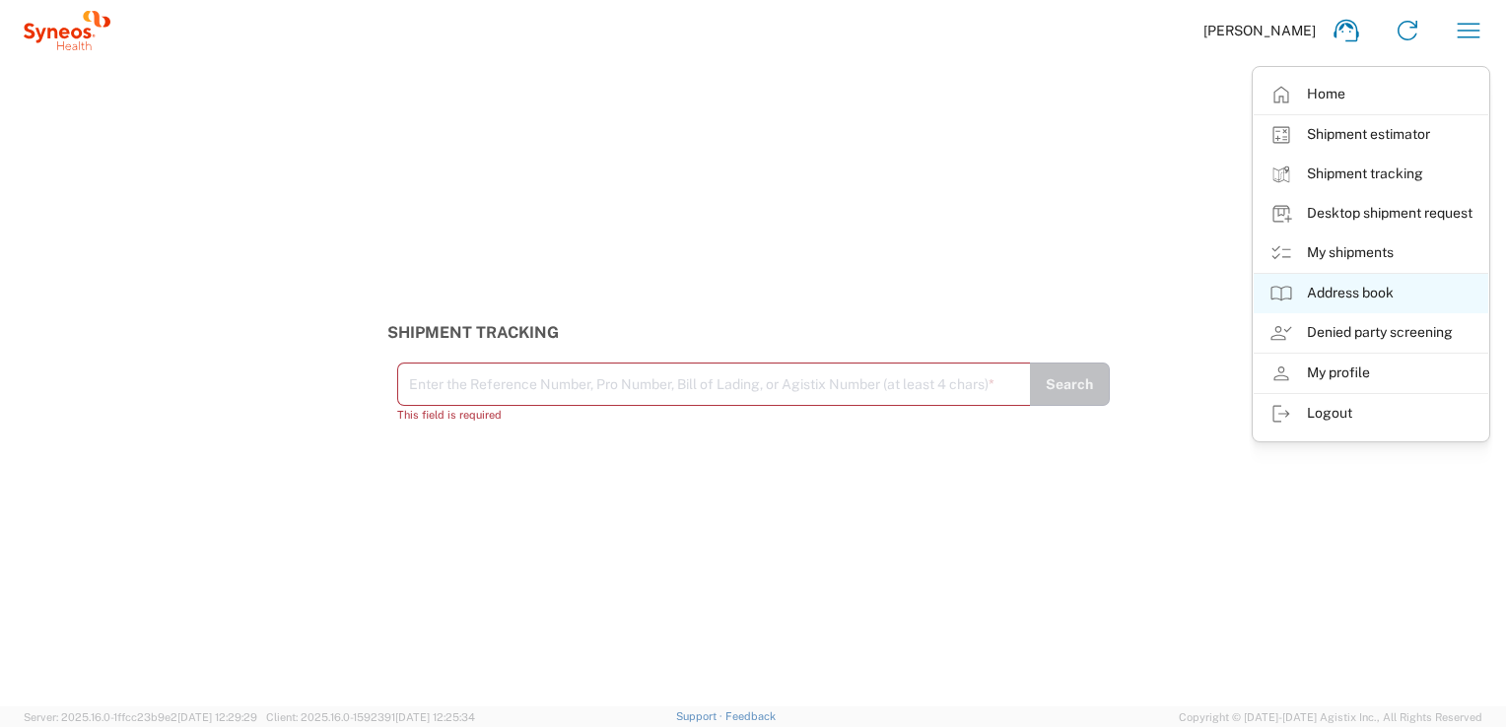
click at [1340, 302] on link "Address book" at bounding box center [1370, 293] width 235 height 39
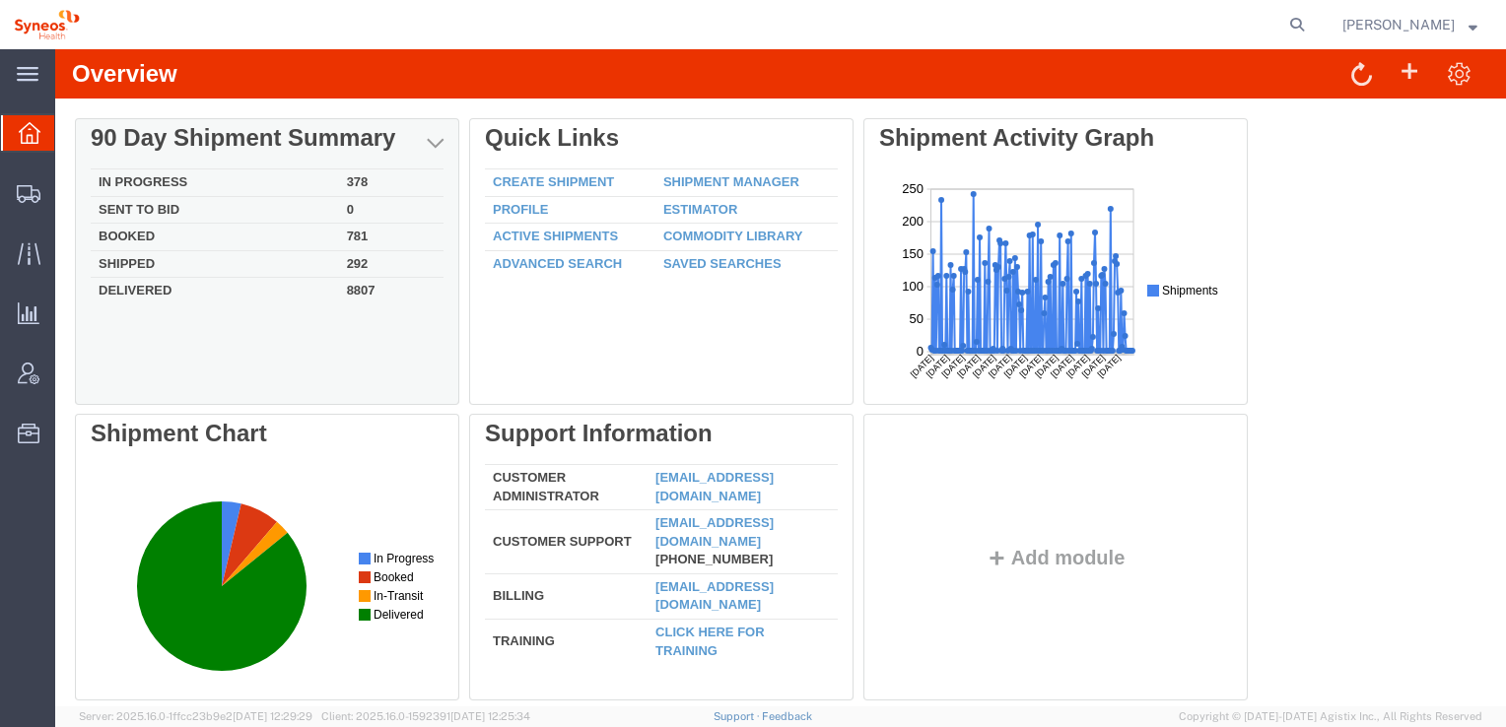
click at [174, 180] on td "In Progress" at bounding box center [215, 183] width 248 height 28
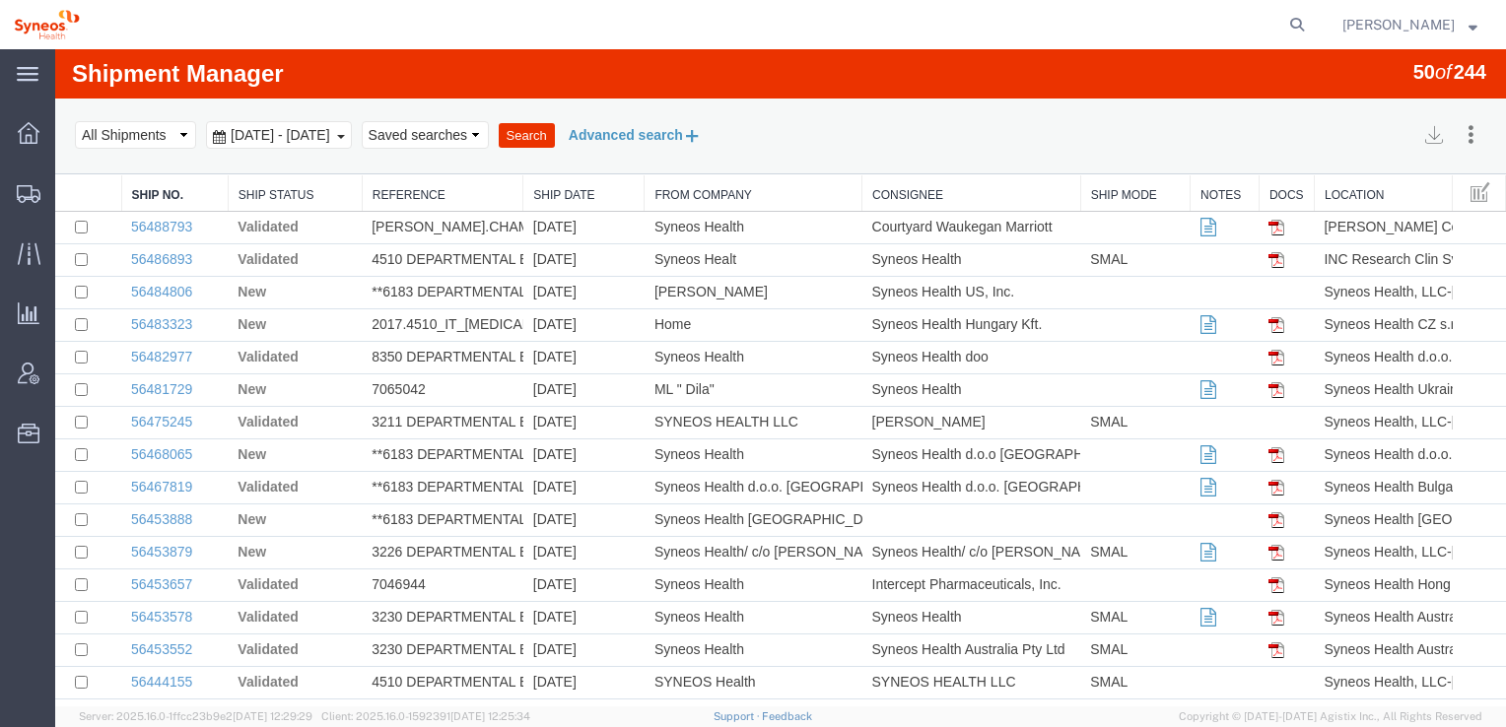
click at [715, 140] on button "Advanced search" at bounding box center [635, 135] width 161 height 34
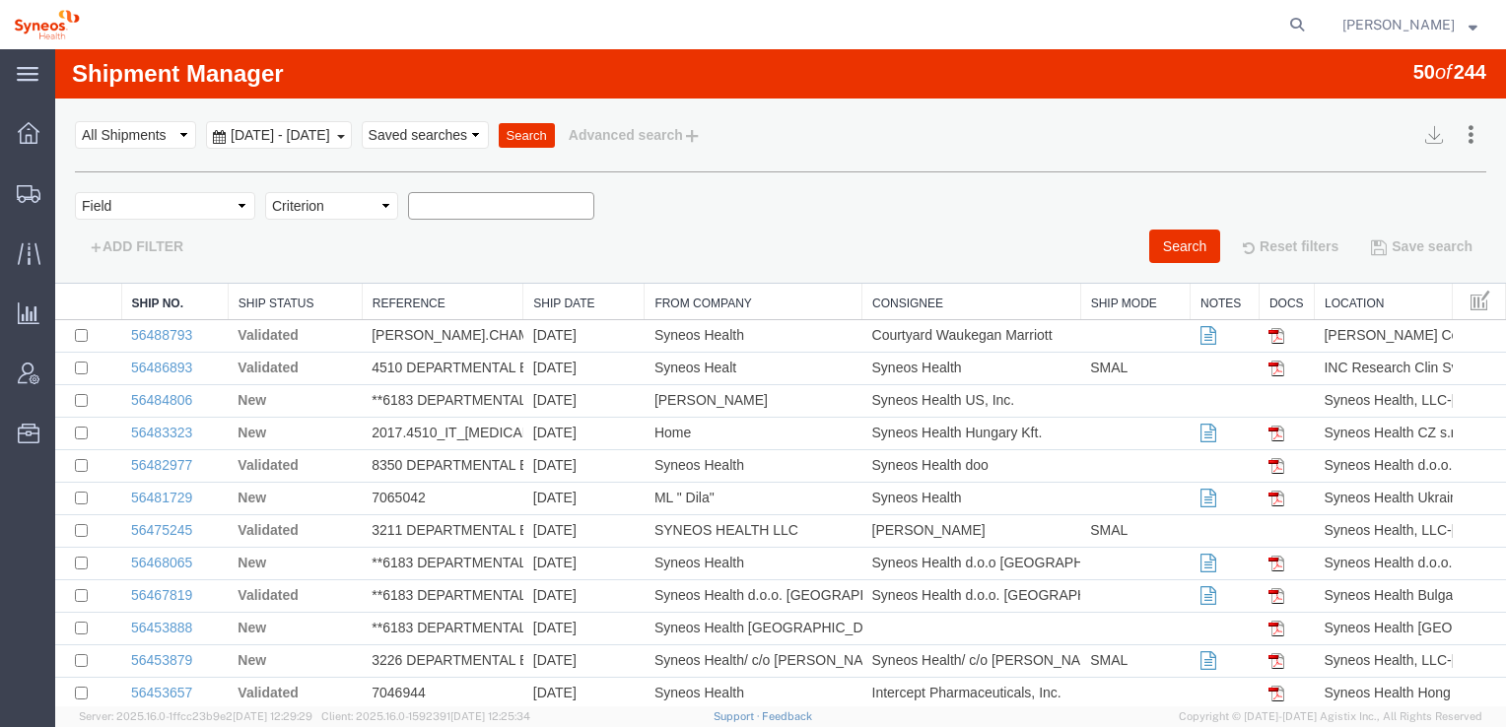
click at [458, 207] on input "text" at bounding box center [501, 206] width 186 height 28
type input "alberto"
click at [1126, 243] on div "Search Reset filters Save search" at bounding box center [1140, 247] width 720 height 34
click at [1149, 245] on button "Search" at bounding box center [1184, 247] width 71 height 34
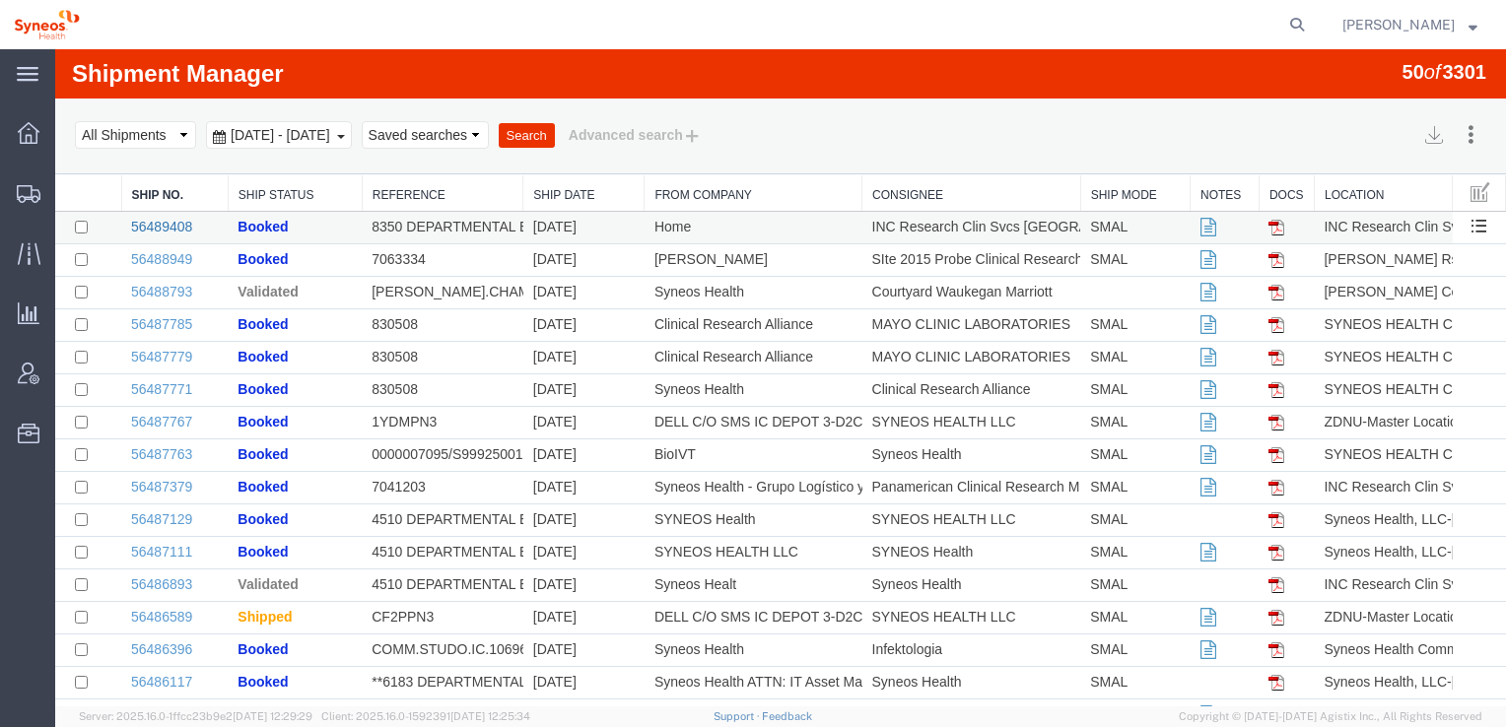
click at [167, 231] on link "56489408" at bounding box center [161, 227] width 61 height 16
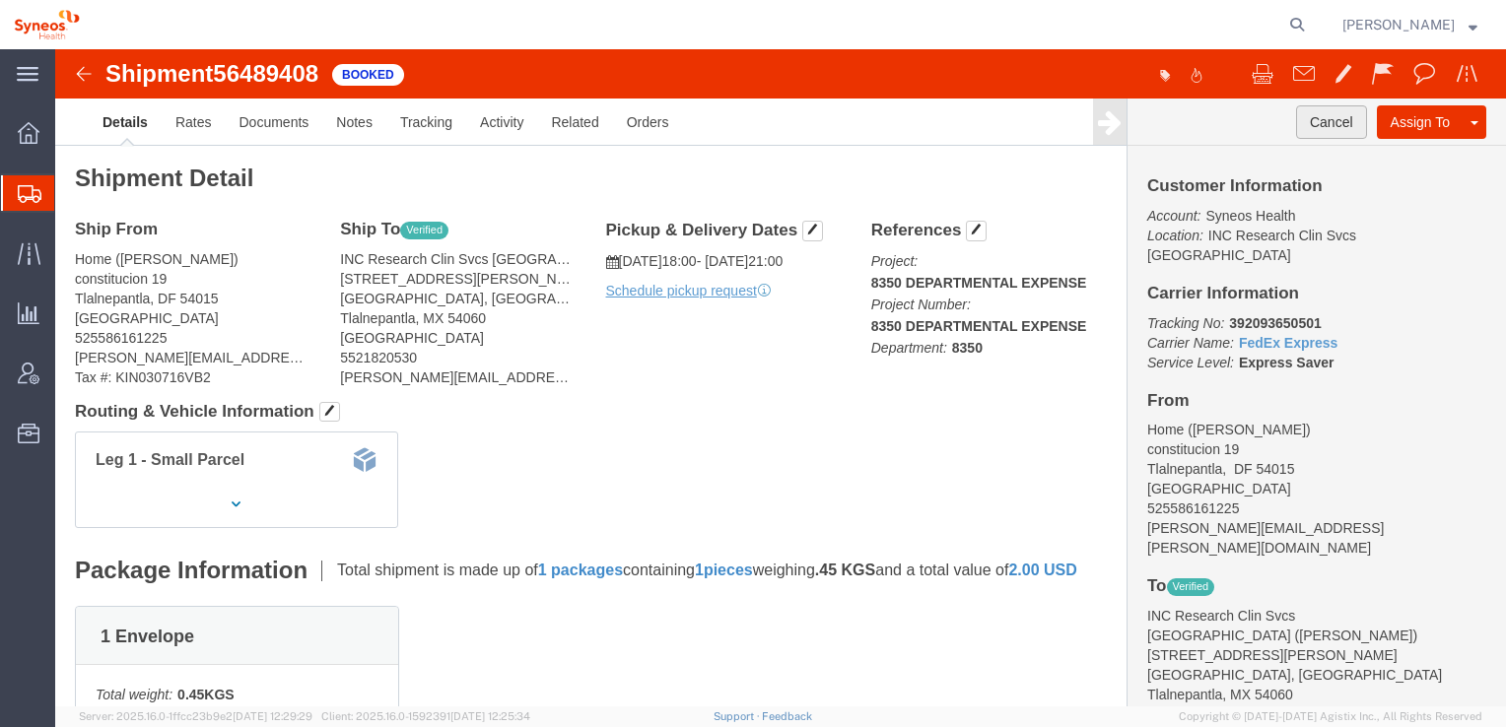
click button "Cancel"
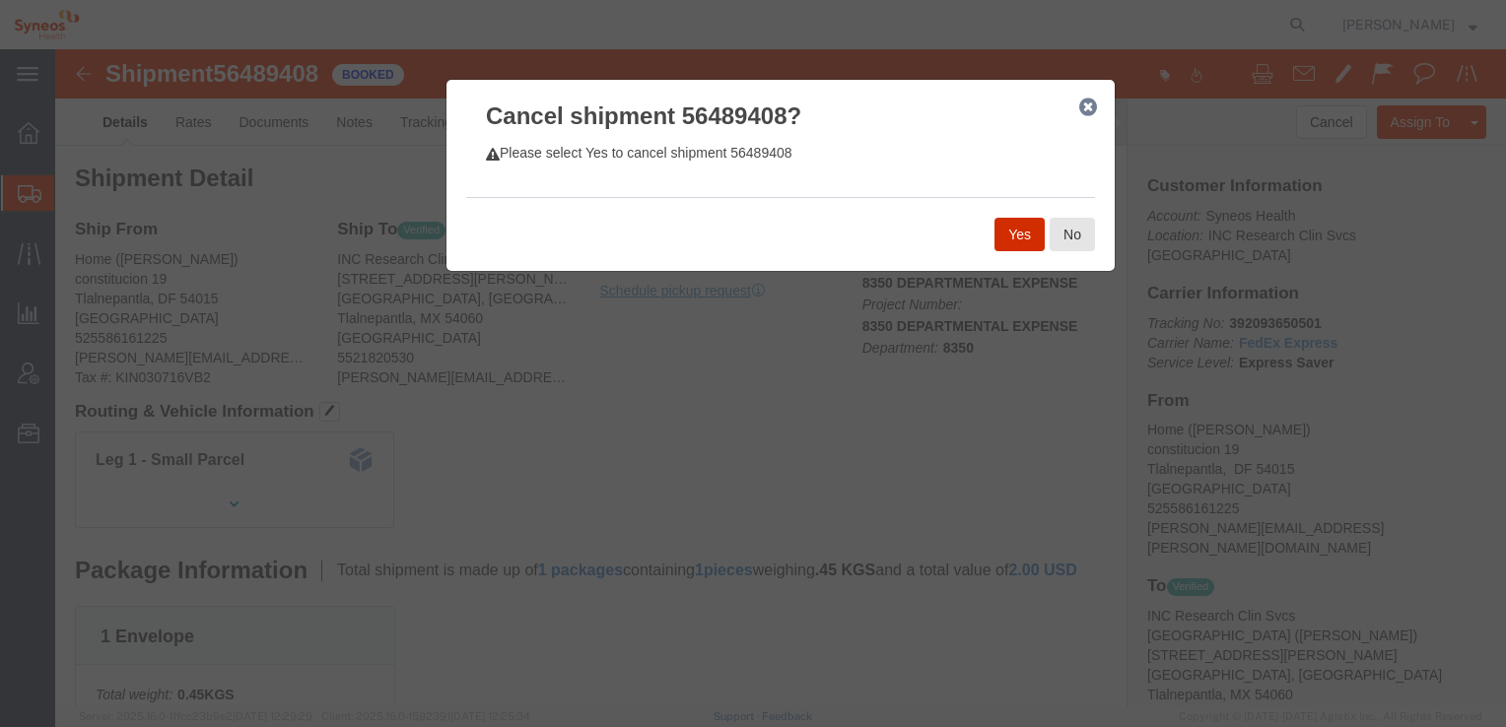
click button "Yes"
